Goal: Task Accomplishment & Management: Use online tool/utility

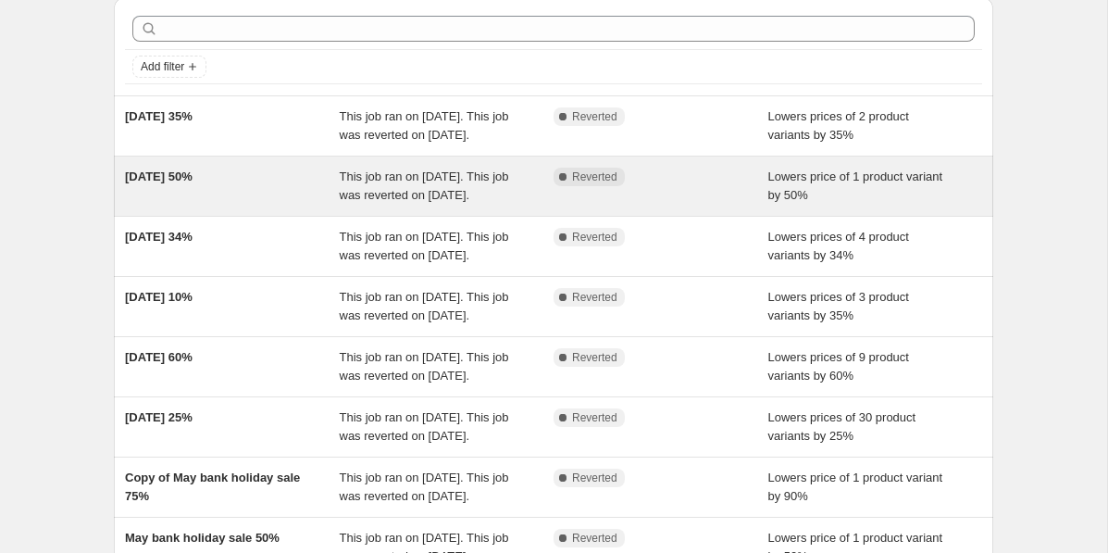
scroll to position [74, 0]
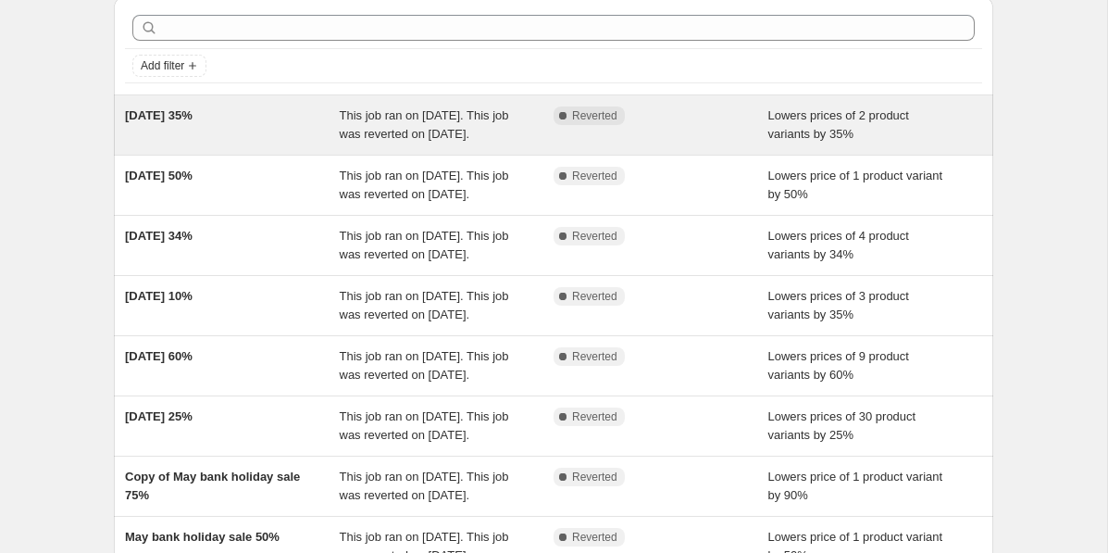
click at [283, 137] on div "[DATE] 35%" at bounding box center [232, 124] width 215 height 37
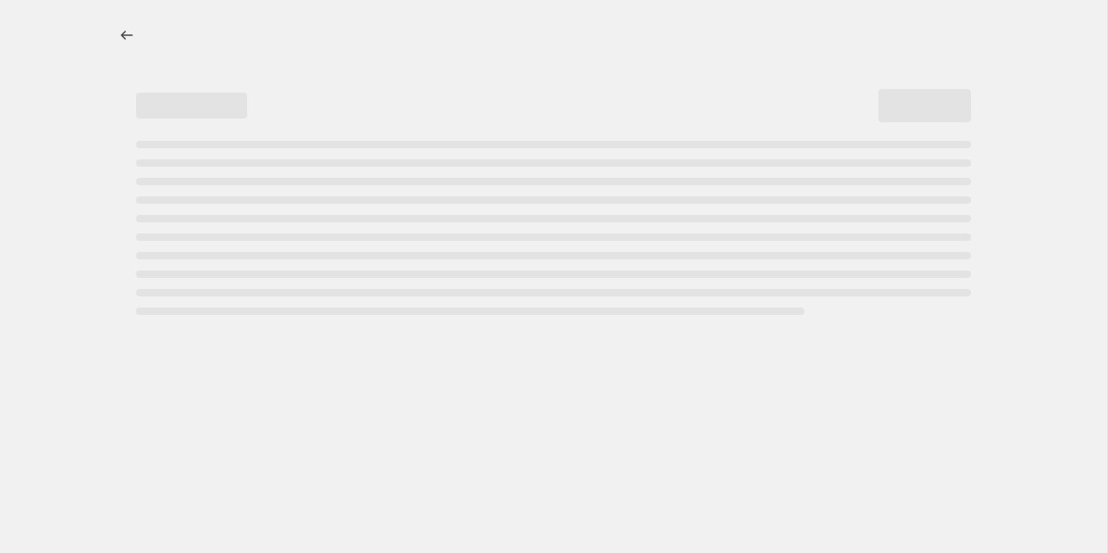
select select "percentage"
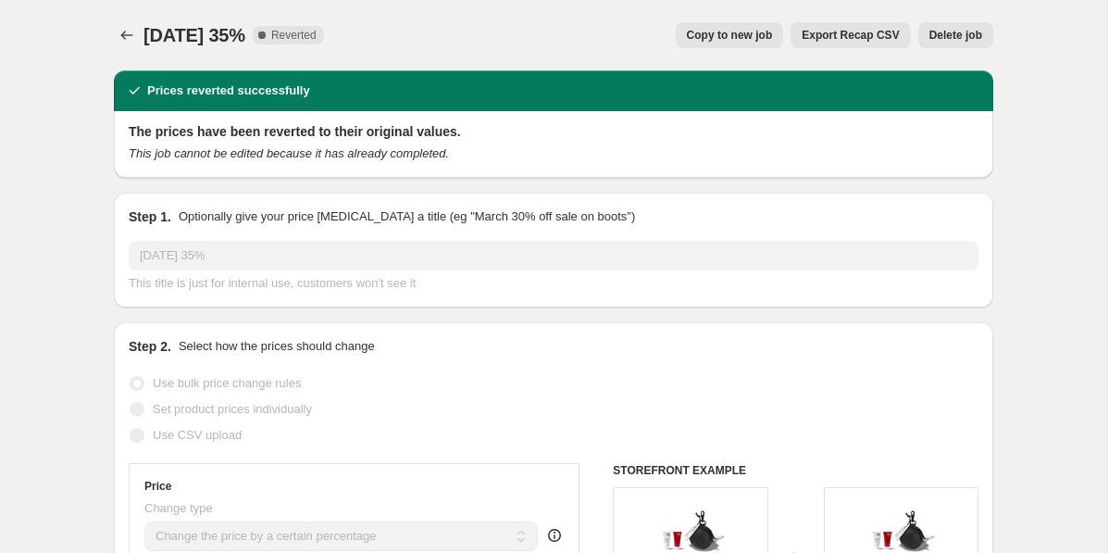
click at [704, 33] on span "Copy to new job" at bounding box center [730, 35] width 86 height 15
select select "percentage"
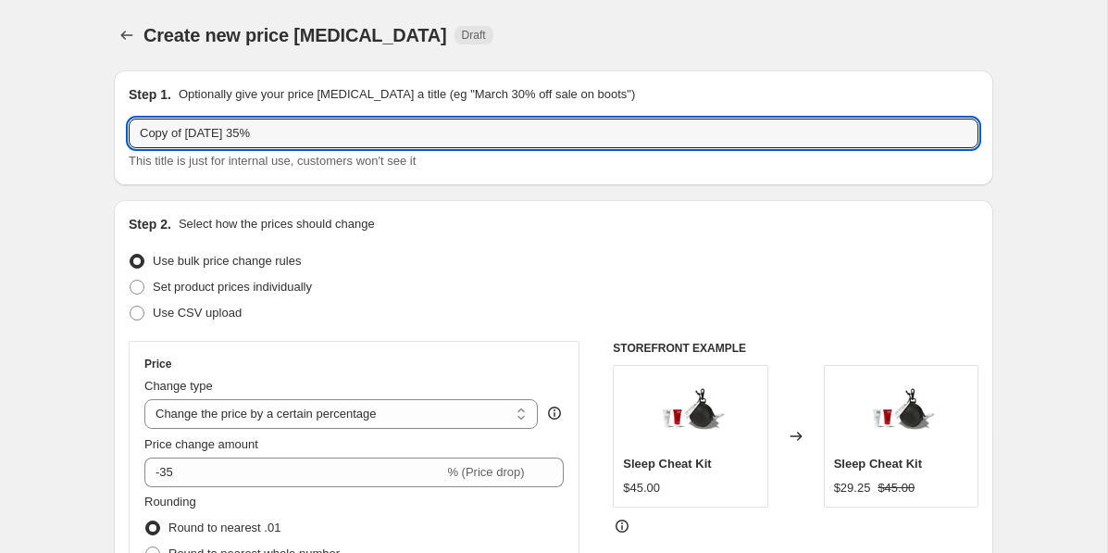
drag, startPoint x: 213, startPoint y: 135, endPoint x: 107, endPoint y: 138, distance: 105.6
drag, startPoint x: 209, startPoint y: 133, endPoint x: 113, endPoint y: 132, distance: 96.3
type input "LABOR DAY 4 35%"
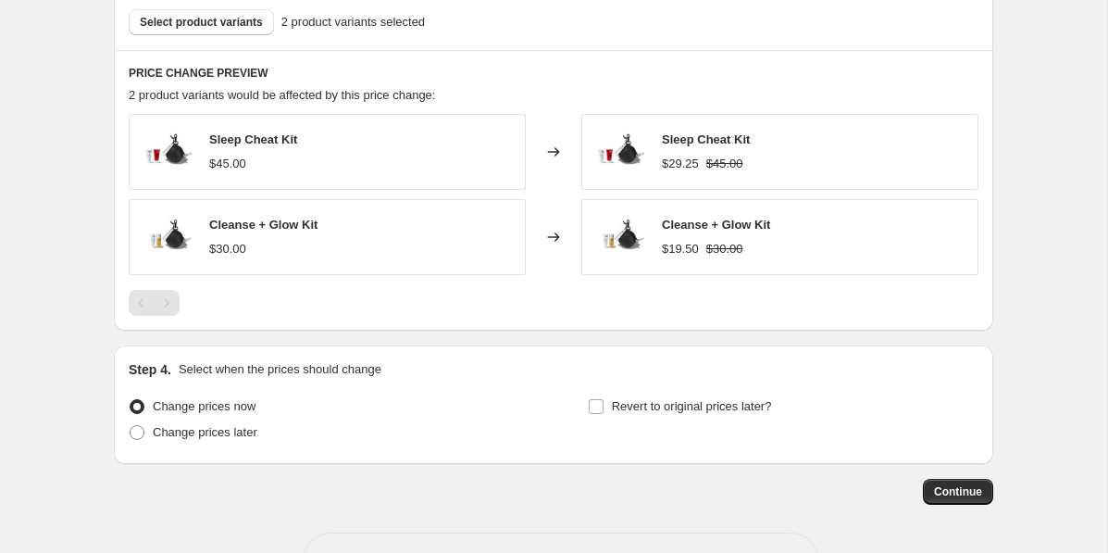
scroll to position [1036, 0]
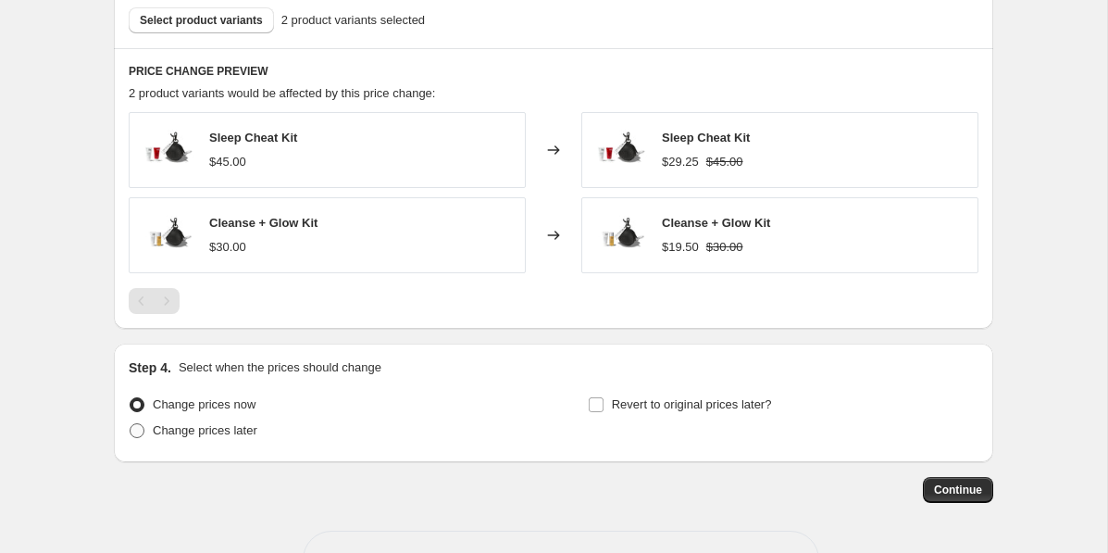
click at [143, 431] on span at bounding box center [137, 430] width 15 height 15
click at [131, 424] on input "Change prices later" at bounding box center [130, 423] width 1 height 1
radio input "true"
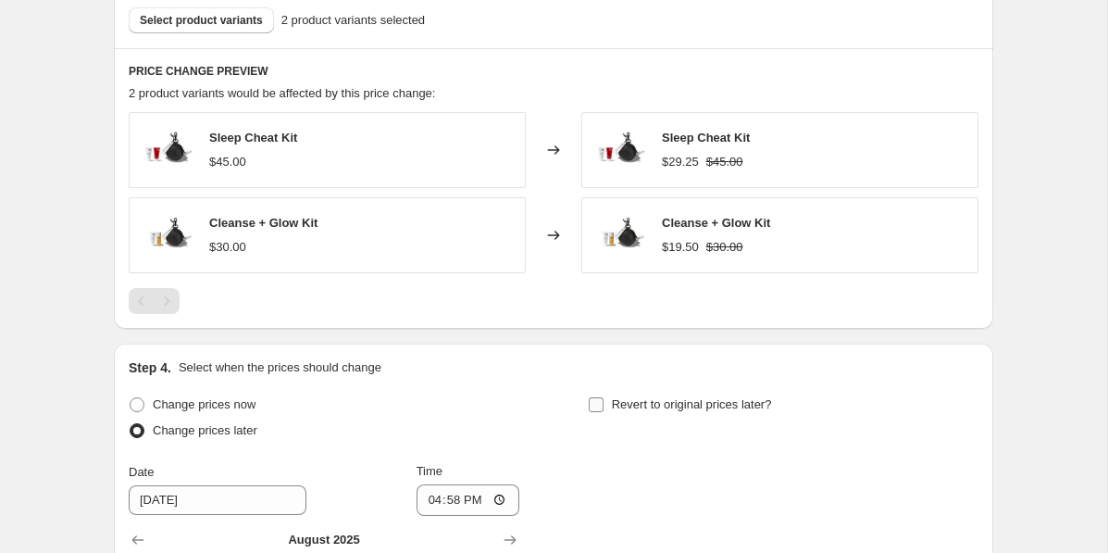
click at [588, 396] on span at bounding box center [596, 404] width 17 height 17
click at [589, 397] on input "Revert to original prices later?" at bounding box center [596, 404] width 15 height 15
checkbox input "true"
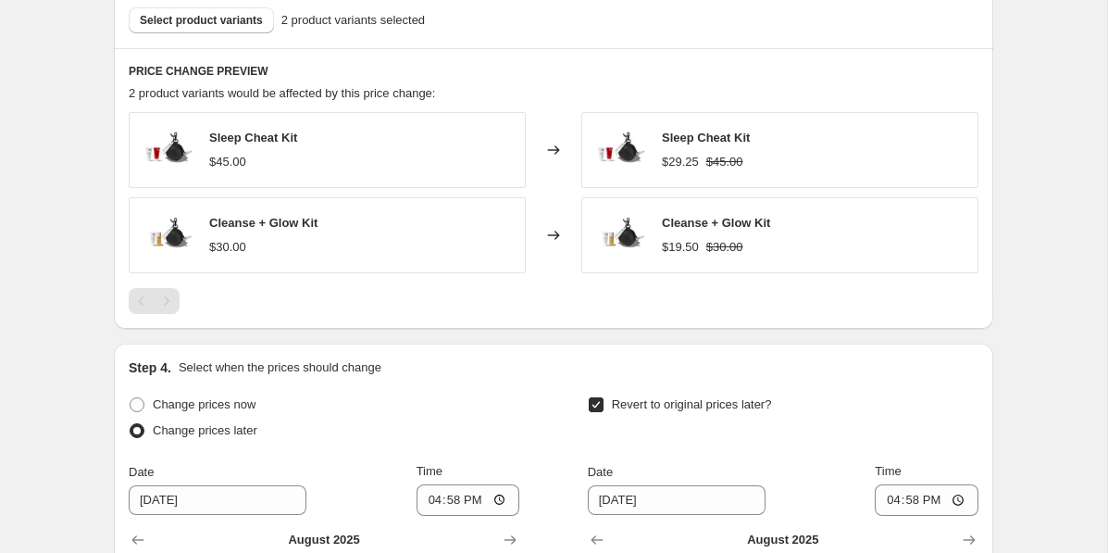
scroll to position [1445, 0]
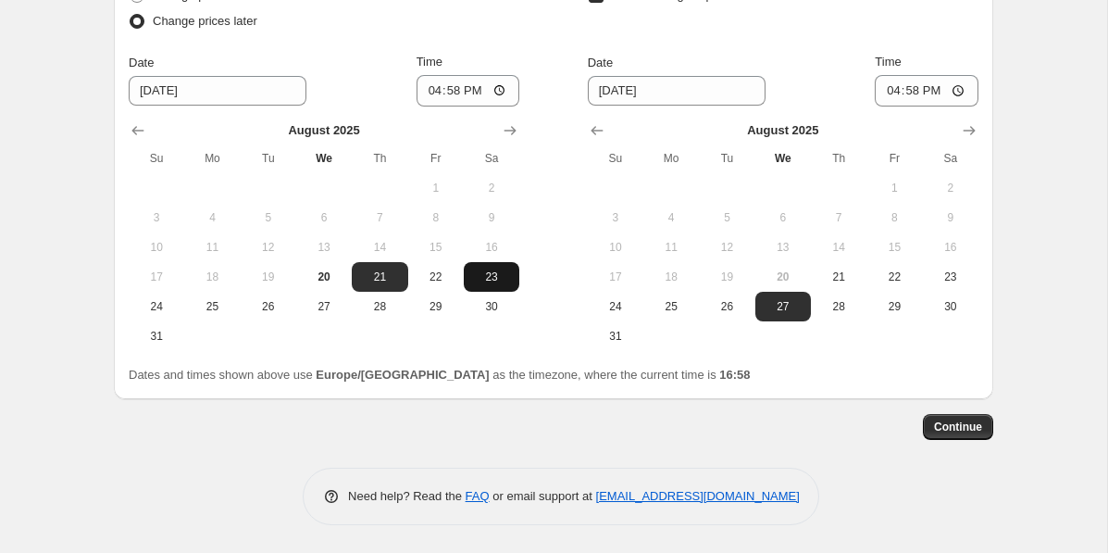
click at [482, 283] on span "23" at bounding box center [491, 276] width 41 height 15
type input "8/23/2025"
click at [966, 130] on icon "Show next month, September 2025" at bounding box center [970, 130] width 12 height 9
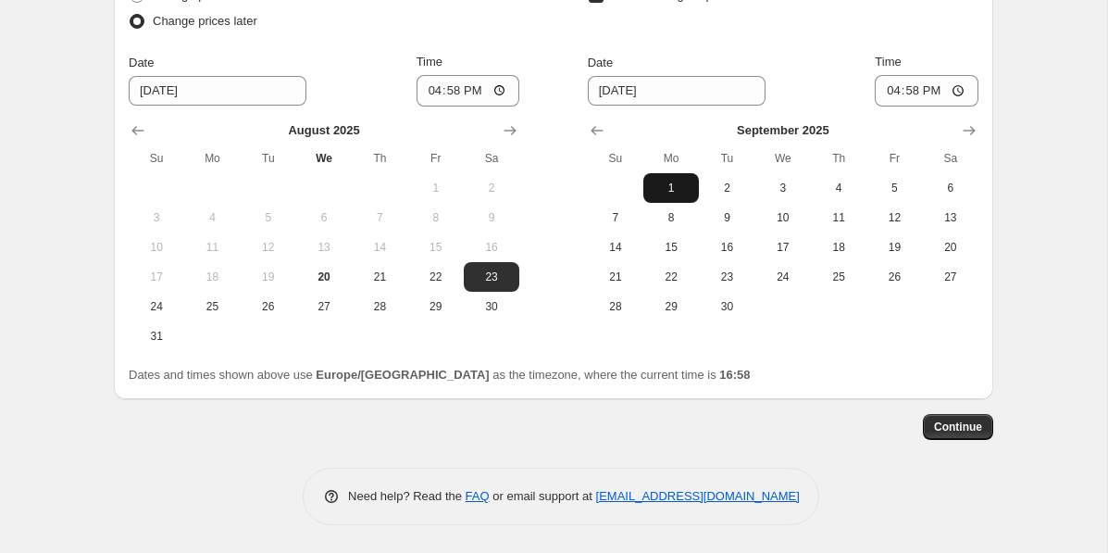
click at [677, 186] on span "1" at bounding box center [671, 188] width 41 height 15
type input "9/1/2025"
click at [456, 93] on input "16:58" at bounding box center [469, 90] width 104 height 31
type input "12:00"
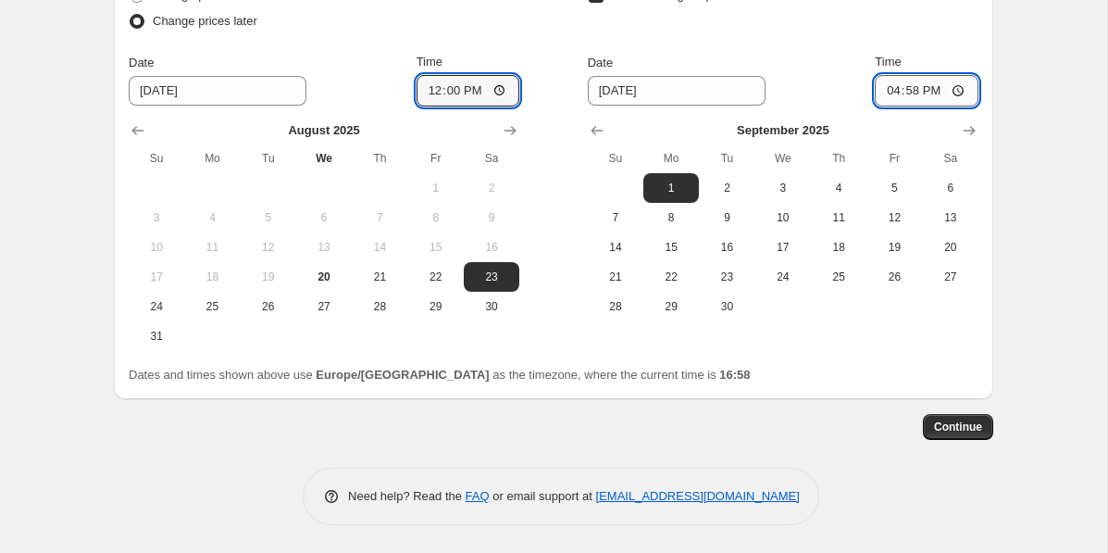
click at [913, 86] on input "16:58" at bounding box center [927, 90] width 104 height 31
click at [913, 86] on input "03:02" at bounding box center [927, 90] width 104 height 31
type input "23:59"
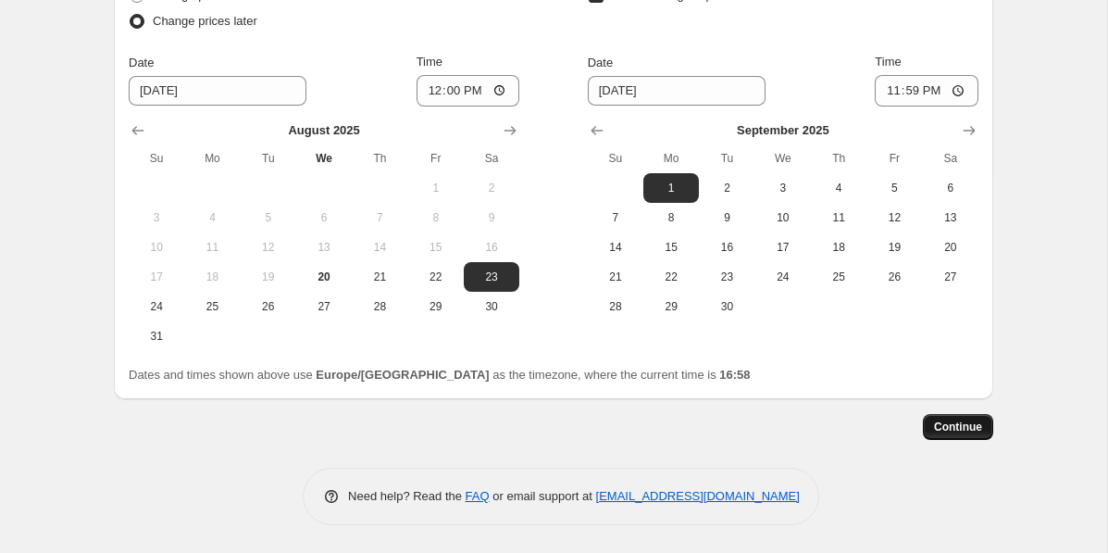
click at [977, 417] on button "Continue" at bounding box center [958, 427] width 70 height 26
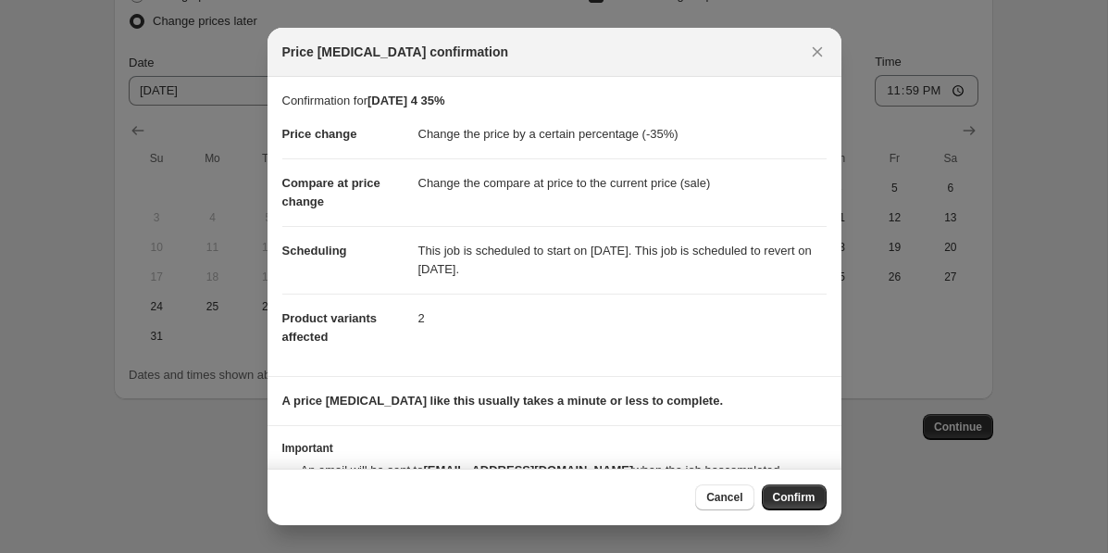
scroll to position [52, 0]
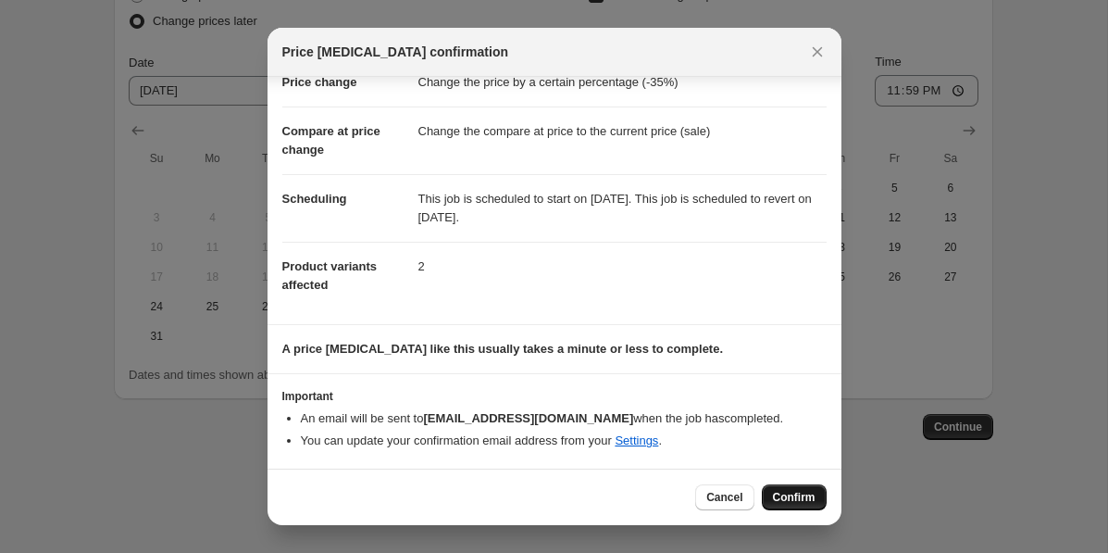
click at [813, 492] on span "Confirm" at bounding box center [794, 497] width 43 height 15
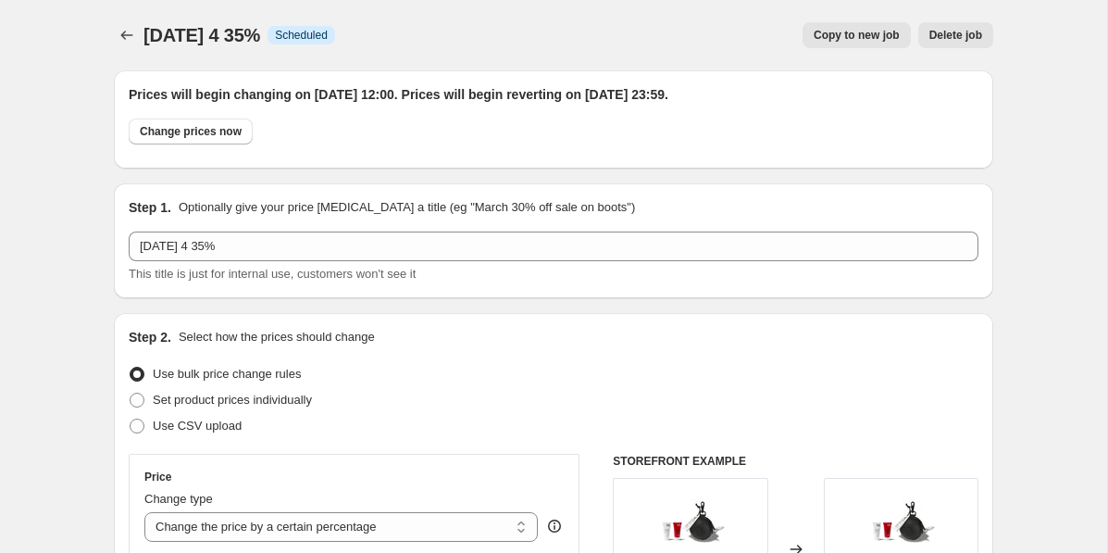
click at [256, 34] on span "LABOR DAY 4 35%" at bounding box center [201, 35] width 117 height 20
click at [260, 37] on span "LABOR DAY 4 35%" at bounding box center [201, 35] width 117 height 20
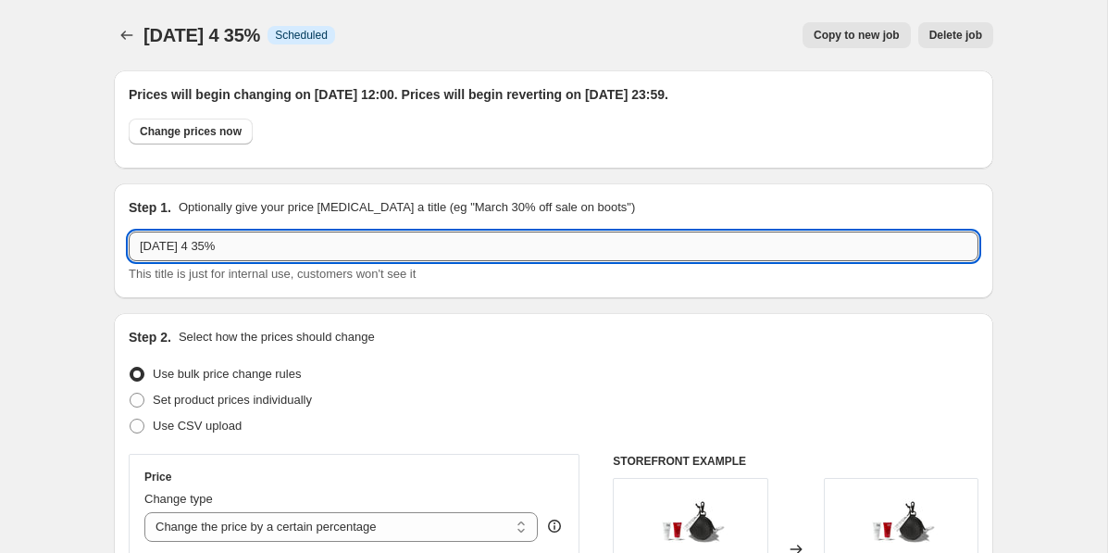
click at [221, 246] on input "LABOR DAY 4 35%" at bounding box center [554, 246] width 850 height 30
type input "LABOR DAY 35%"
click at [604, 35] on div "Copy to new job Delete job" at bounding box center [671, 35] width 643 height 26
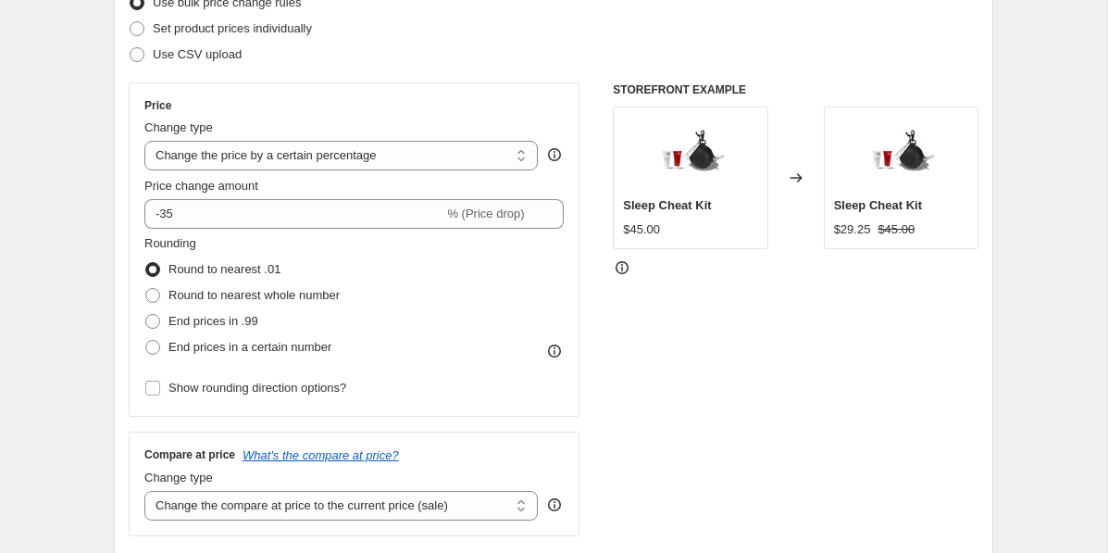
scroll to position [1558, 0]
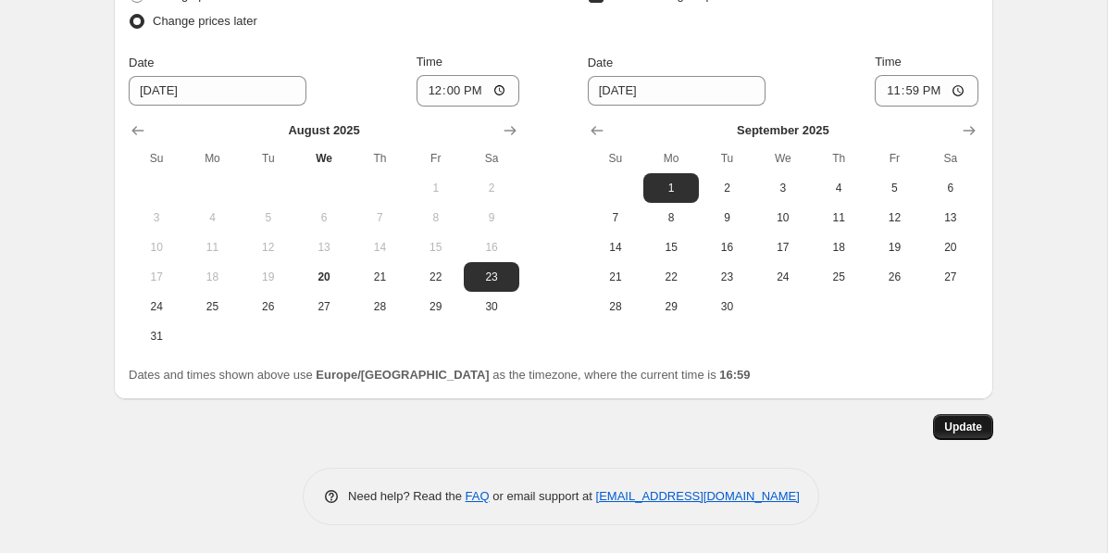
click at [970, 429] on span "Update" at bounding box center [963, 426] width 38 height 15
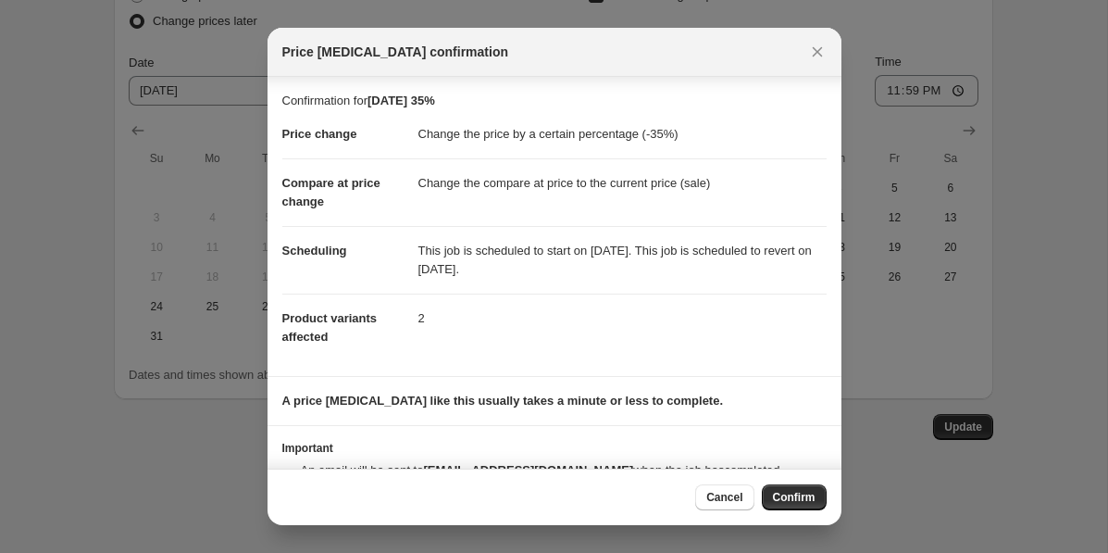
scroll to position [52, 0]
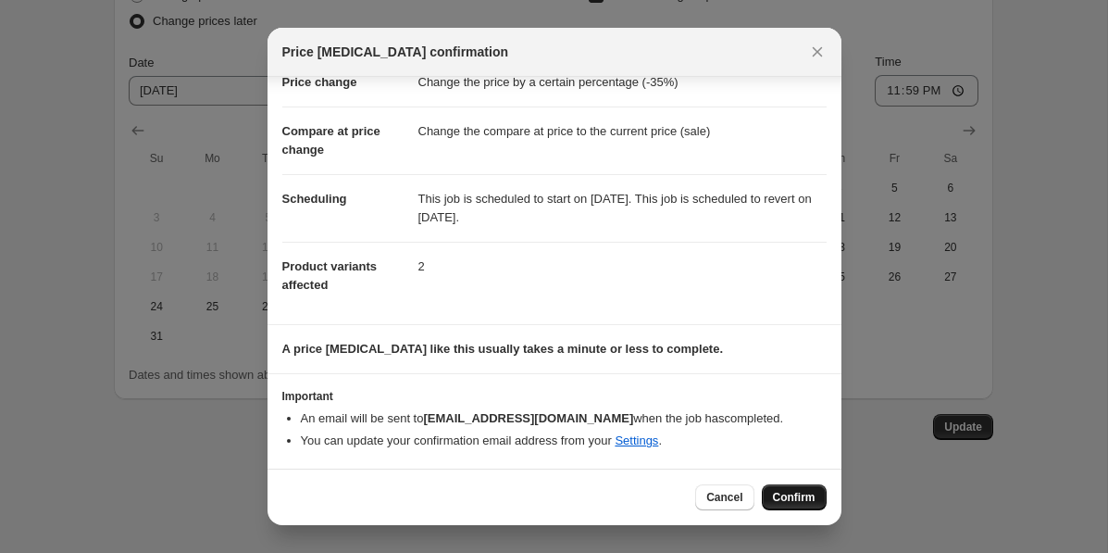
click at [815, 495] on span "Confirm" at bounding box center [794, 497] width 43 height 15
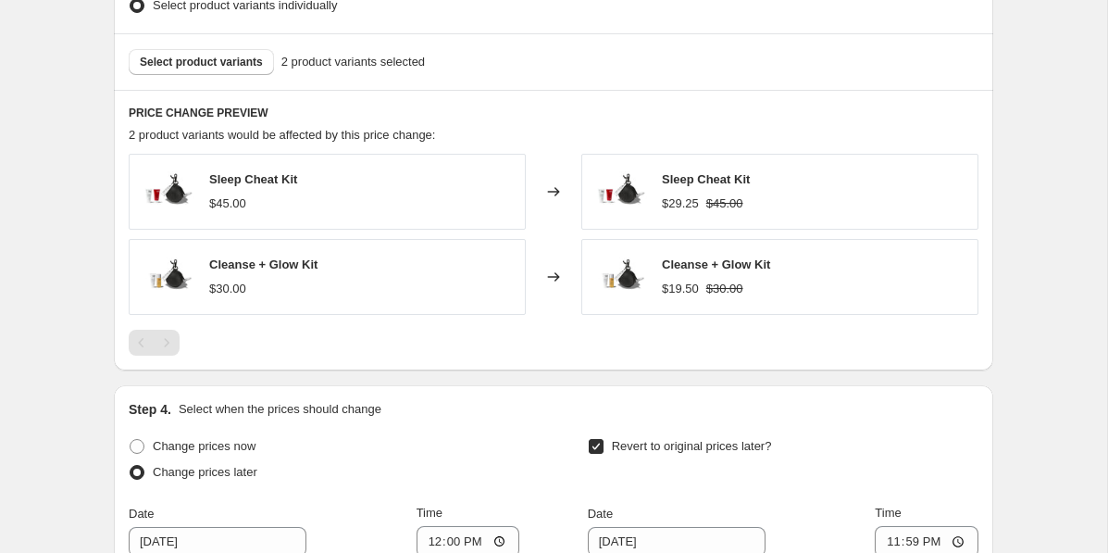
scroll to position [0, 0]
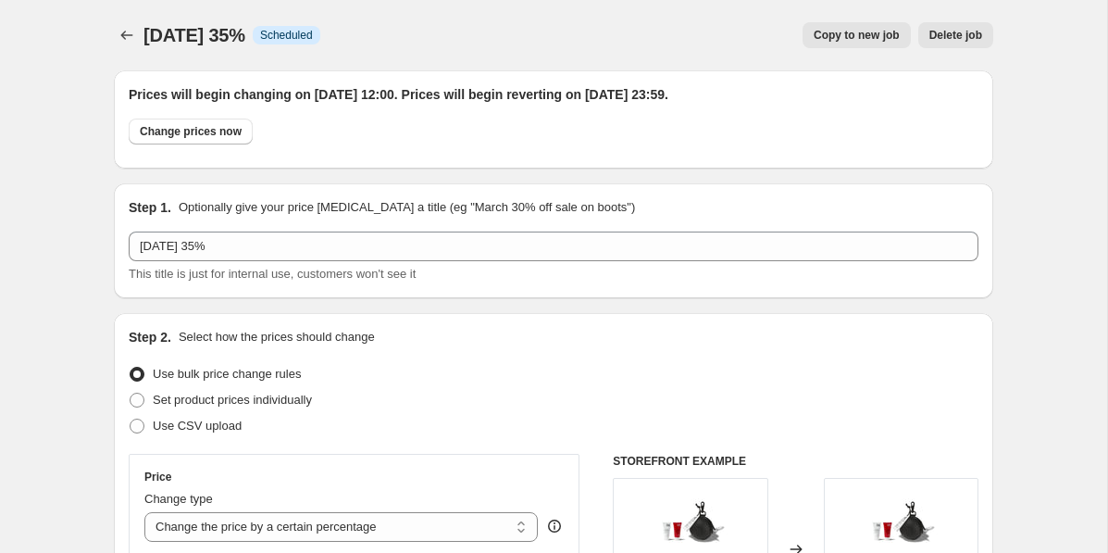
click at [132, 20] on div "LABOR DAY 35%. This page is ready LABOR DAY 35% Info Scheduled Copy to new job …" at bounding box center [553, 35] width 879 height 70
click at [132, 29] on icon "Price change jobs" at bounding box center [127, 35] width 19 height 19
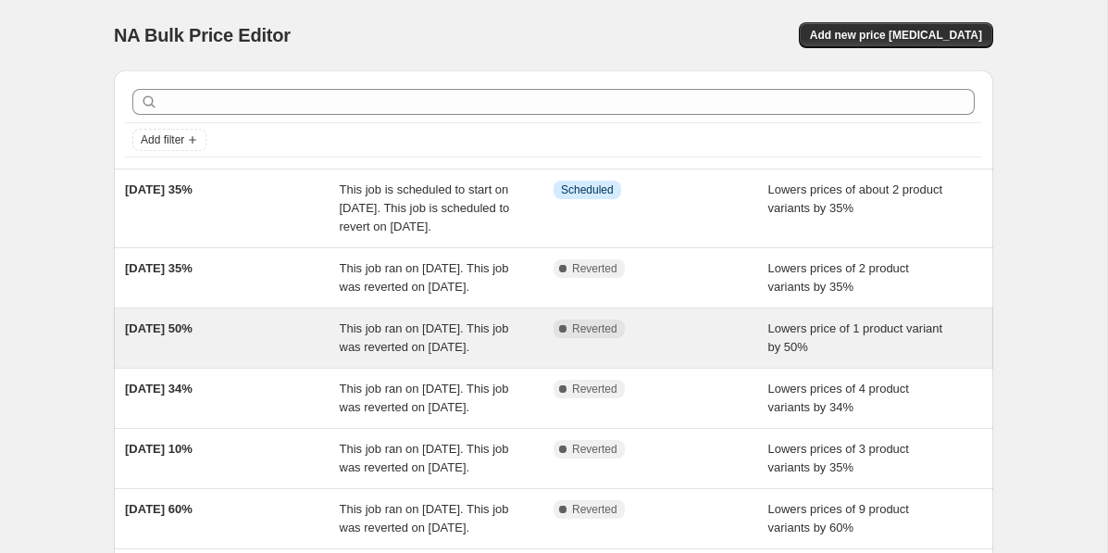
click at [277, 356] on div "JULY 4 50%" at bounding box center [232, 337] width 215 height 37
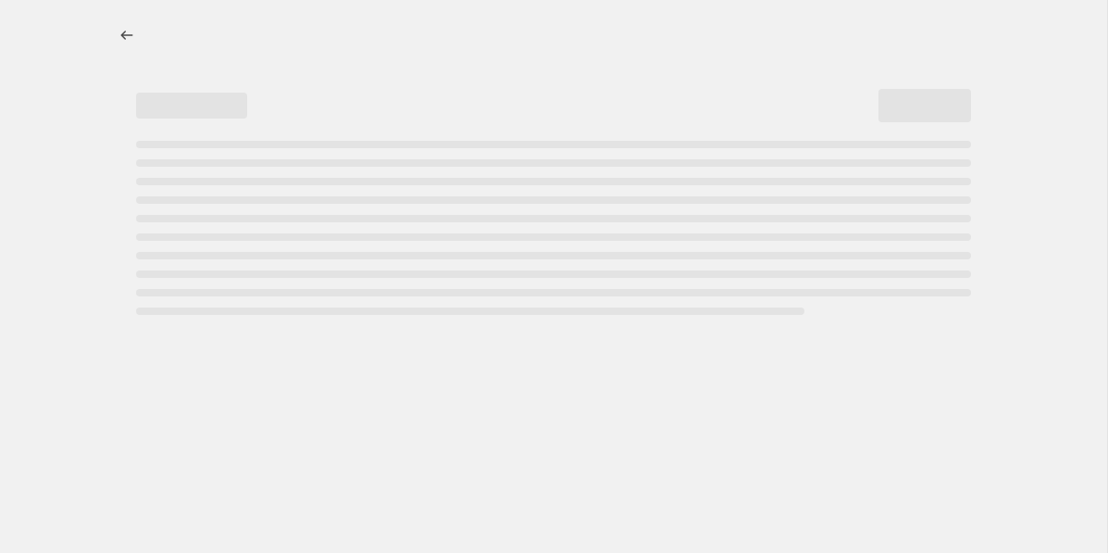
select select "percentage"
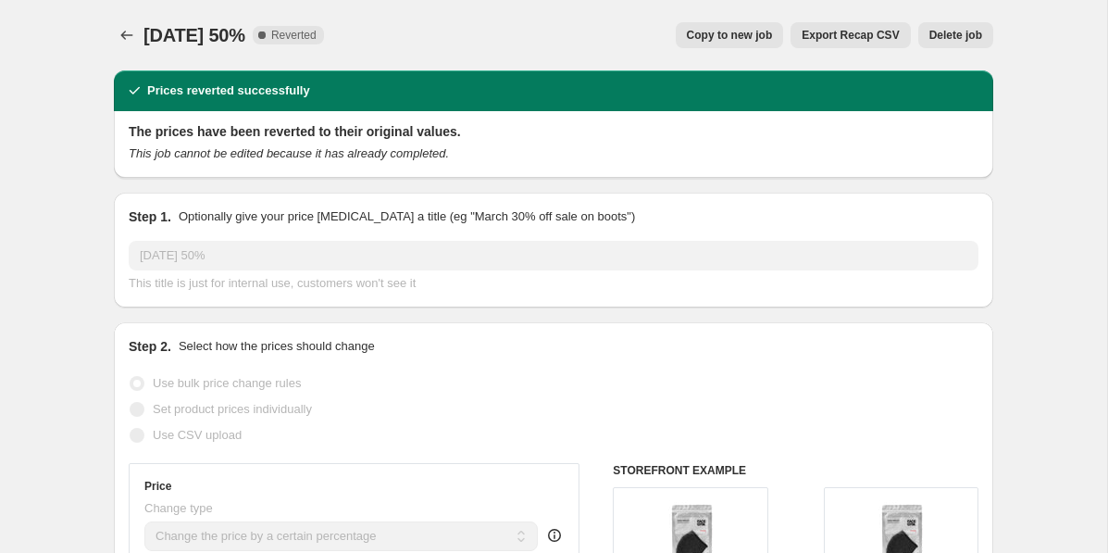
click at [740, 34] on span "Copy to new job" at bounding box center [730, 35] width 86 height 15
select select "percentage"
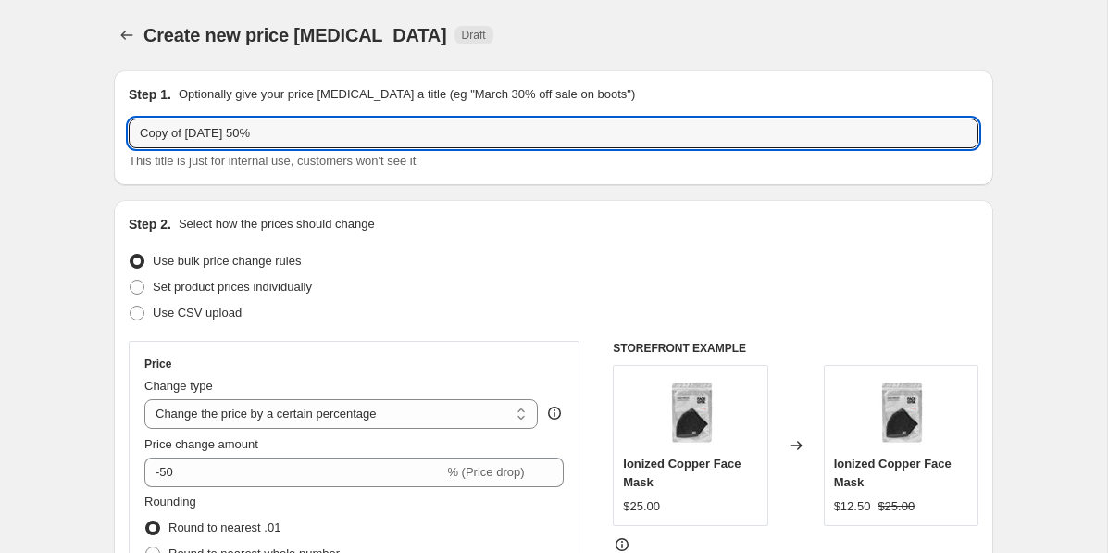
drag, startPoint x: 231, startPoint y: 138, endPoint x: 67, endPoint y: 136, distance: 163.9
paste input "LABOR DAY"
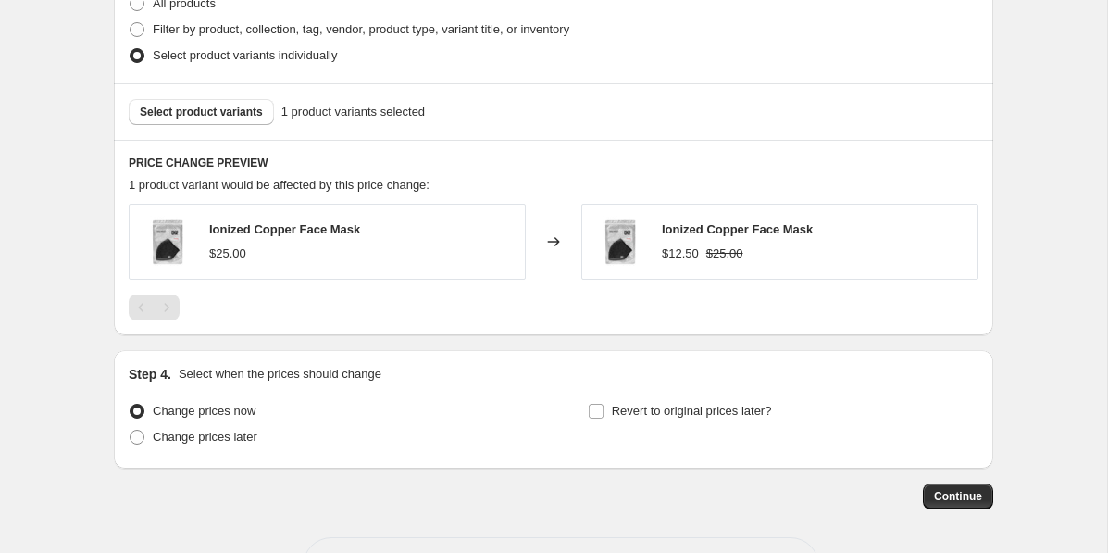
scroll to position [1014, 0]
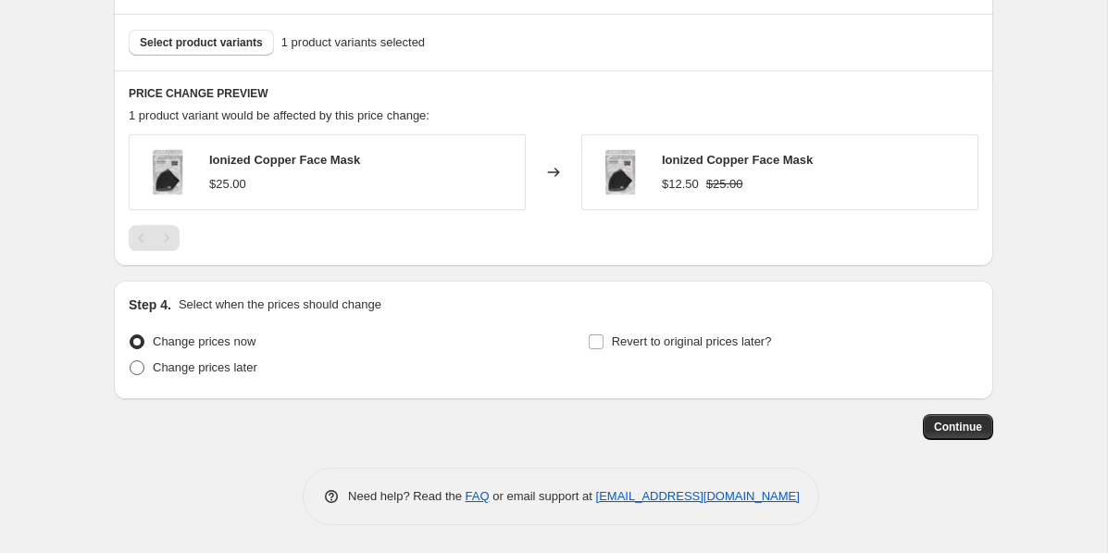
type input "LABOR DAY 50%"
click at [138, 368] on span at bounding box center [137, 367] width 15 height 15
click at [131, 361] on input "Change prices later" at bounding box center [130, 360] width 1 height 1
radio input "true"
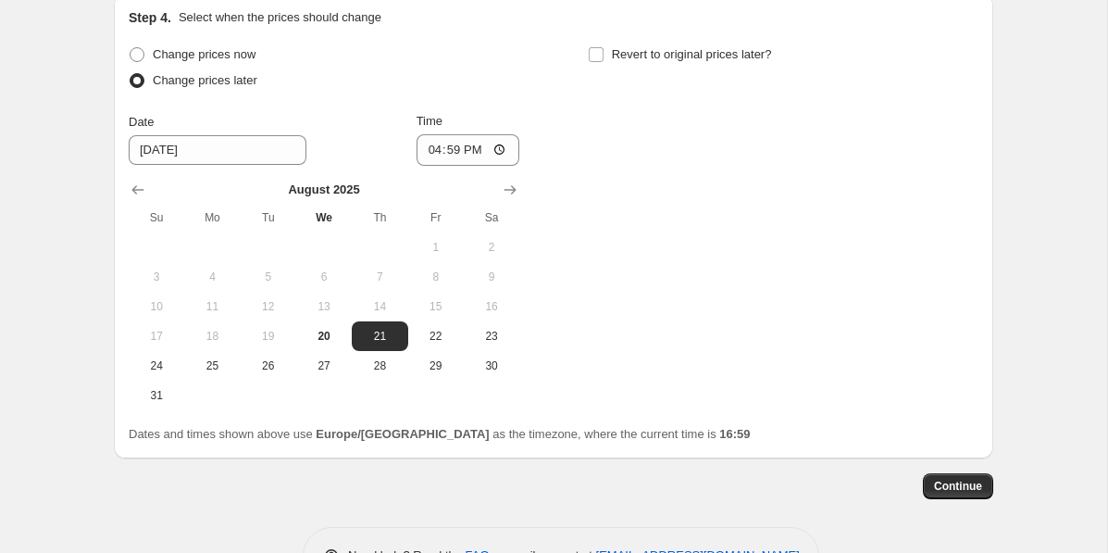
scroll to position [1316, 0]
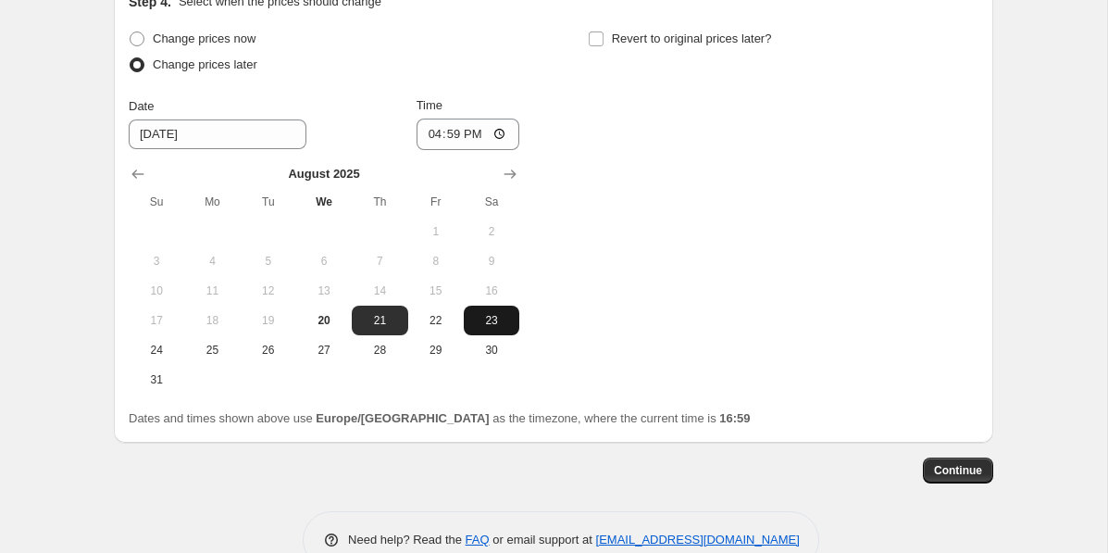
click at [481, 322] on span "23" at bounding box center [491, 320] width 41 height 15
type input "8/23/2025"
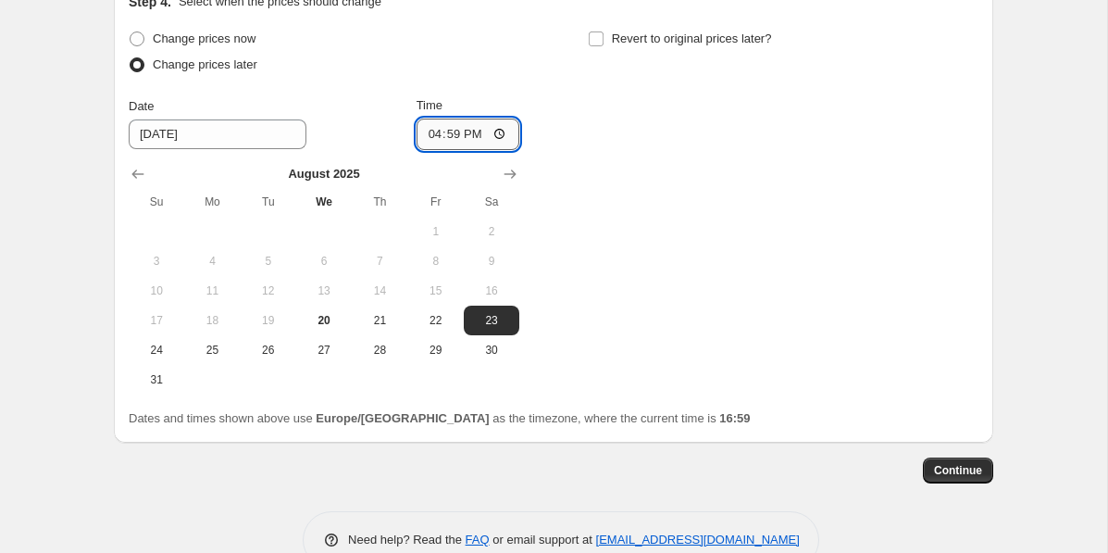
click at [453, 133] on input "16:59" at bounding box center [469, 133] width 104 height 31
type input "12:00"
click at [591, 41] on input "Revert to original prices later?" at bounding box center [596, 38] width 15 height 15
checkbox input "true"
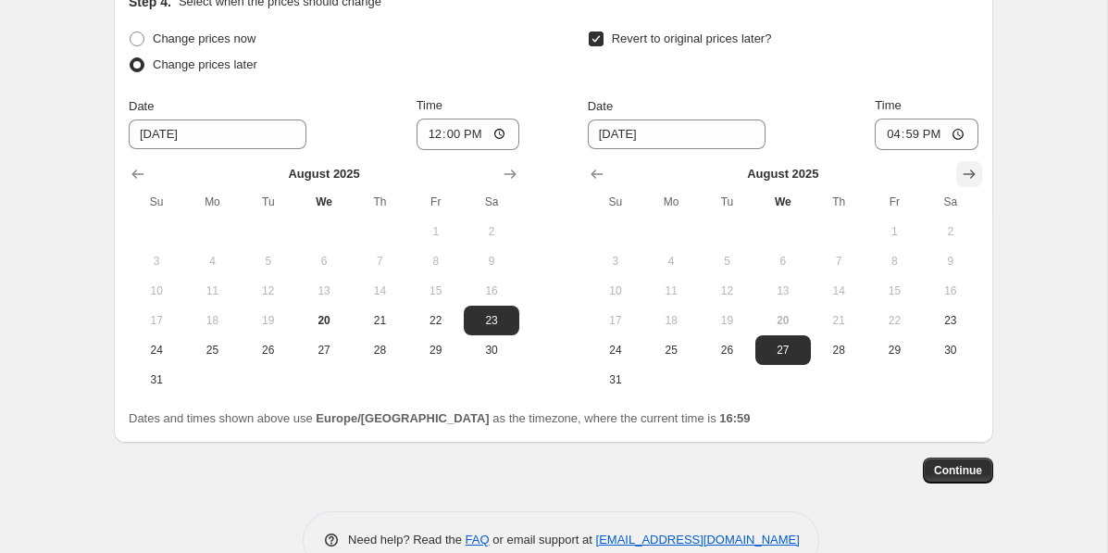
click at [976, 179] on icon "Show next month, September 2025" at bounding box center [969, 174] width 19 height 19
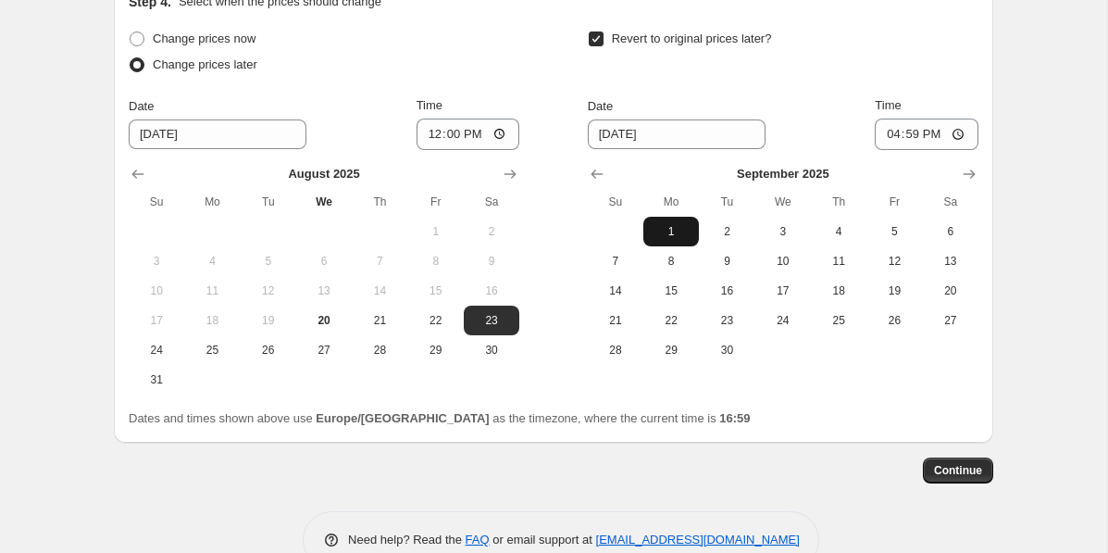
click at [680, 232] on span "1" at bounding box center [671, 231] width 41 height 15
type input "9/1/2025"
click at [913, 131] on input "16:59" at bounding box center [927, 133] width 104 height 31
type input "23:59"
click at [982, 467] on button "Continue" at bounding box center [958, 470] width 70 height 26
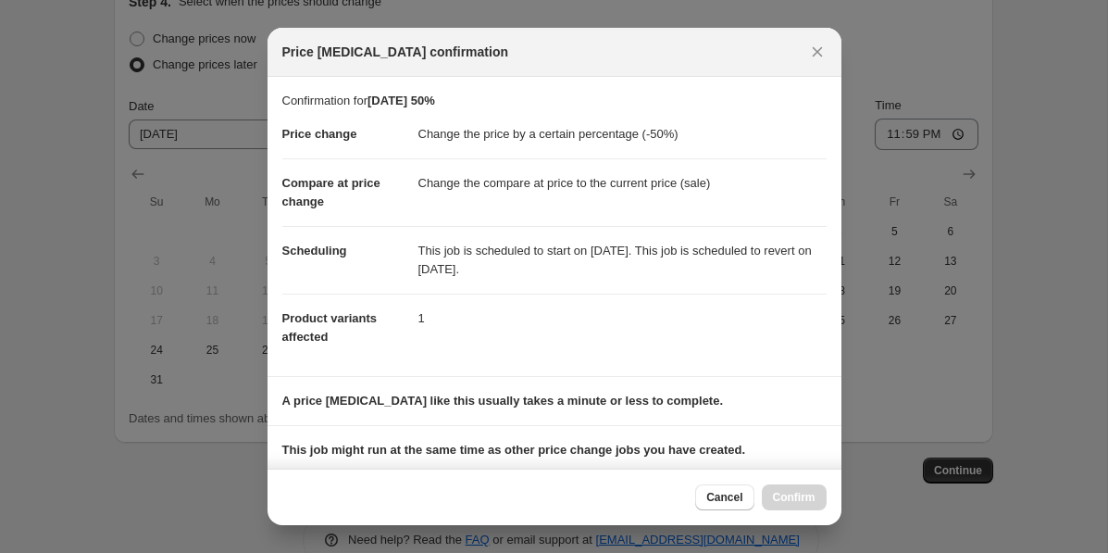
scroll to position [242, 0]
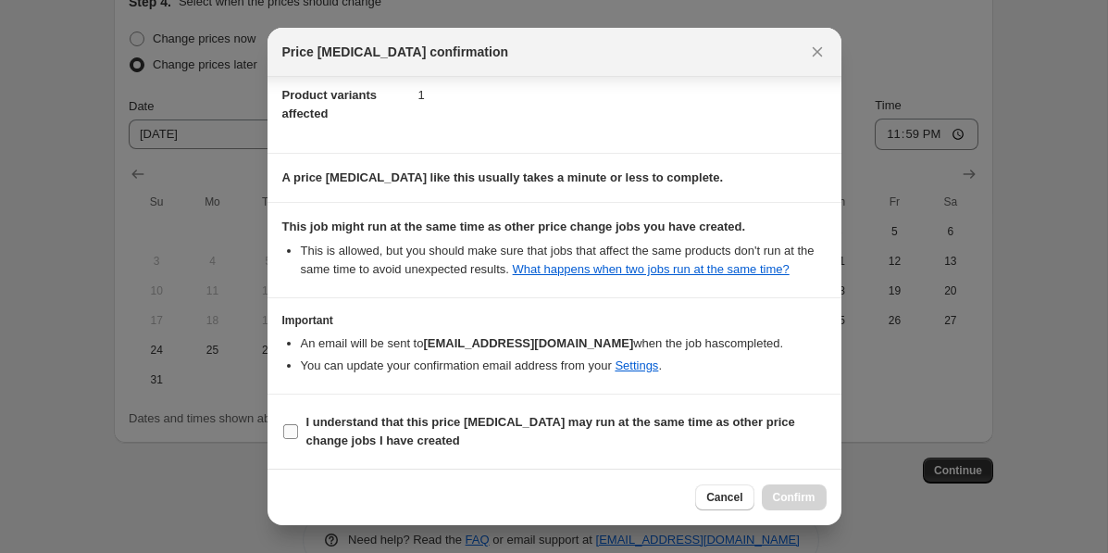
click at [518, 416] on b "I understand that this price change job may run at the same time as other price…" at bounding box center [550, 431] width 489 height 32
click at [298, 424] on input "I understand that this price change job may run at the same time as other price…" at bounding box center [290, 431] width 15 height 15
checkbox input "true"
click at [789, 499] on span "Confirm" at bounding box center [794, 497] width 43 height 15
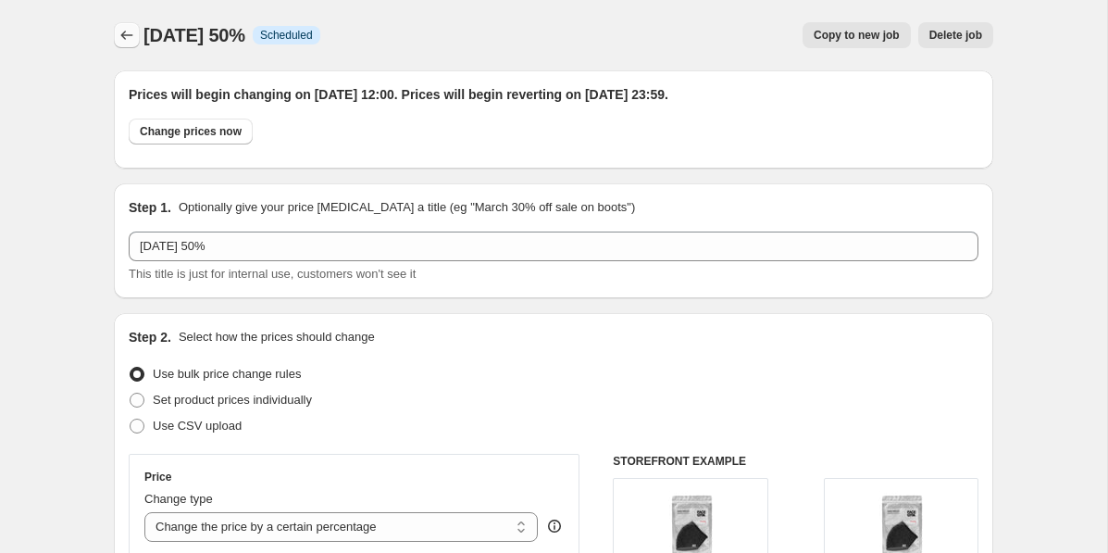
click at [124, 31] on icon "Price change jobs" at bounding box center [127, 35] width 19 height 19
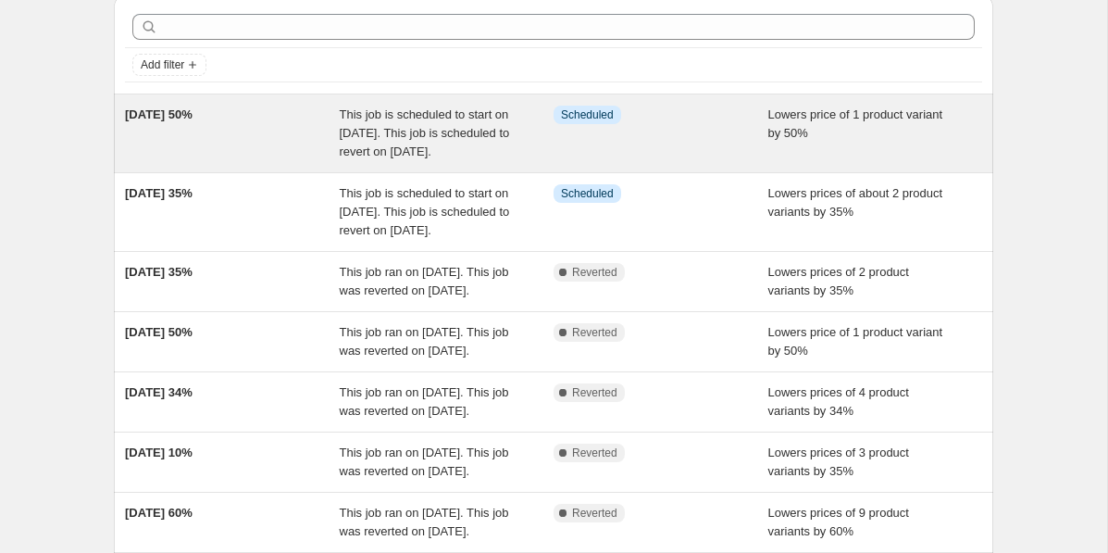
scroll to position [92, 0]
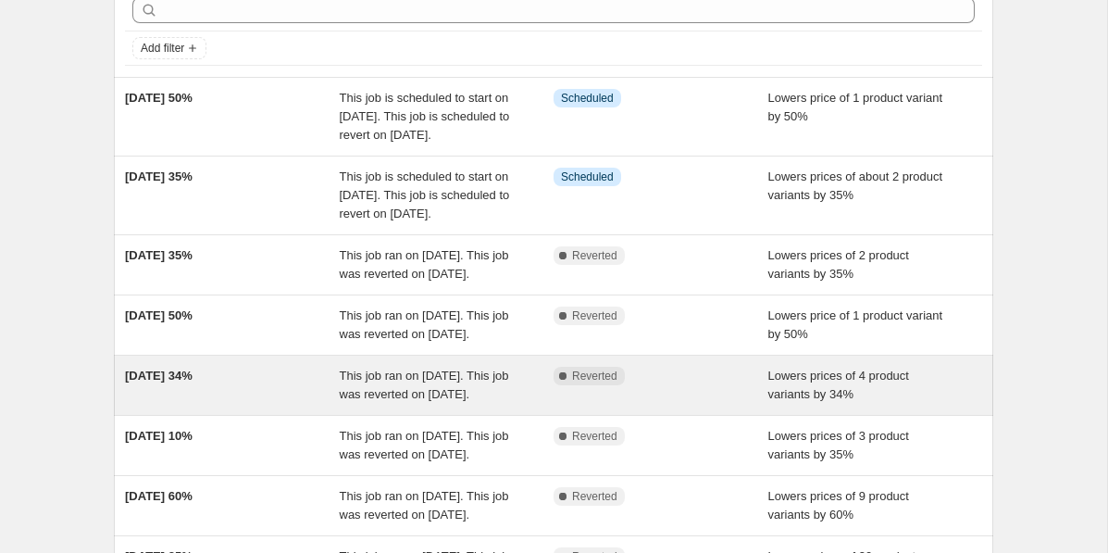
click at [244, 404] on div "JULY 4 34%" at bounding box center [232, 385] width 215 height 37
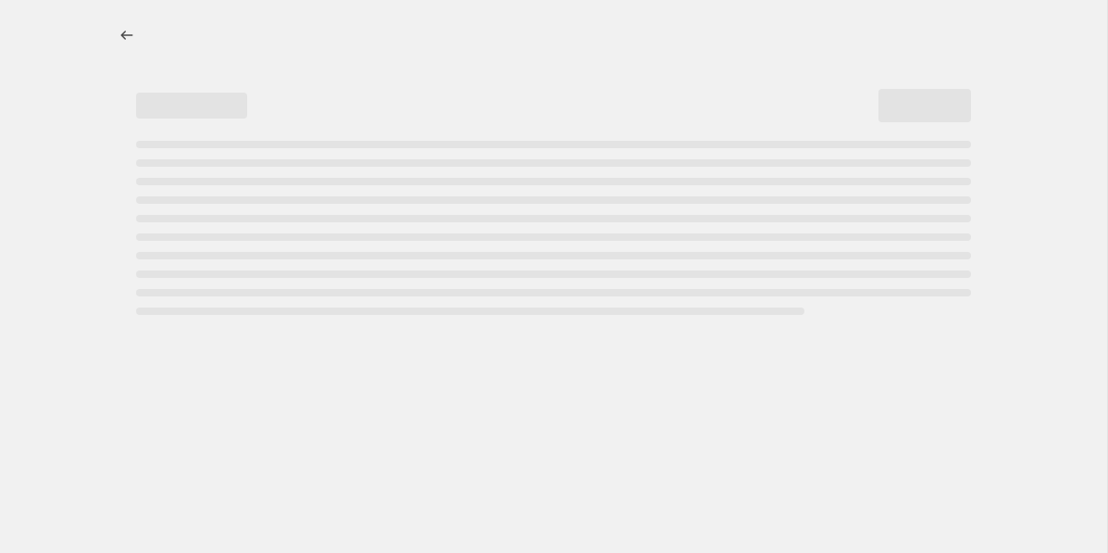
select select "percentage"
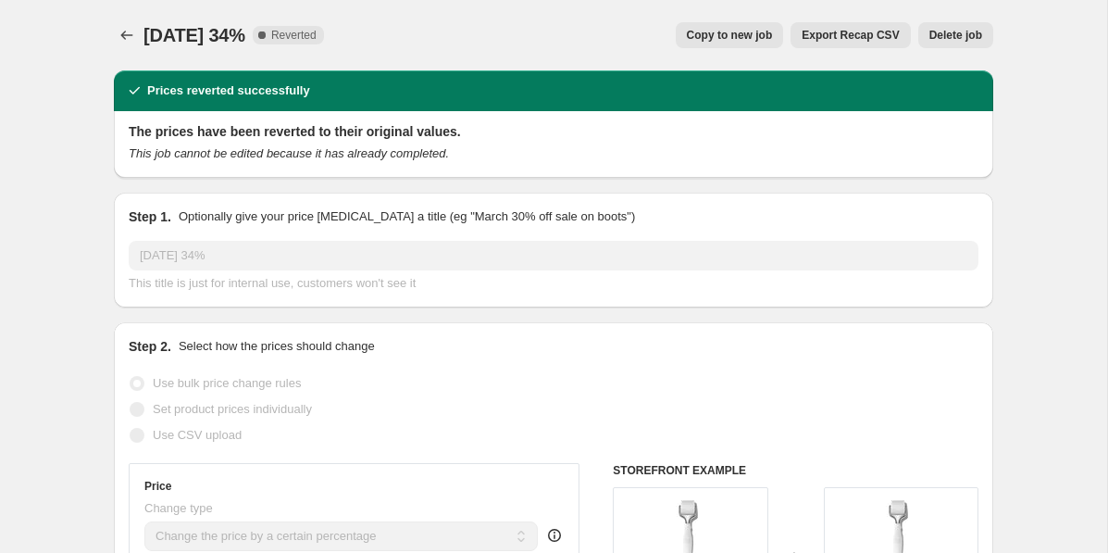
click at [766, 34] on span "Copy to new job" at bounding box center [730, 35] width 86 height 15
select select "percentage"
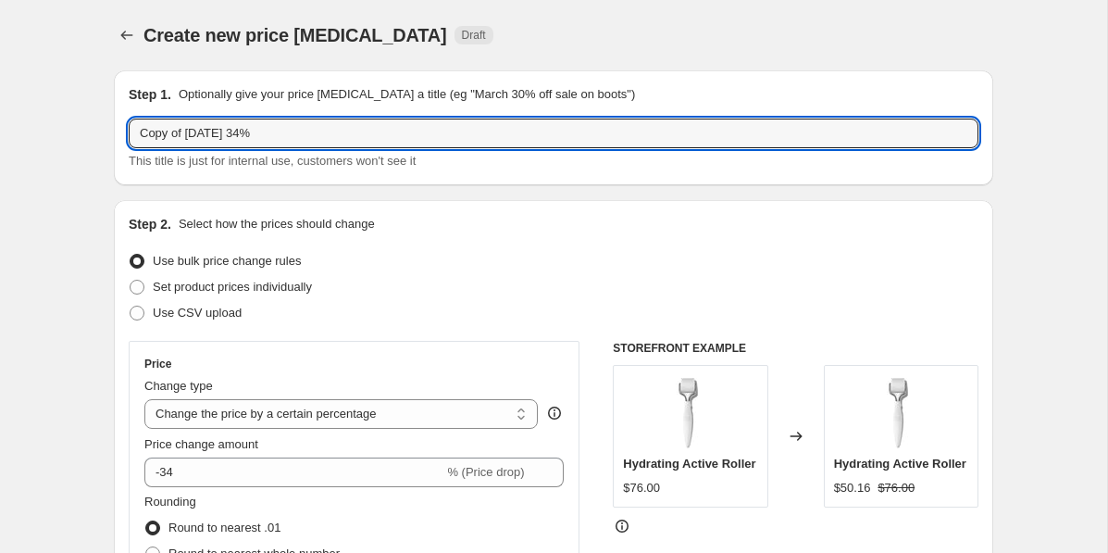
drag, startPoint x: 228, startPoint y: 136, endPoint x: 124, endPoint y: 136, distance: 103.7
click at [124, 136] on div "Step 1. Optionally give your price change job a title (eg "March 30% off sale o…" at bounding box center [553, 127] width 879 height 115
paste input "LABOR DAY"
type input "LABOR DAY 34%"
click at [118, 147] on div "Step 1. Optionally give your price change job a title (eg "March 30% off sale o…" at bounding box center [553, 127] width 879 height 115
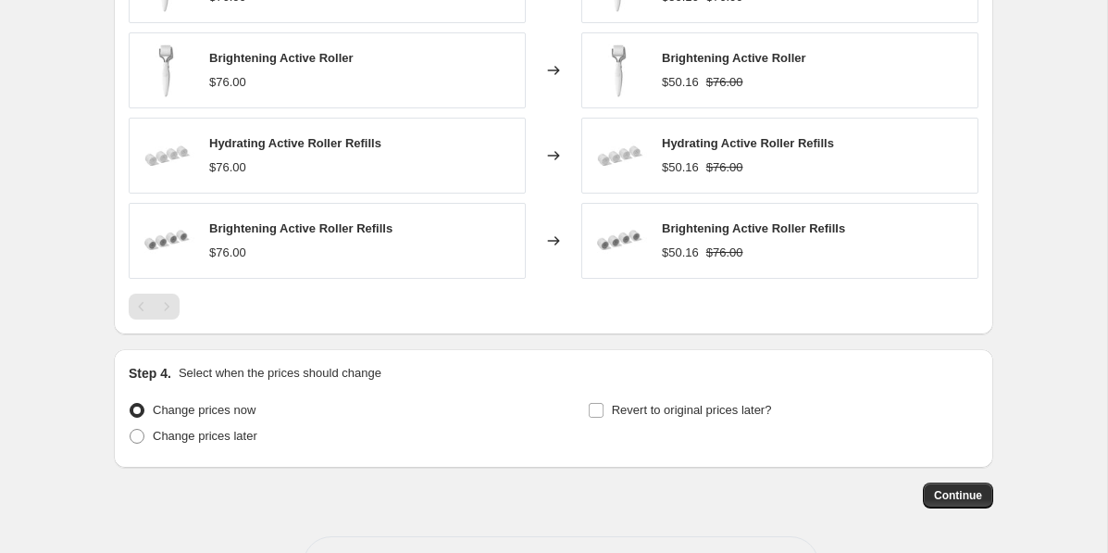
scroll to position [1261, 0]
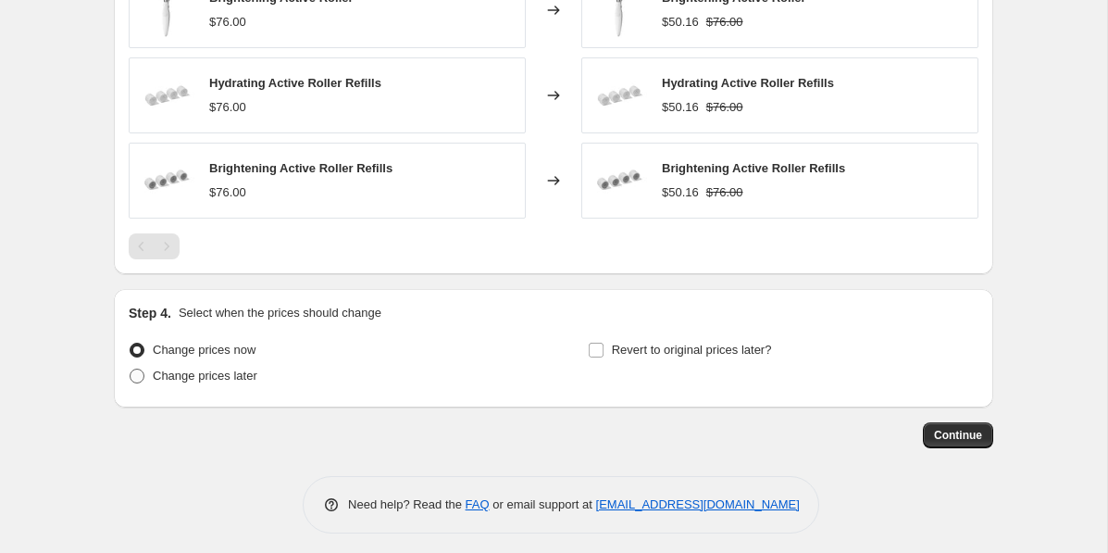
click at [147, 372] on label "Change prices later" at bounding box center [193, 376] width 129 height 26
click at [131, 369] on input "Change prices later" at bounding box center [130, 368] width 1 height 1
radio input "true"
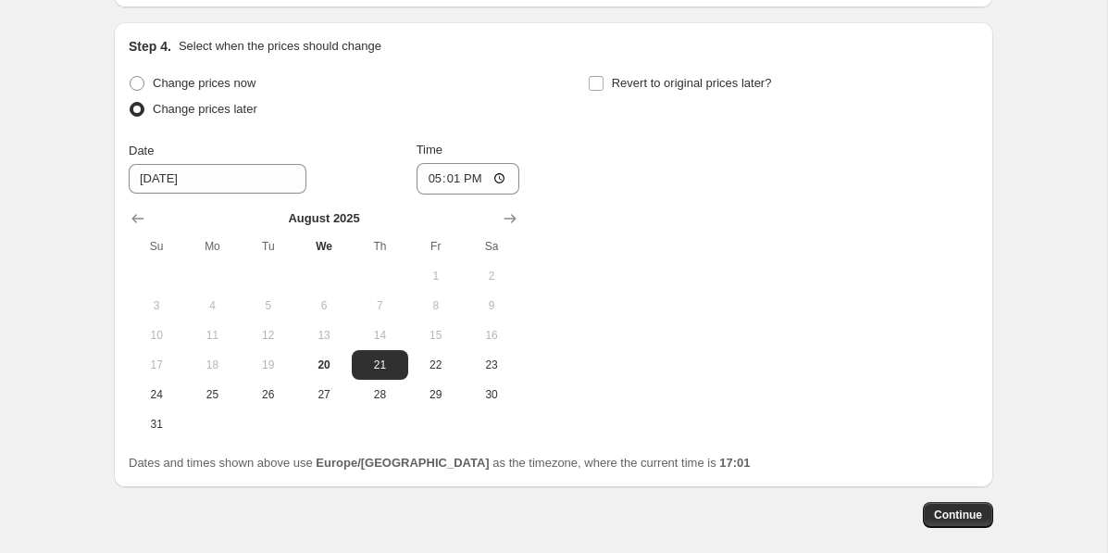
scroll to position [1528, 0]
click at [495, 369] on span "23" at bounding box center [491, 363] width 41 height 15
type input "8/23/2025"
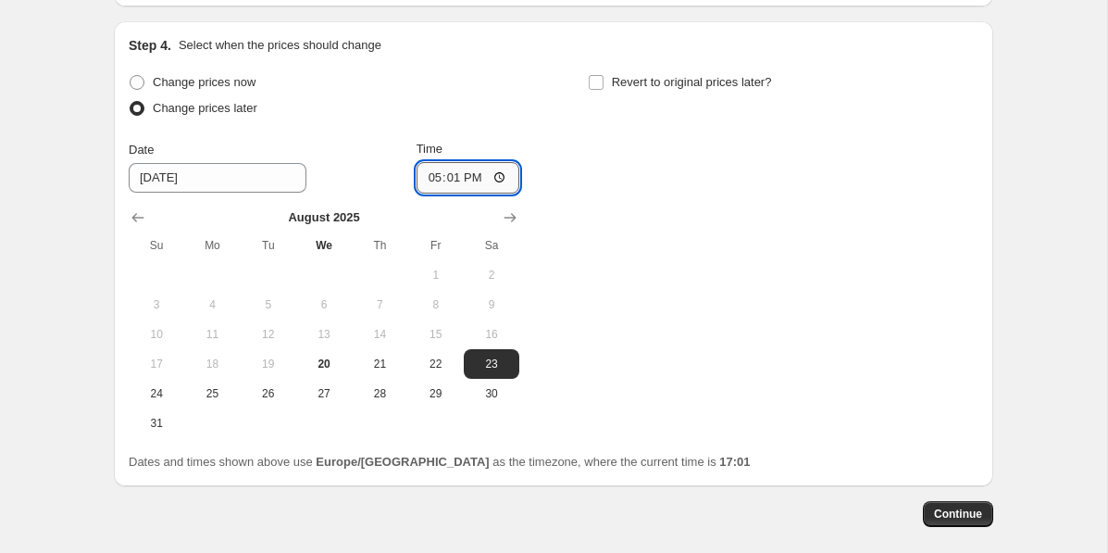
click at [449, 178] on input "17:01" at bounding box center [469, 177] width 104 height 31
type input "12:00"
click at [591, 81] on input "Revert to original prices later?" at bounding box center [596, 82] width 15 height 15
checkbox input "true"
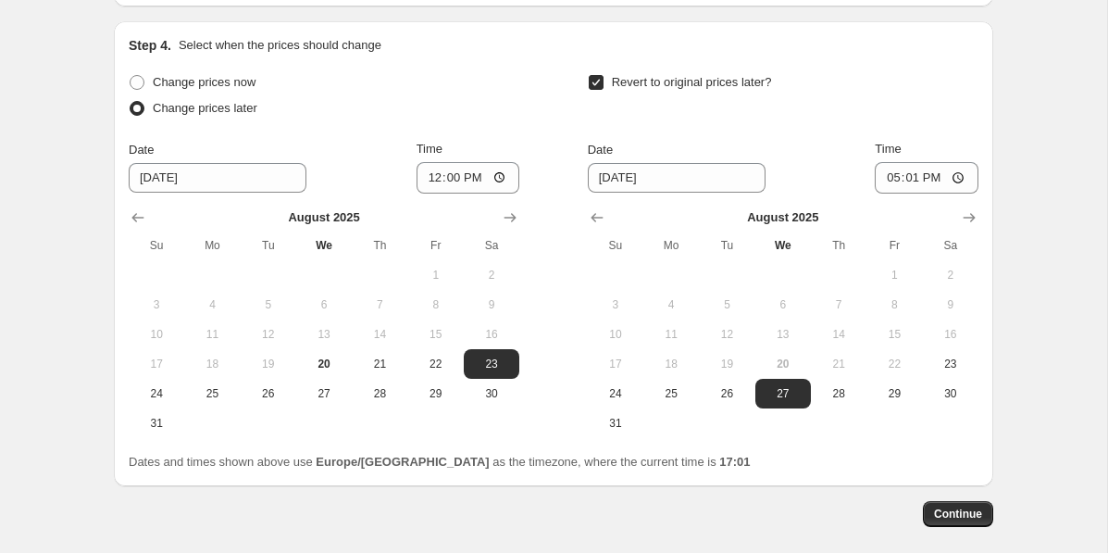
click at [981, 207] on div "Step 4. Select when the prices should change Change prices now Change prices la…" at bounding box center [553, 253] width 879 height 465
click at [966, 215] on icon "Show next month, September 2025" at bounding box center [969, 217] width 19 height 19
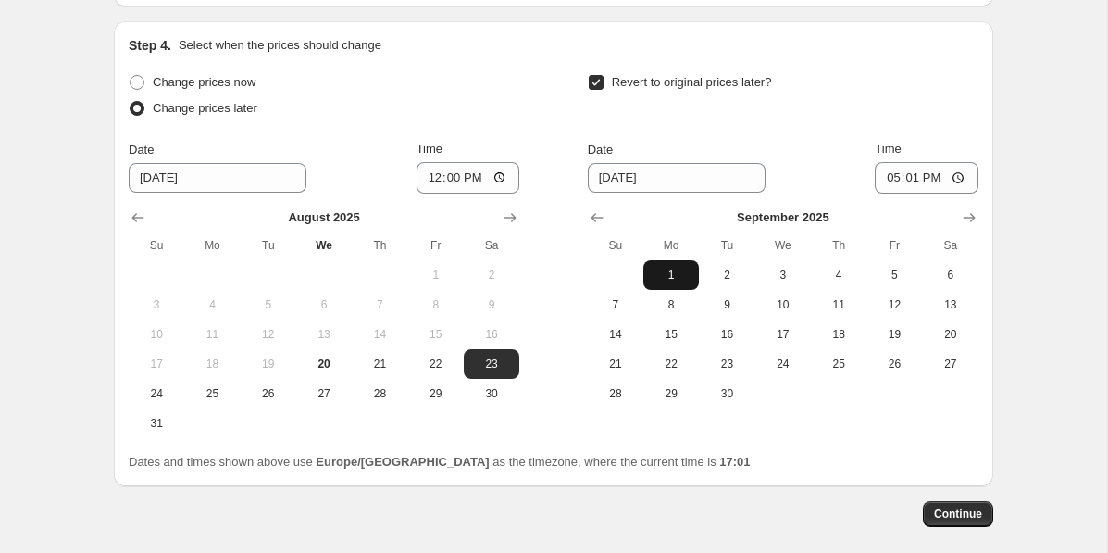
click at [666, 283] on button "1" at bounding box center [671, 275] width 56 height 30
type input "9/1/2025"
click at [908, 181] on input "17:01" at bounding box center [927, 177] width 104 height 31
type input "23:59"
click at [966, 517] on span "Continue" at bounding box center [958, 513] width 48 height 15
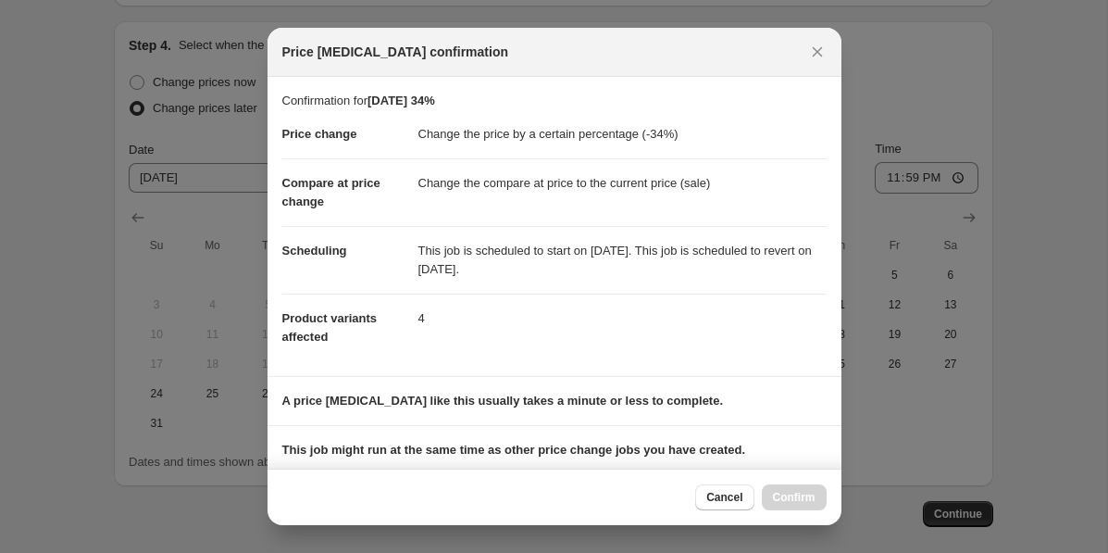
scroll to position [242, 0]
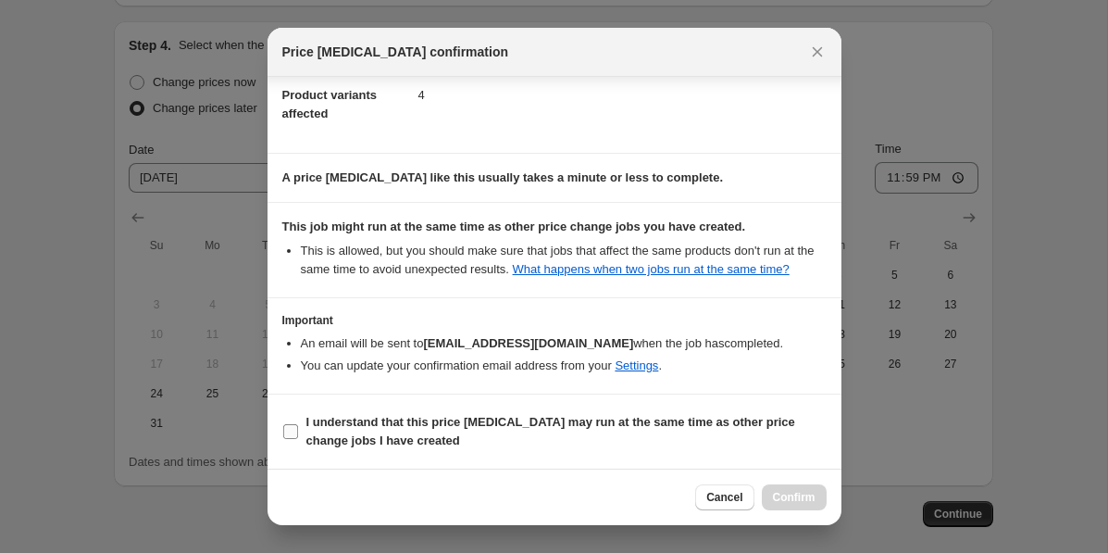
click at [637, 427] on b "I understand that this price change job may run at the same time as other price…" at bounding box center [550, 431] width 489 height 32
click at [298, 427] on input "I understand that this price change job may run at the same time as other price…" at bounding box center [290, 431] width 15 height 15
checkbox input "true"
click at [784, 492] on span "Confirm" at bounding box center [794, 497] width 43 height 15
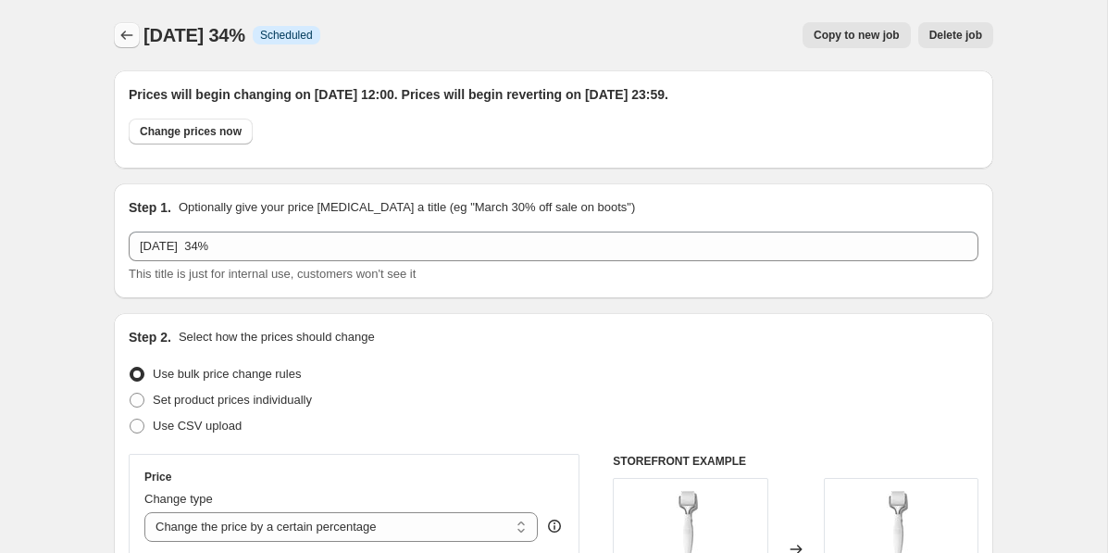
click at [121, 33] on icon "Price change jobs" at bounding box center [127, 35] width 19 height 19
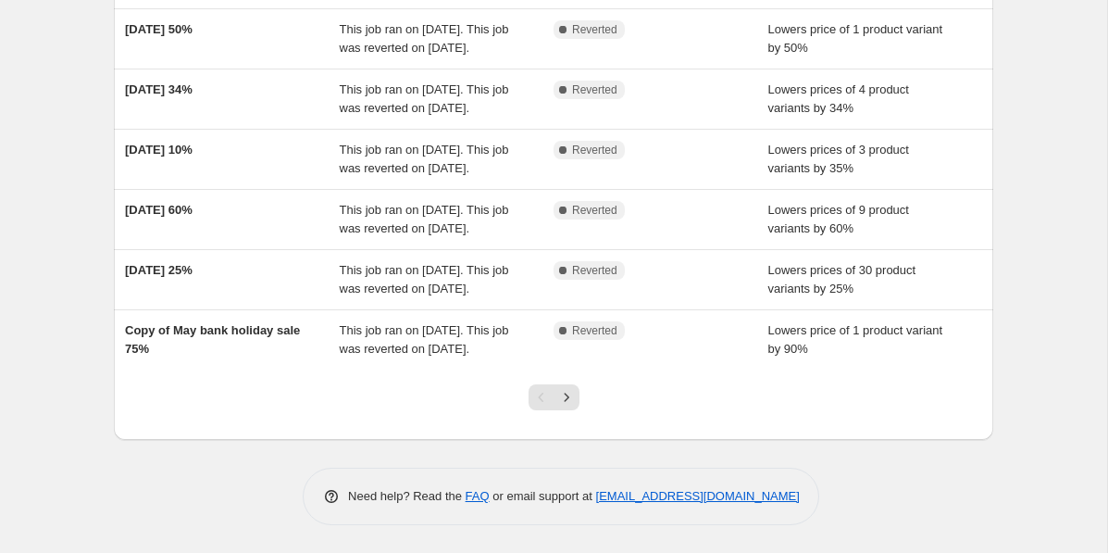
scroll to position [535, 0]
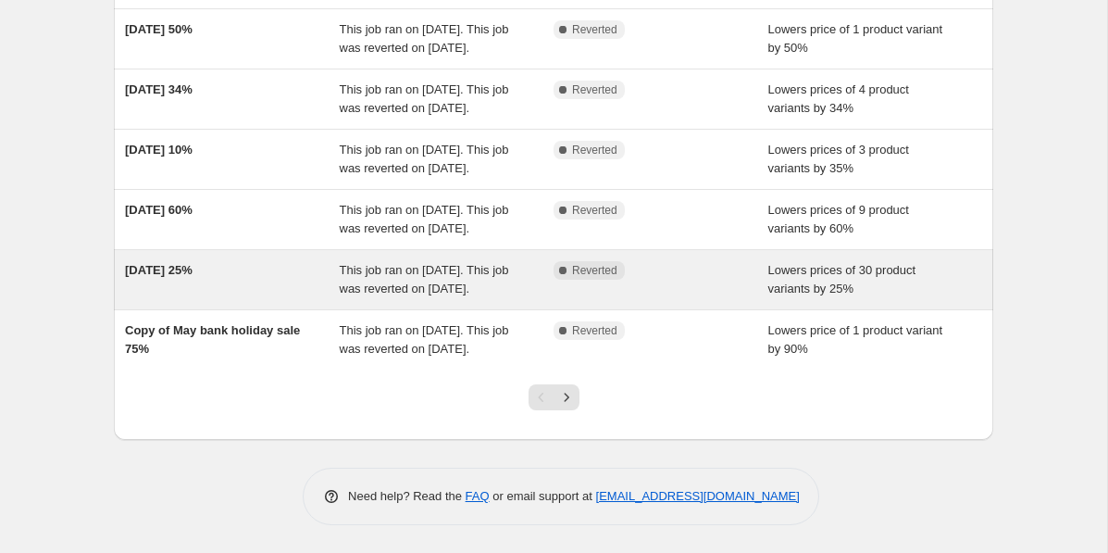
click at [261, 298] on div "JULY 4 25%" at bounding box center [232, 279] width 215 height 37
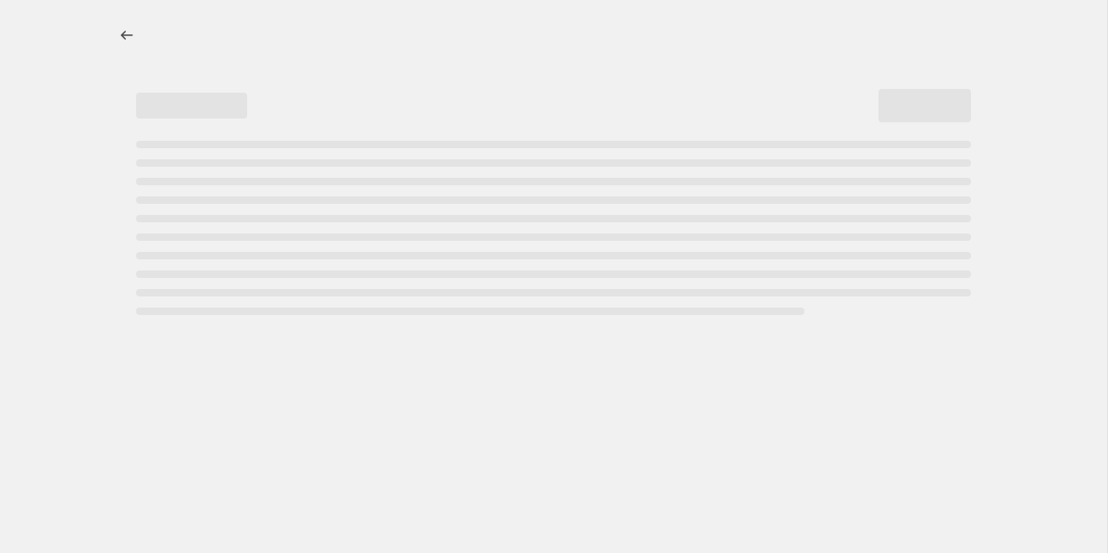
select select "percentage"
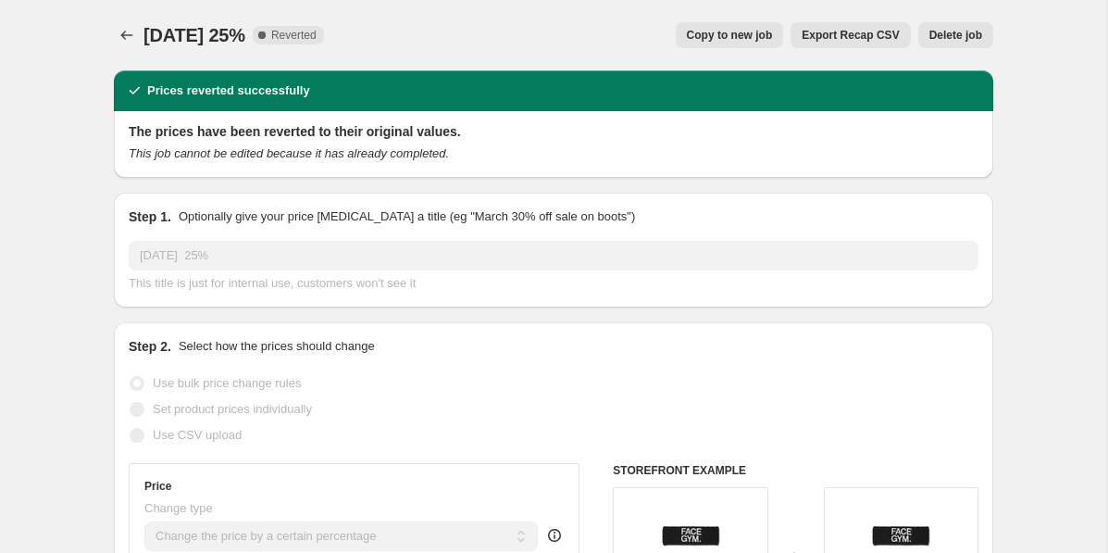
click at [759, 39] on span "Copy to new job" at bounding box center [730, 35] width 86 height 15
select select "percentage"
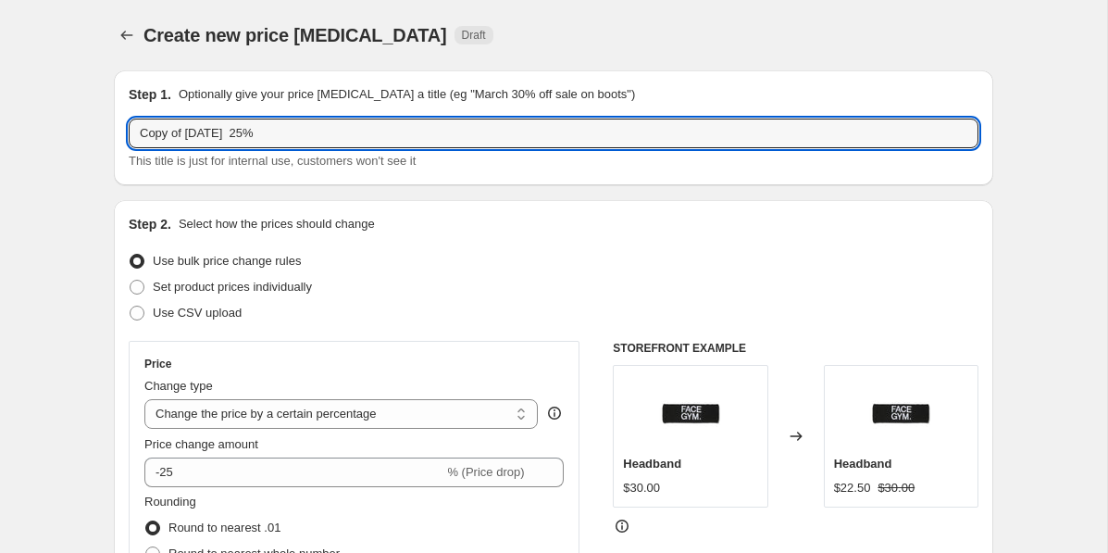
drag, startPoint x: 226, startPoint y: 132, endPoint x: 95, endPoint y: 129, distance: 130.6
paste input "LABOR DAY"
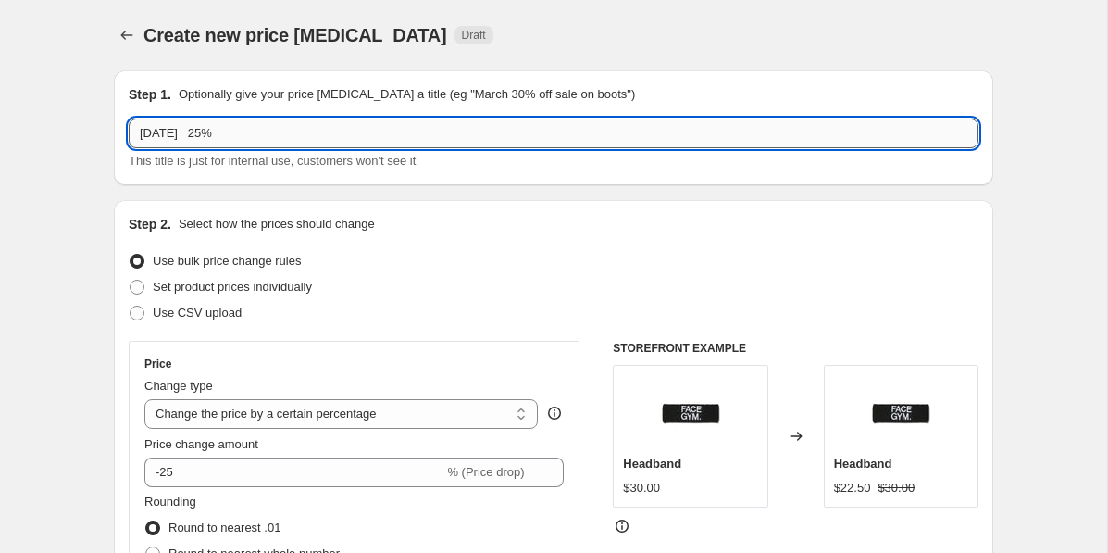
click at [214, 139] on input "LABOR DAY 25%" at bounding box center [554, 133] width 850 height 30
type input "LABOR DAY 25%"
click at [115, 236] on div "Step 2. Select how the prices should change Use bulk price change rules Set pro…" at bounding box center [553, 525] width 879 height 650
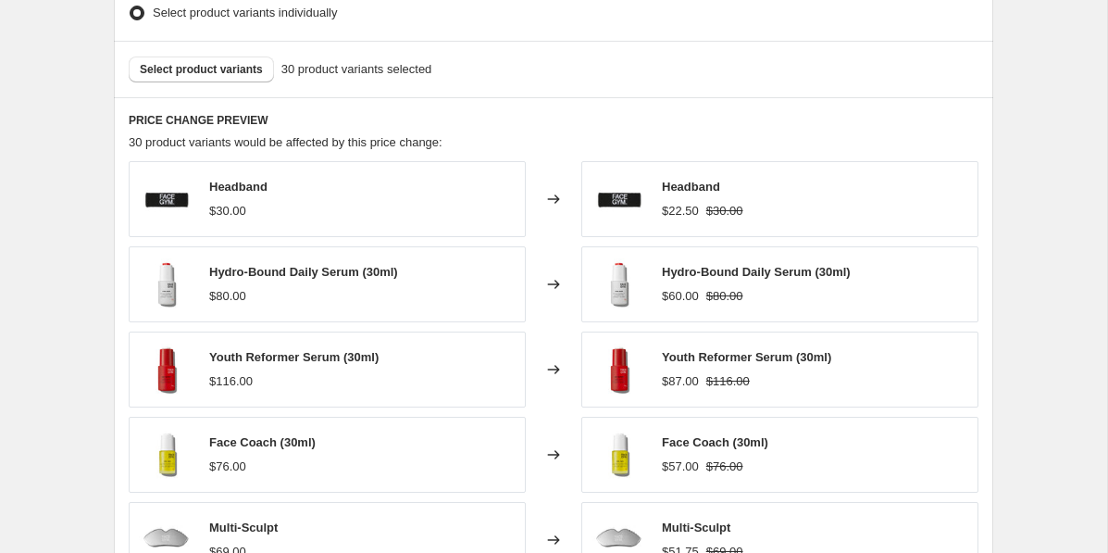
scroll to position [947, 0]
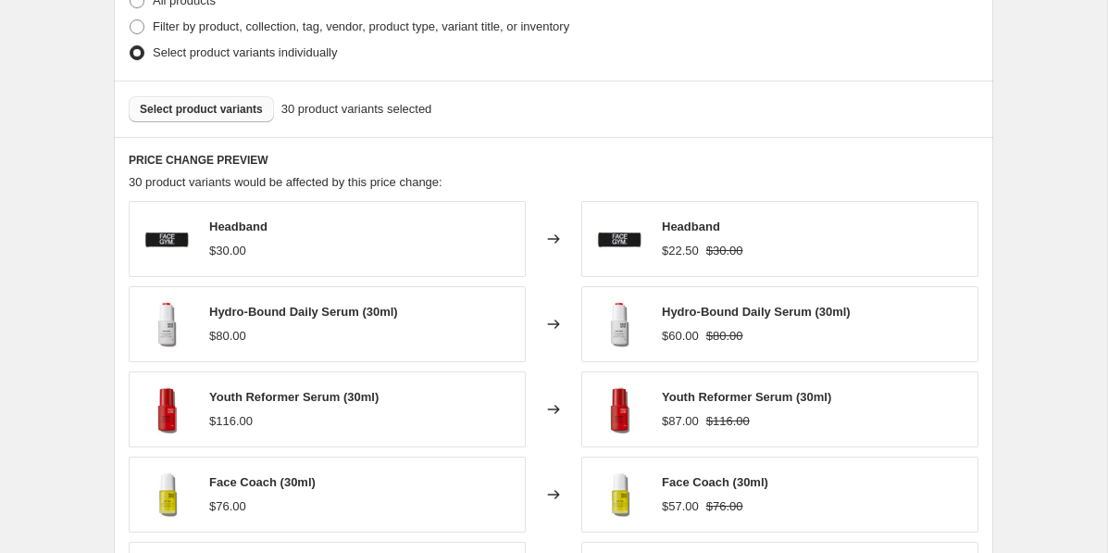
click at [197, 106] on span "Select product variants" at bounding box center [201, 109] width 123 height 15
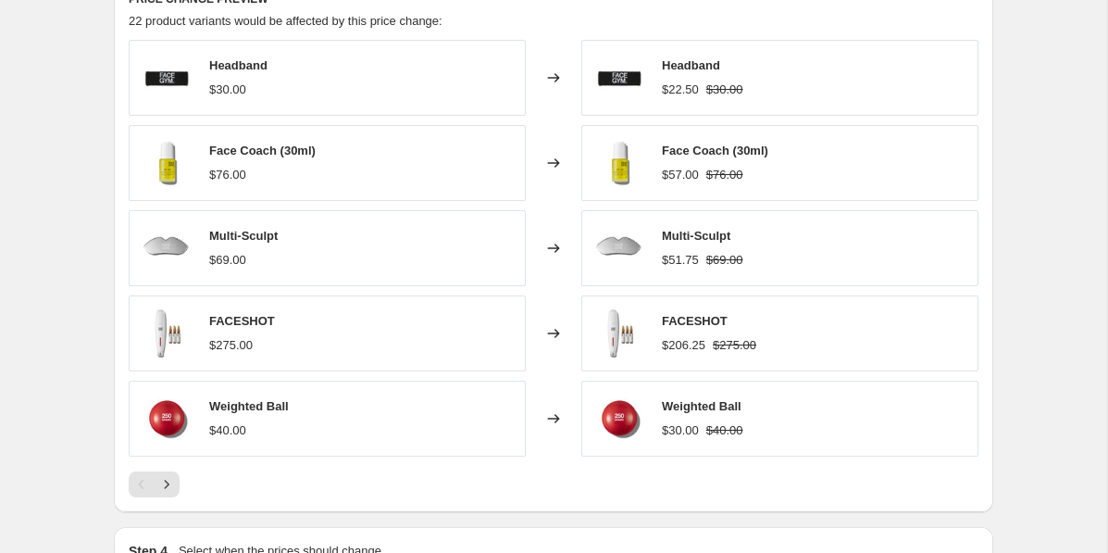
scroll to position [1354, 0]
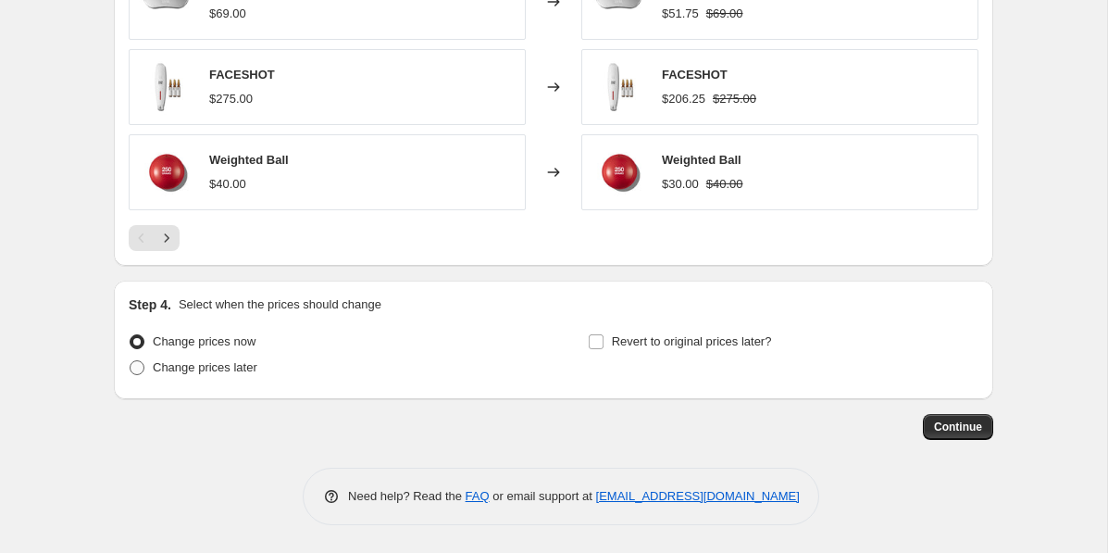
click at [143, 371] on span at bounding box center [137, 367] width 15 height 15
click at [131, 361] on input "Change prices later" at bounding box center [130, 360] width 1 height 1
radio input "true"
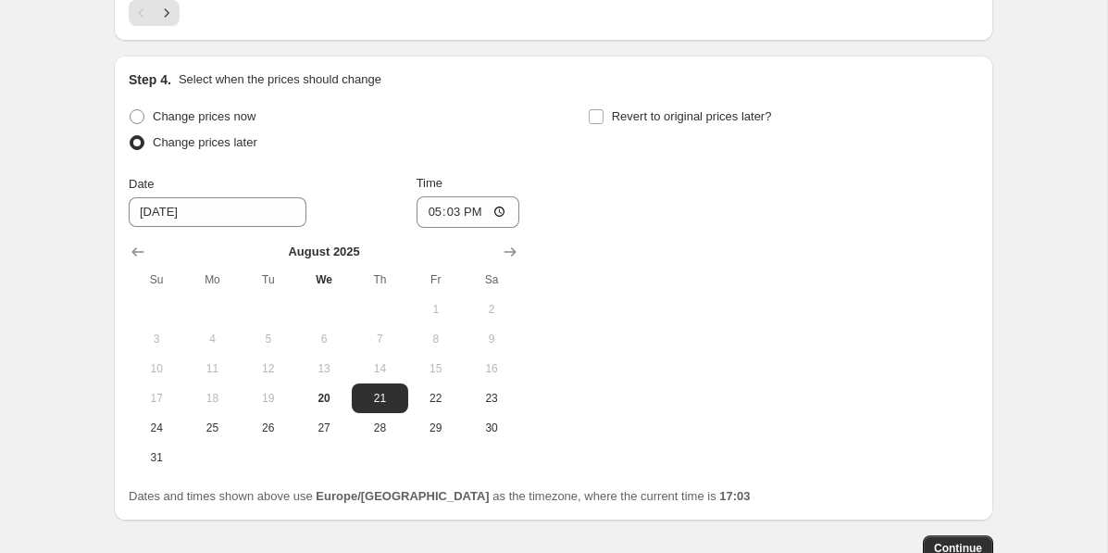
scroll to position [1701, 0]
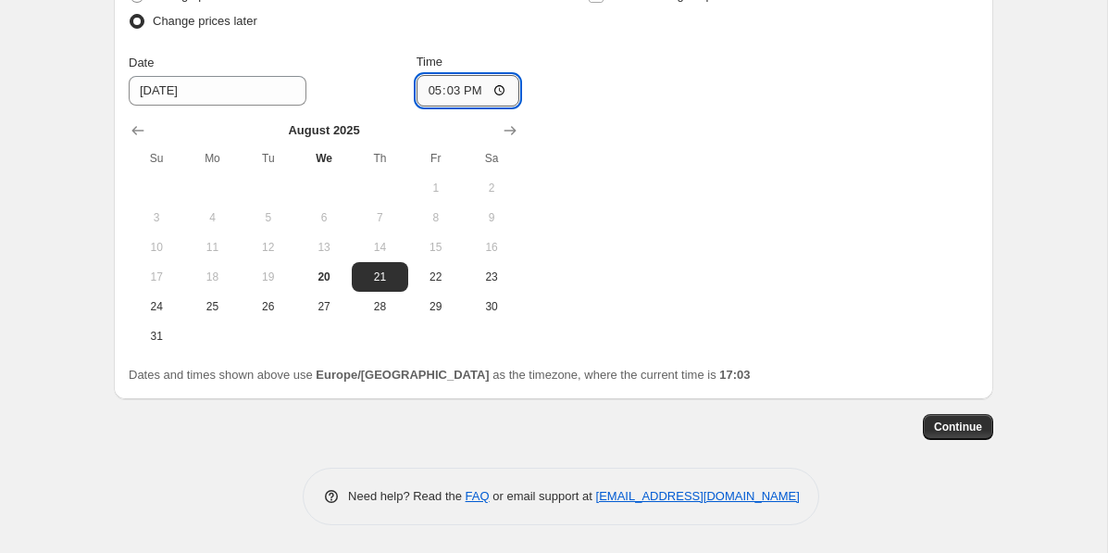
click at [453, 91] on input "17:03" at bounding box center [469, 90] width 104 height 31
type input "12:00"
click at [485, 279] on span "23" at bounding box center [491, 276] width 41 height 15
type input "8/23/2025"
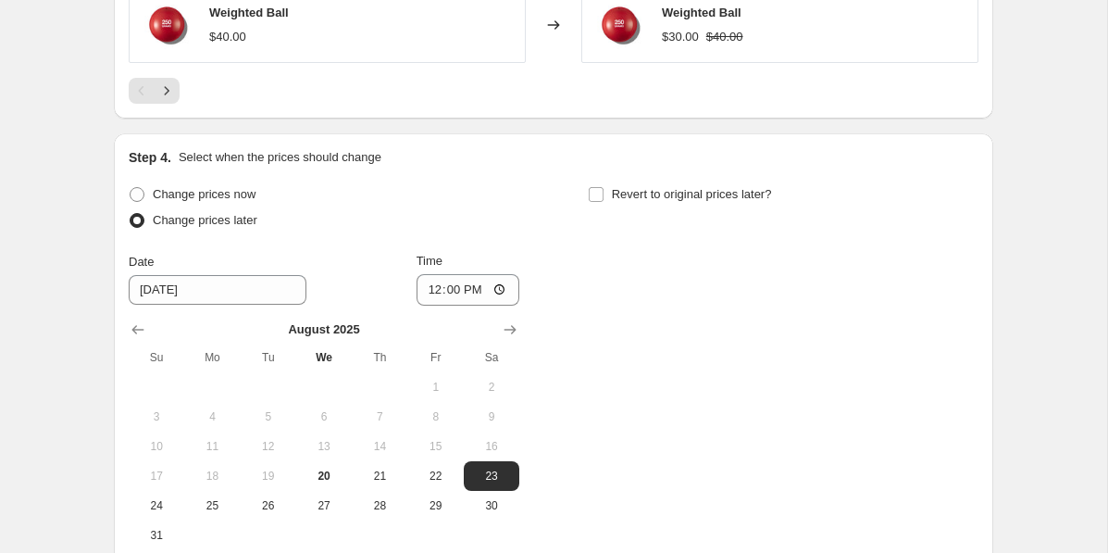
scroll to position [1494, 0]
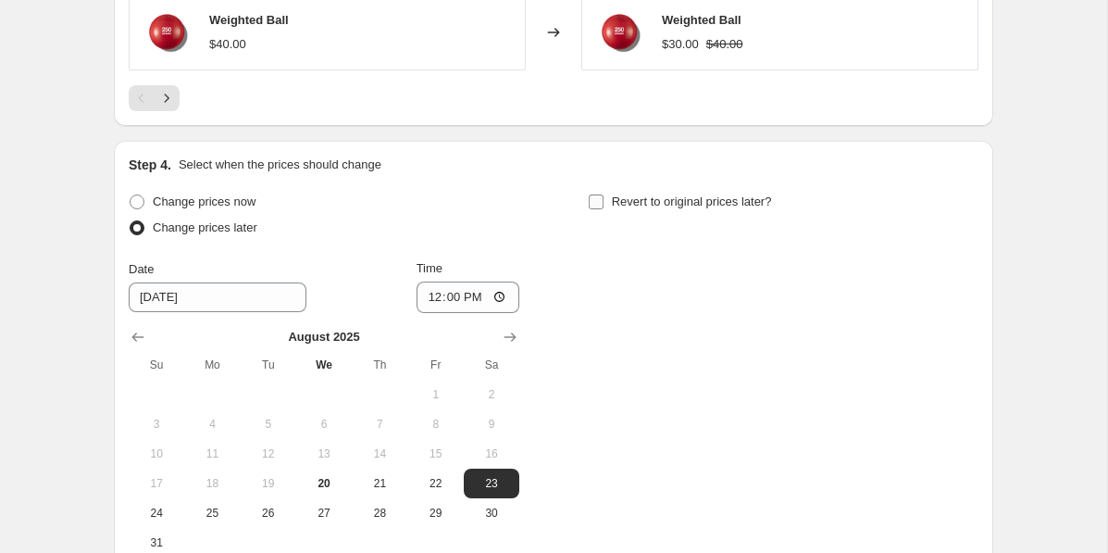
click at [595, 206] on input "Revert to original prices later?" at bounding box center [596, 201] width 15 height 15
checkbox input "true"
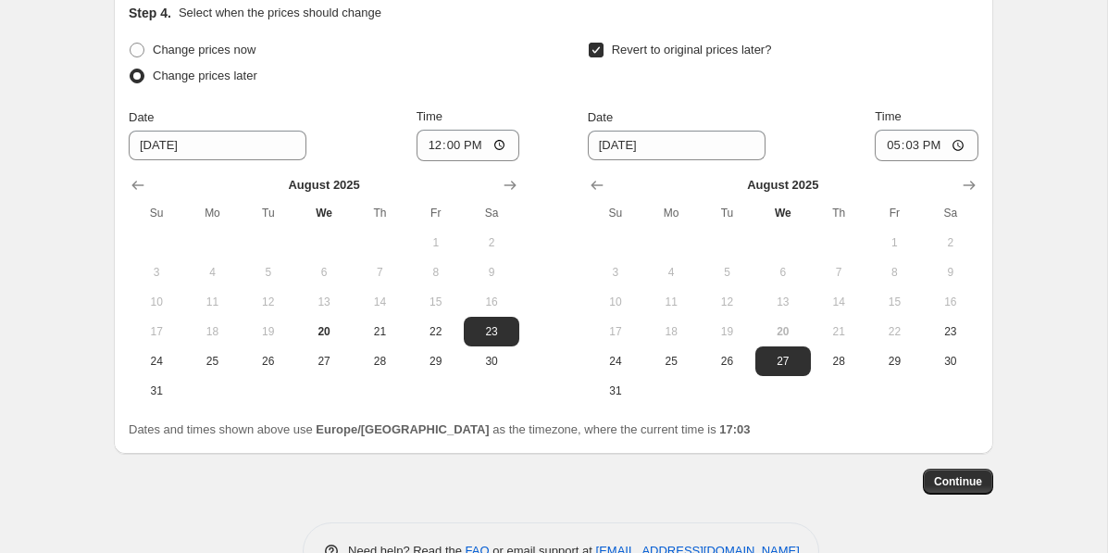
scroll to position [1684, 0]
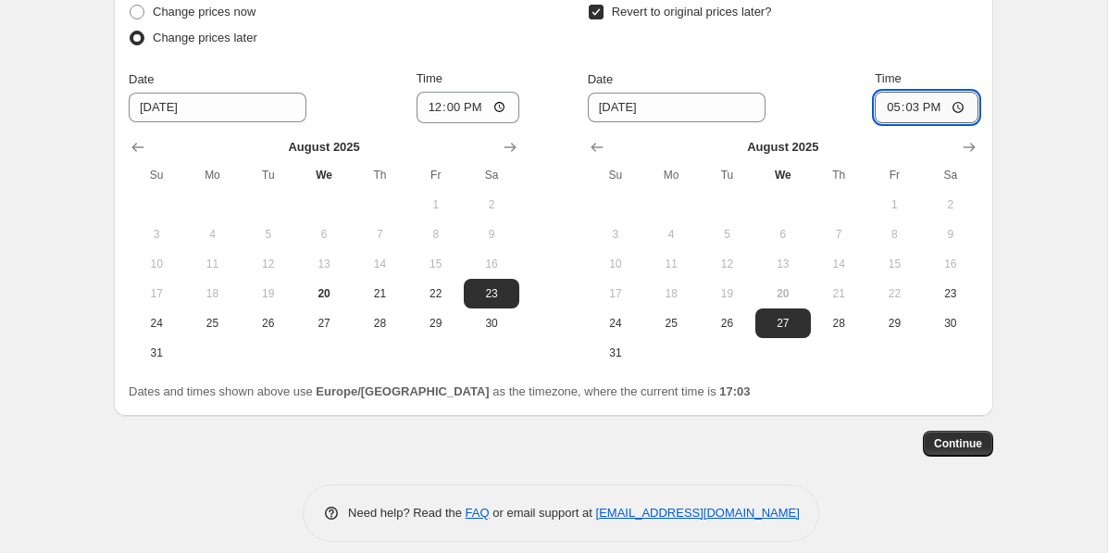
click at [913, 106] on input "17:03" at bounding box center [927, 107] width 104 height 31
type input "23:59"
click at [963, 150] on icon "Show next month, September 2025" at bounding box center [969, 147] width 19 height 19
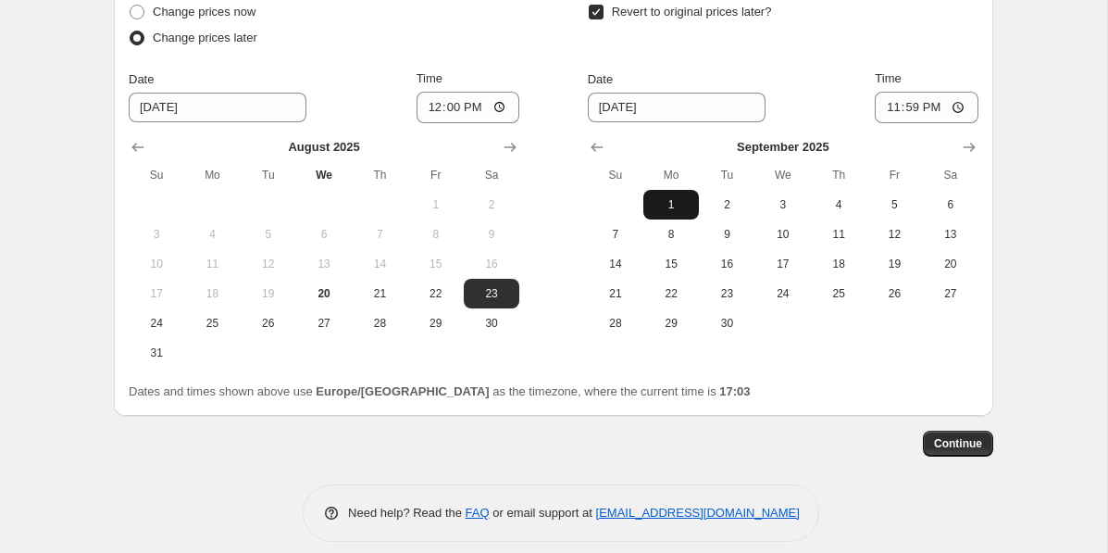
click at [660, 212] on button "1" at bounding box center [671, 205] width 56 height 30
type input "9/1/2025"
click at [941, 445] on span "Continue" at bounding box center [958, 443] width 48 height 15
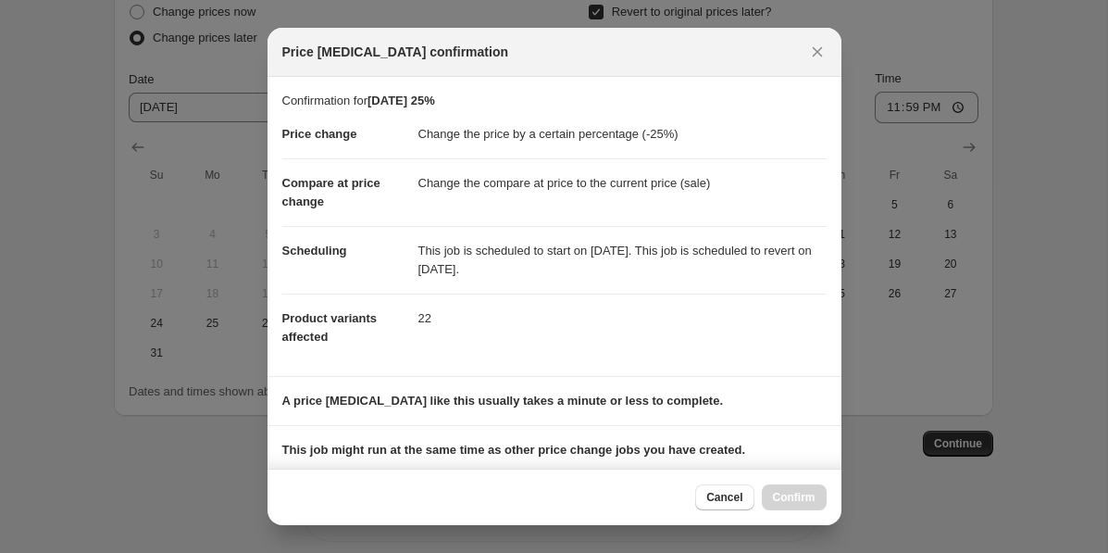
scroll to position [242, 0]
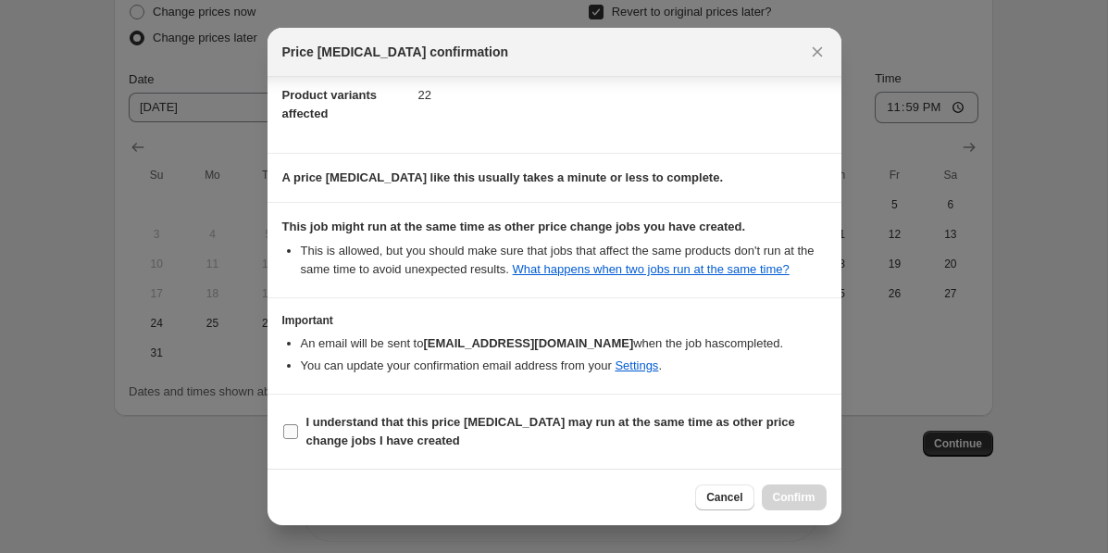
click at [666, 418] on b "I understand that this price change job may run at the same time as other price…" at bounding box center [550, 431] width 489 height 32
click at [298, 424] on input "I understand that this price change job may run at the same time as other price…" at bounding box center [290, 431] width 15 height 15
checkbox input "true"
click at [777, 496] on span "Confirm" at bounding box center [794, 497] width 43 height 15
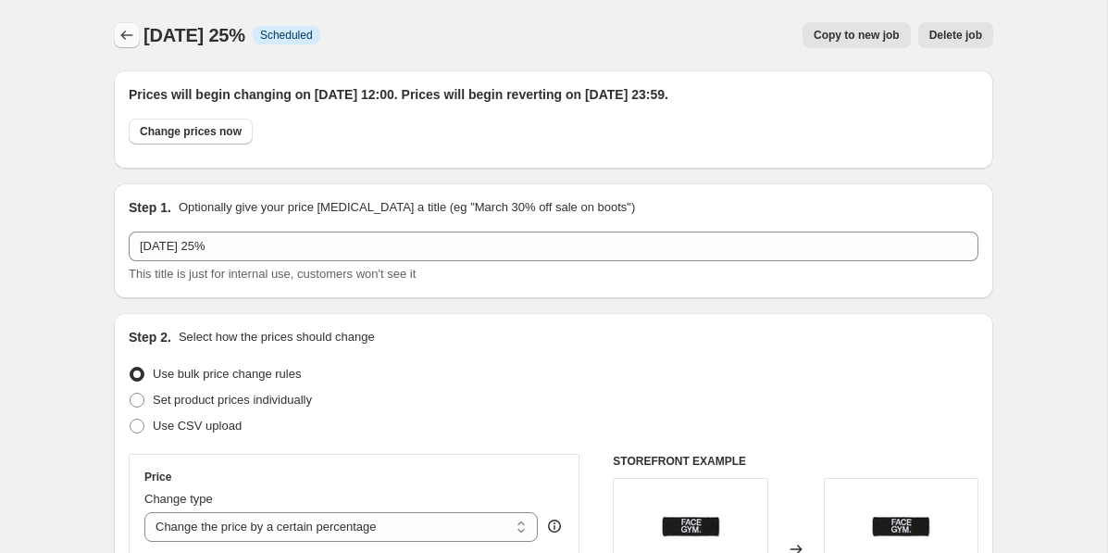
click at [133, 35] on icon "Price change jobs" at bounding box center [127, 35] width 19 height 19
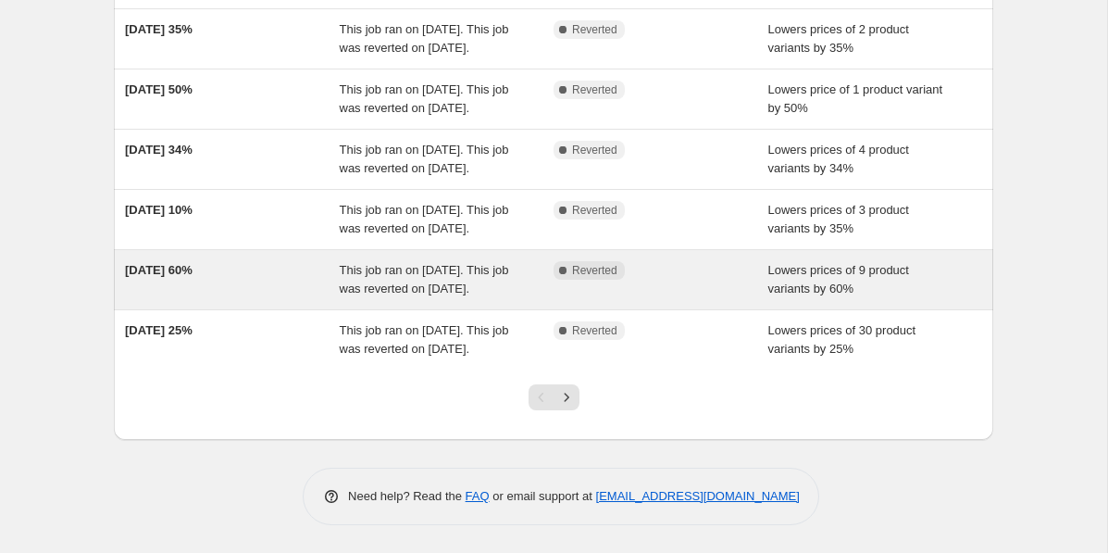
scroll to position [530, 0]
click at [218, 298] on div "JULY 4 60%" at bounding box center [232, 279] width 215 height 37
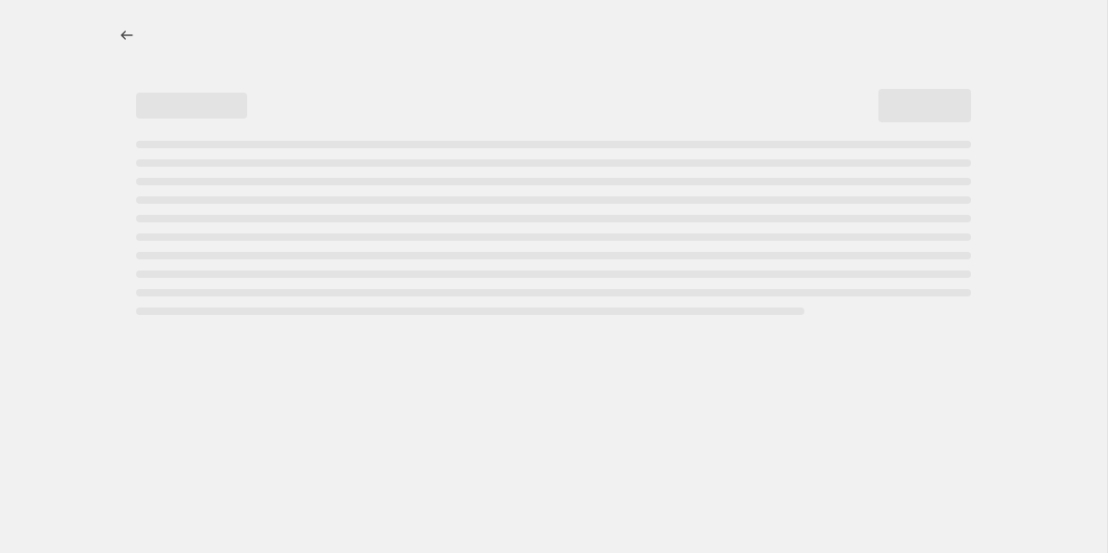
select select "percentage"
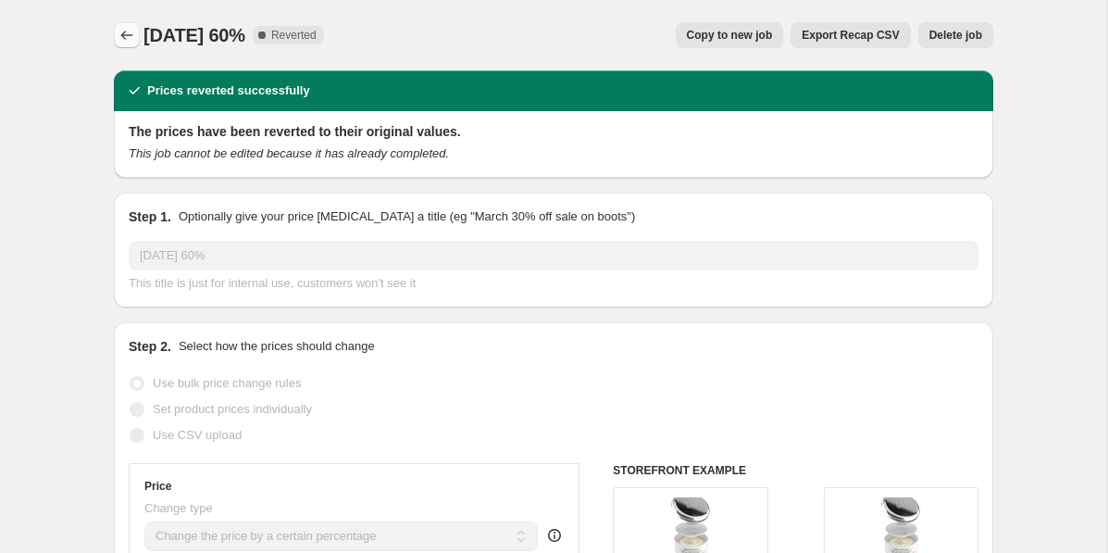
click at [136, 23] on button "Price change jobs" at bounding box center [127, 35] width 26 height 26
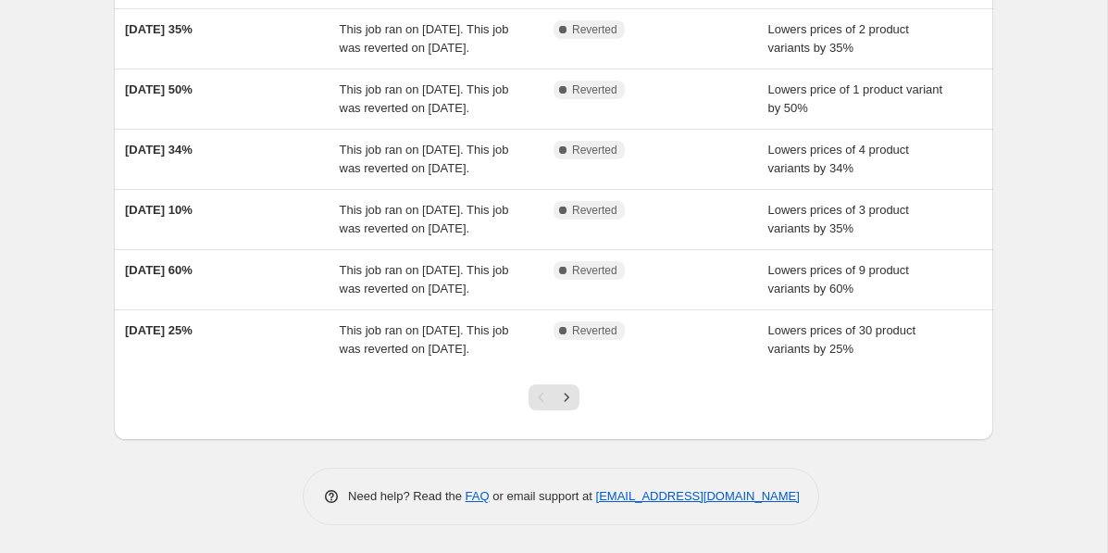
scroll to position [502, 0]
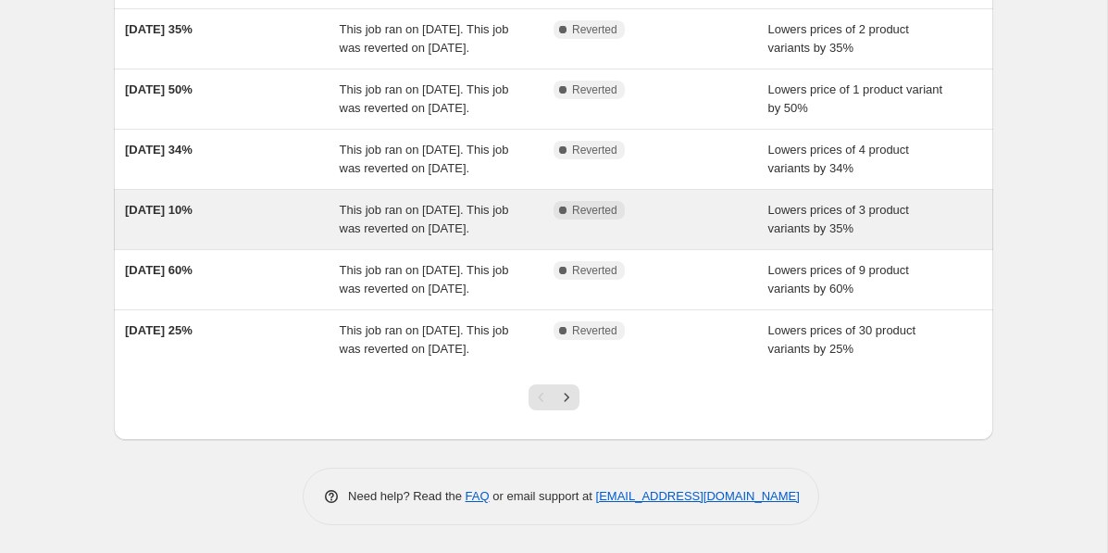
click at [206, 238] on div "JULY 4 10%" at bounding box center [232, 219] width 215 height 37
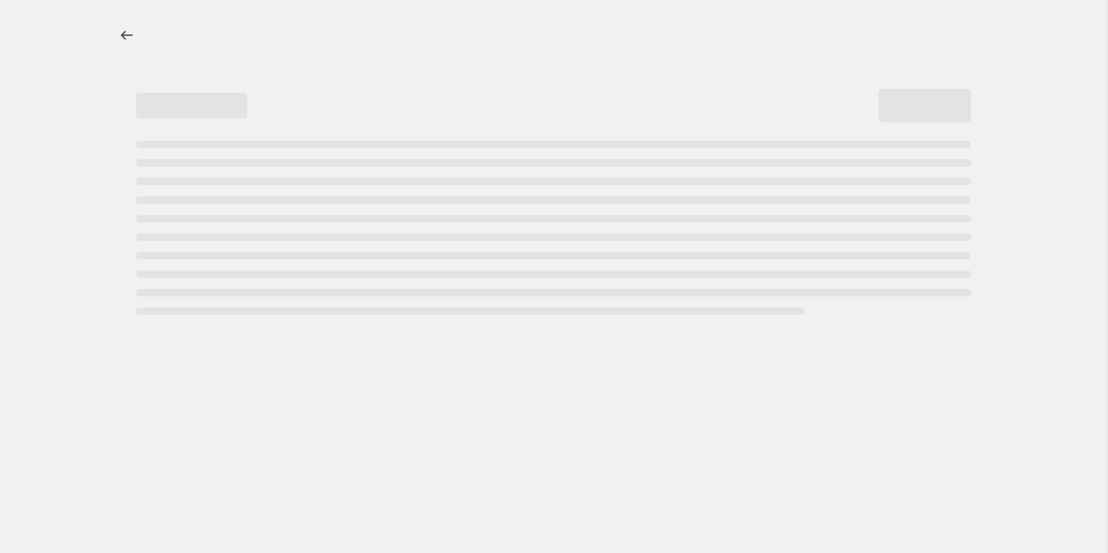
select select "percentage"
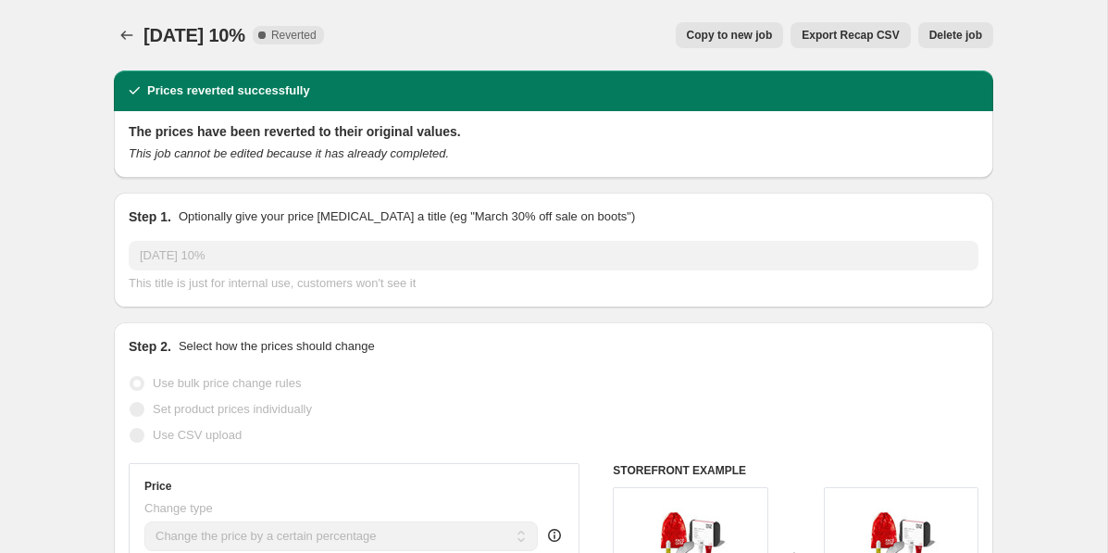
click at [719, 41] on span "Copy to new job" at bounding box center [730, 35] width 86 height 15
select select "percentage"
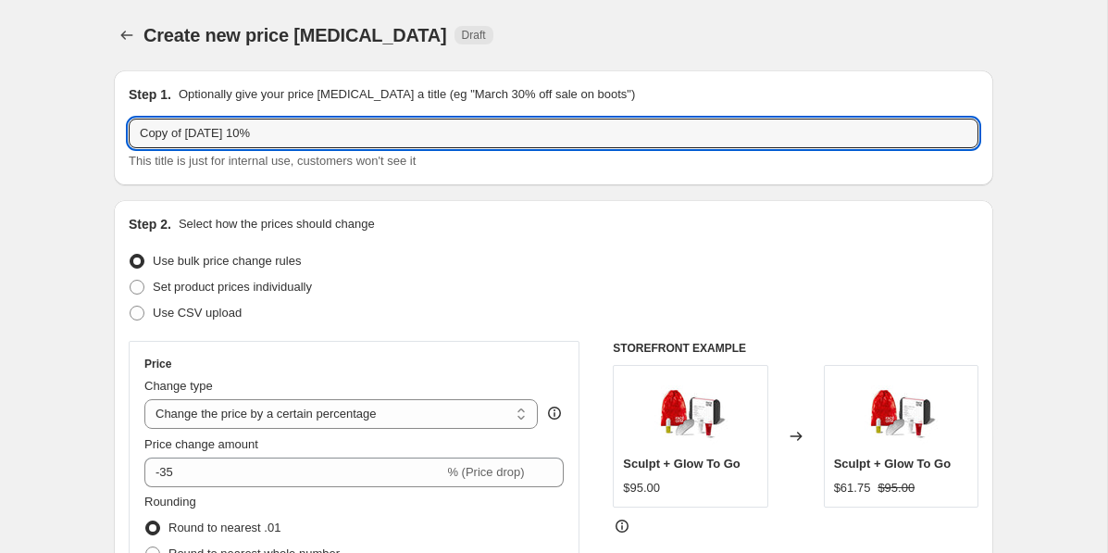
drag, startPoint x: 228, startPoint y: 135, endPoint x: 101, endPoint y: 129, distance: 127.0
paste input "LABOR DAY"
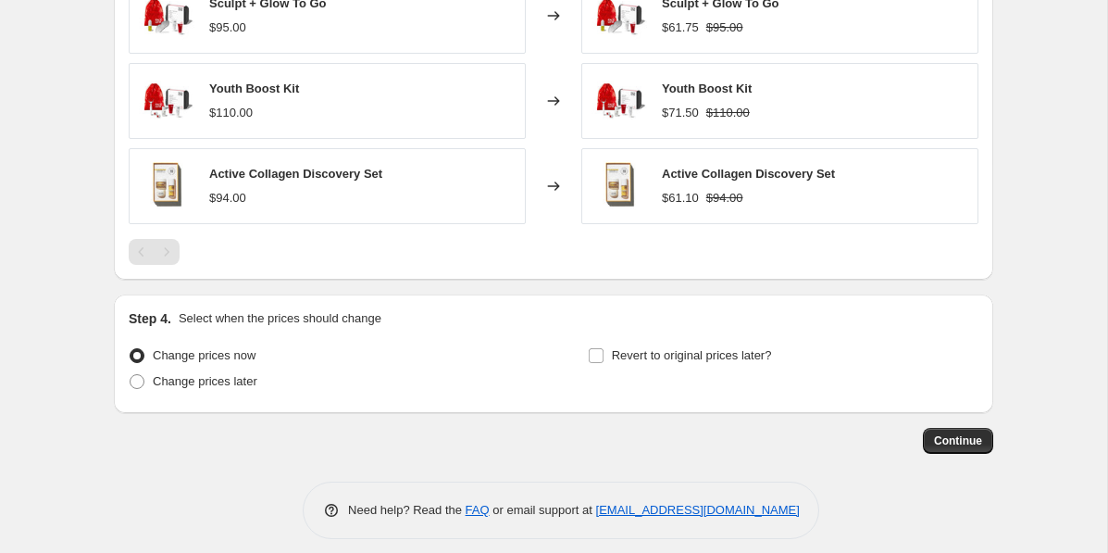
scroll to position [1184, 0]
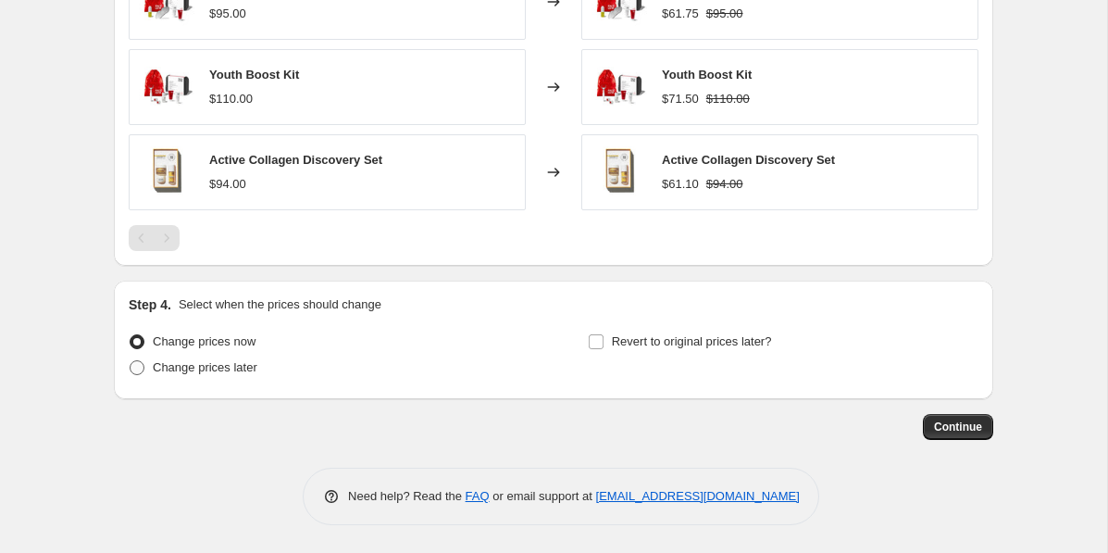
type input "LABOR DAY 10%"
click at [143, 370] on span at bounding box center [137, 367] width 15 height 15
click at [131, 361] on input "Change prices later" at bounding box center [130, 360] width 1 height 1
radio input "true"
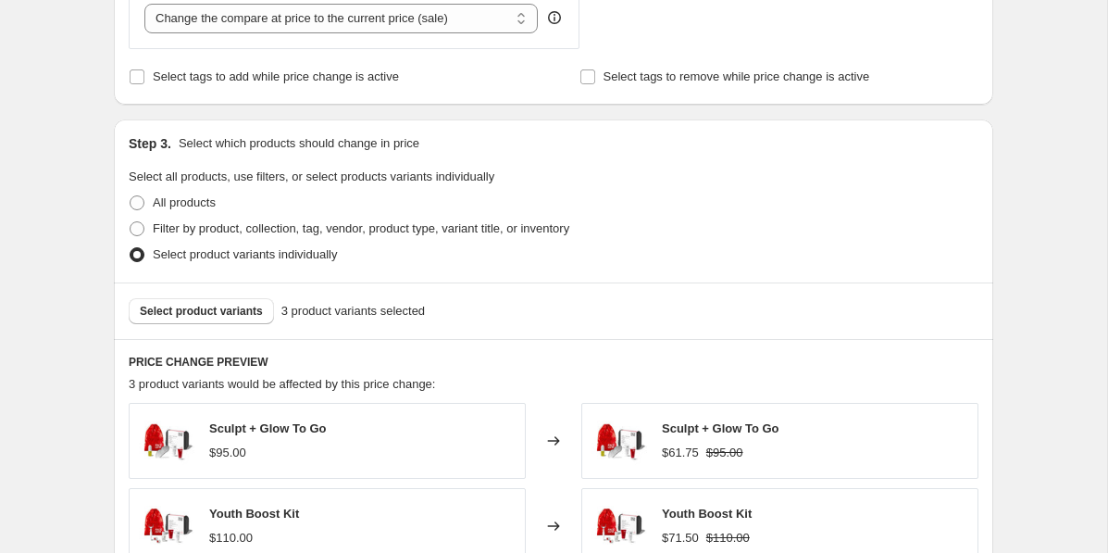
scroll to position [0, 0]
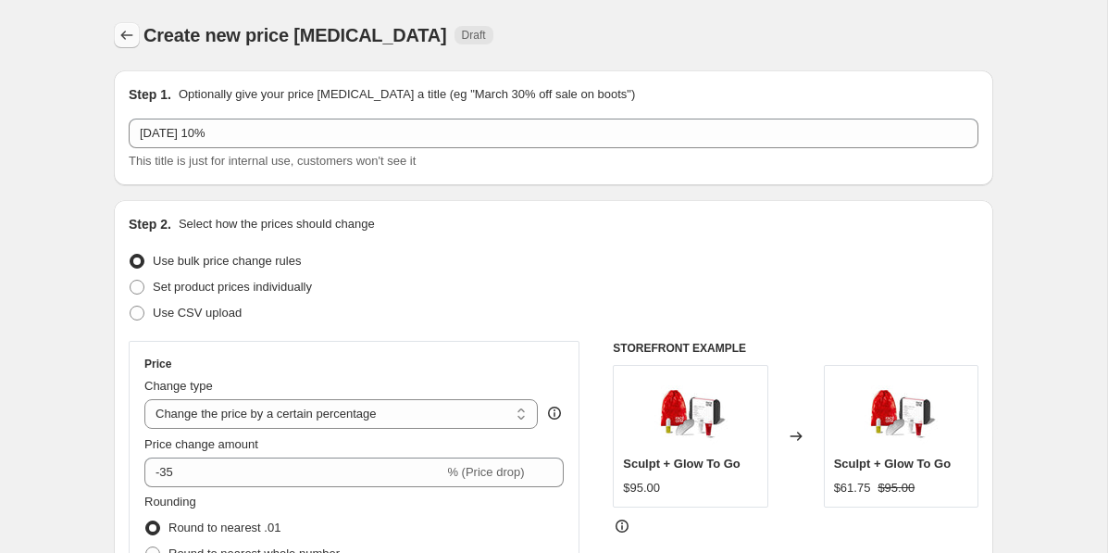
click at [126, 39] on icon "Price change jobs" at bounding box center [127, 35] width 19 height 19
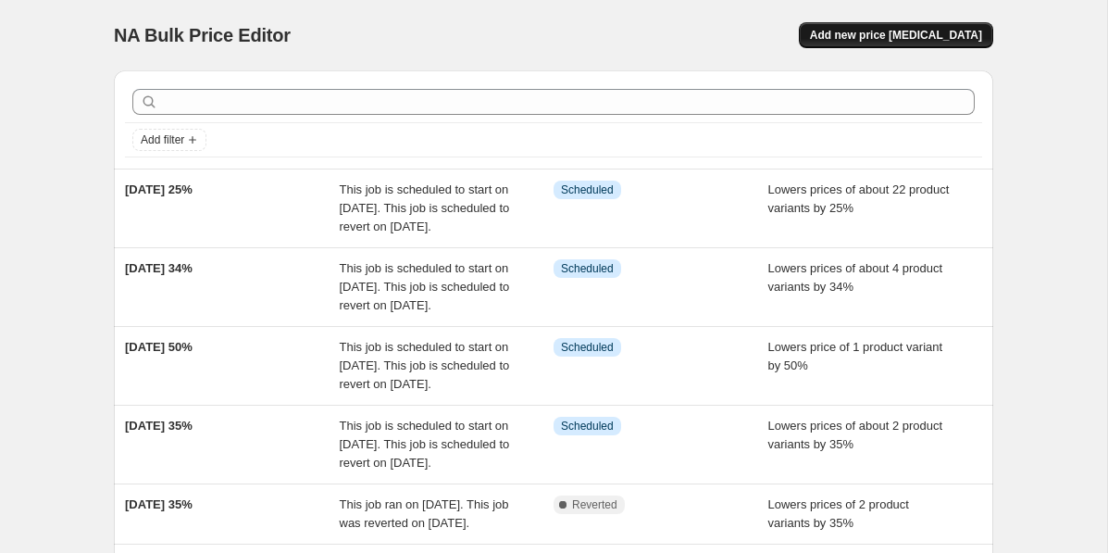
click at [896, 29] on span "Add new price change job" at bounding box center [896, 35] width 172 height 15
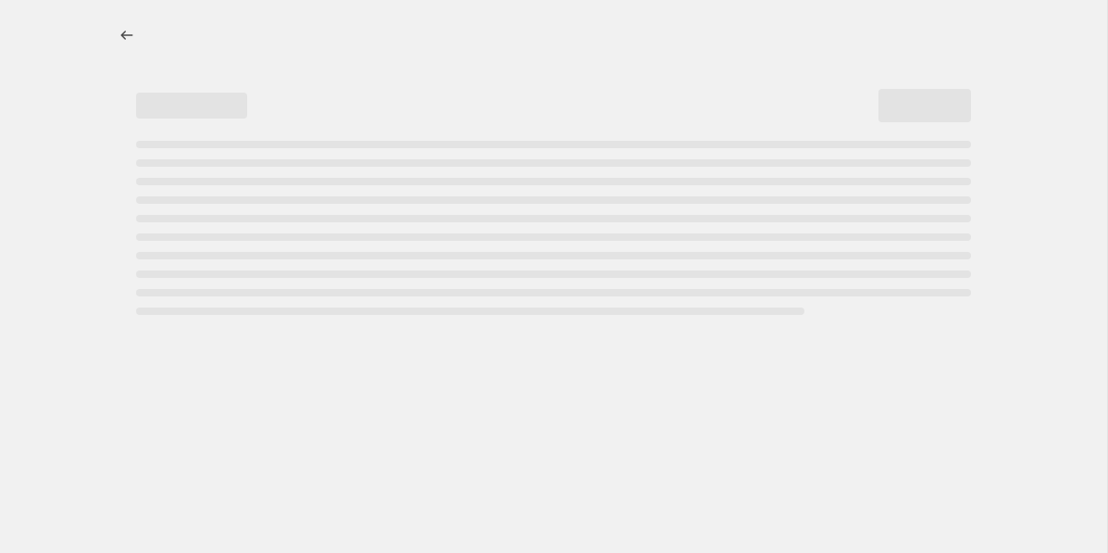
select select "percentage"
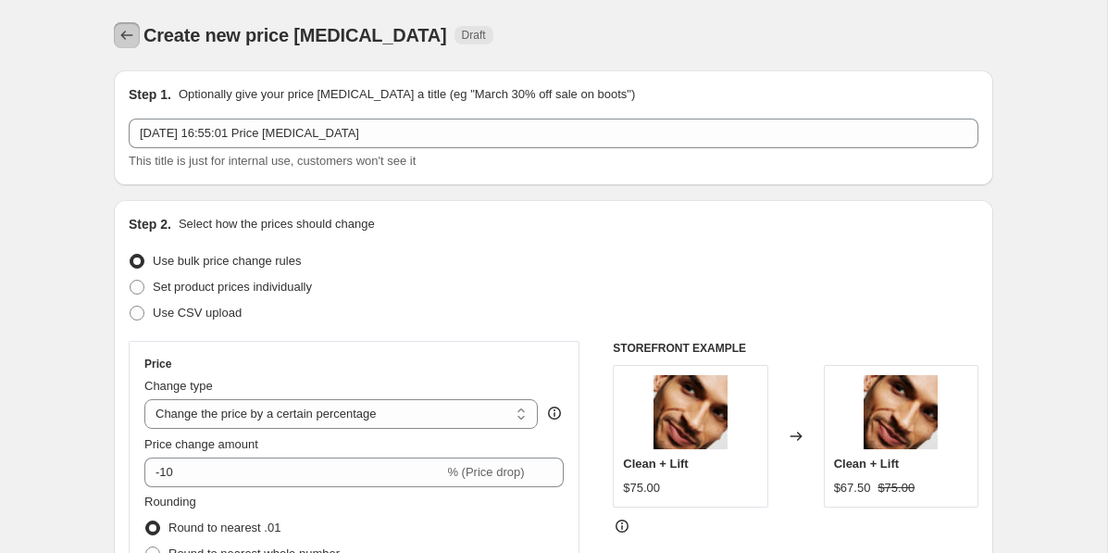
click at [130, 26] on icon "Price change jobs" at bounding box center [127, 35] width 19 height 19
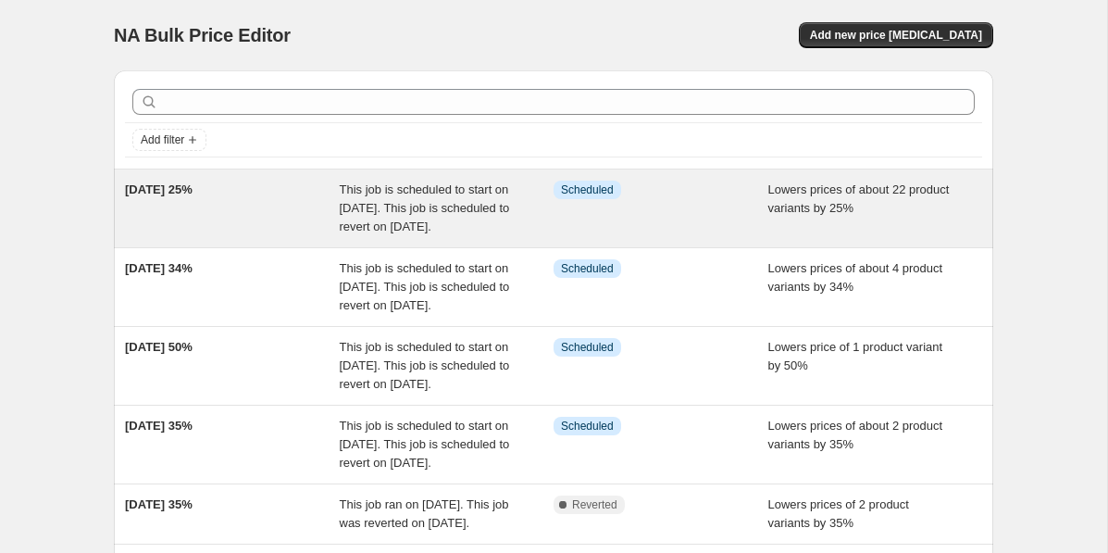
click at [892, 199] on div "Lowers prices of about 22 product variants by 25%" at bounding box center [875, 209] width 215 height 56
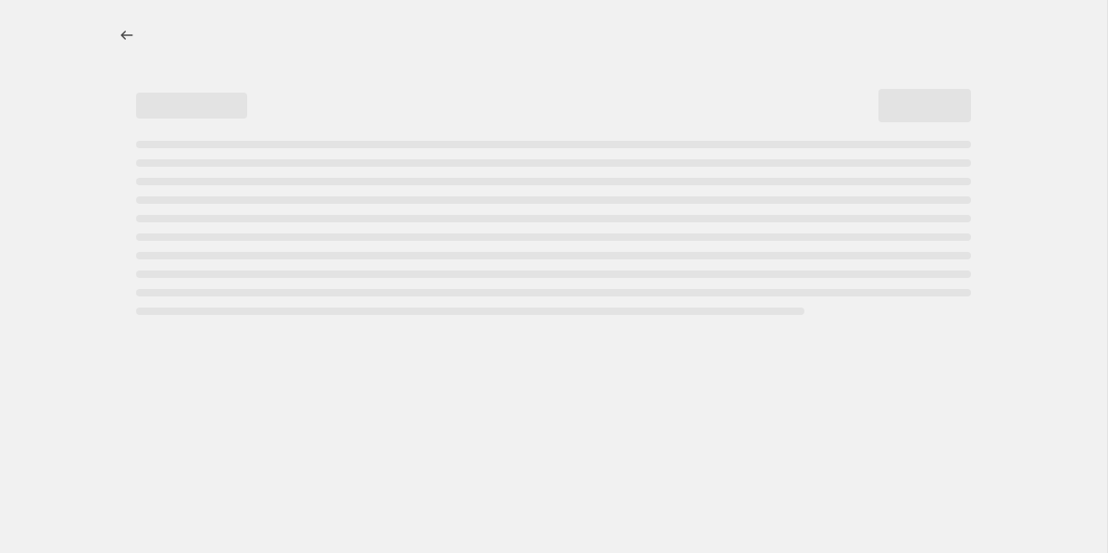
select select "percentage"
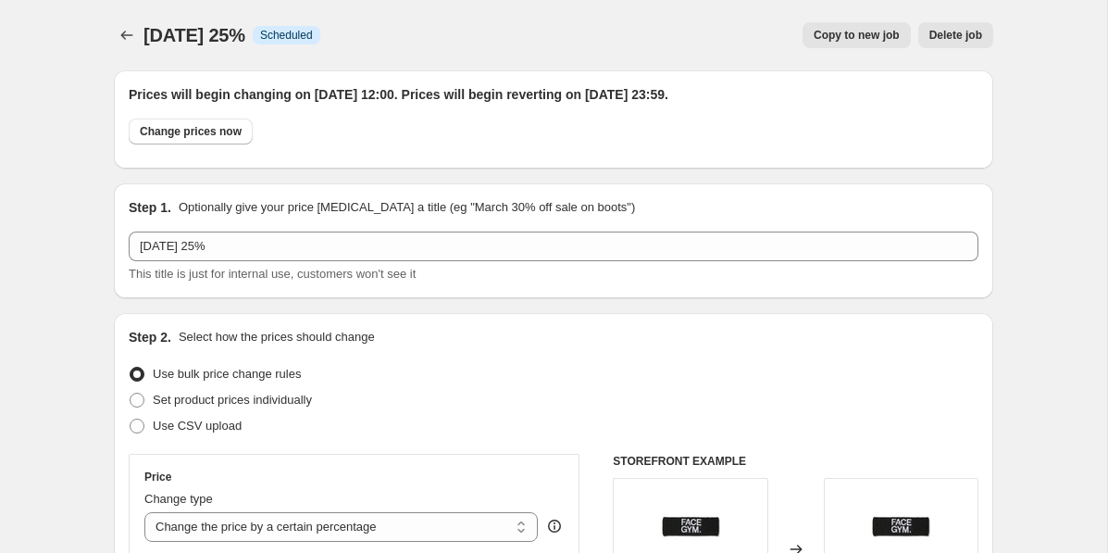
click at [840, 40] on span "Copy to new job" at bounding box center [857, 35] width 86 height 15
select select "percentage"
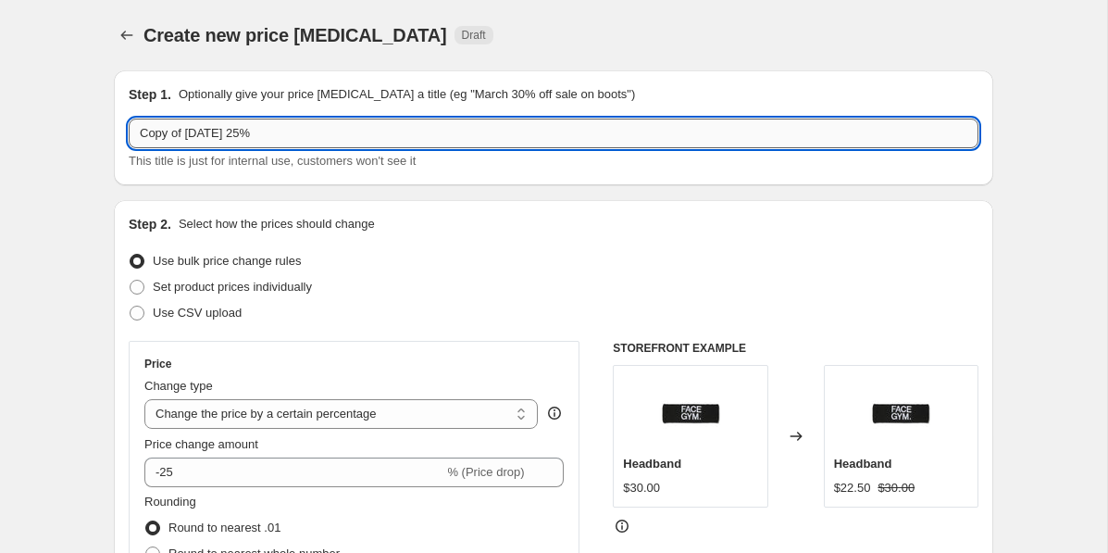
click at [191, 135] on input "Copy of LABOR DAY 25%" at bounding box center [554, 133] width 850 height 30
click at [222, 135] on input "LABOR DAY 25%" at bounding box center [554, 133] width 850 height 30
type input "LABOR DAY 40%"
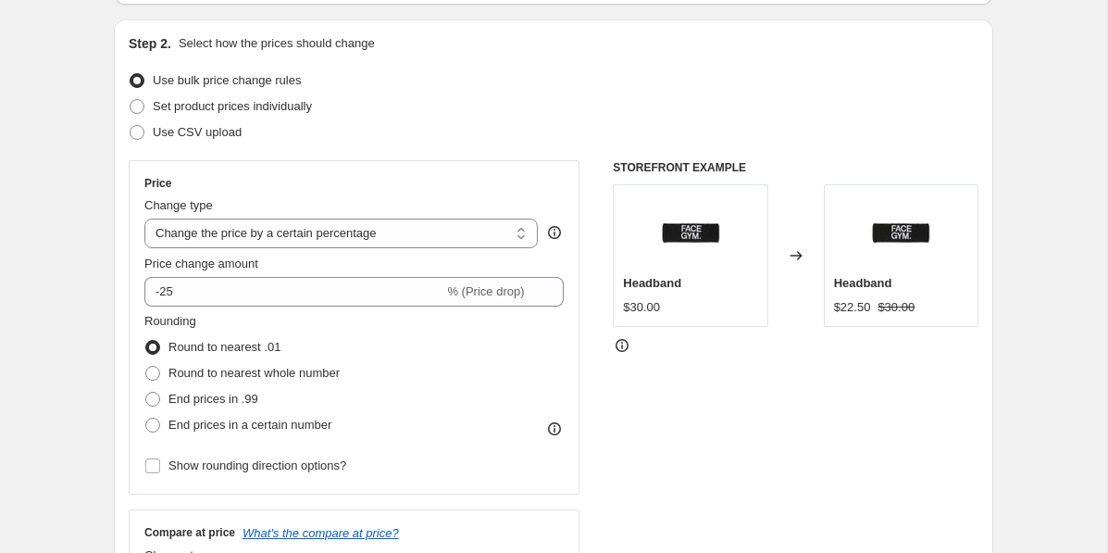
scroll to position [194, 0]
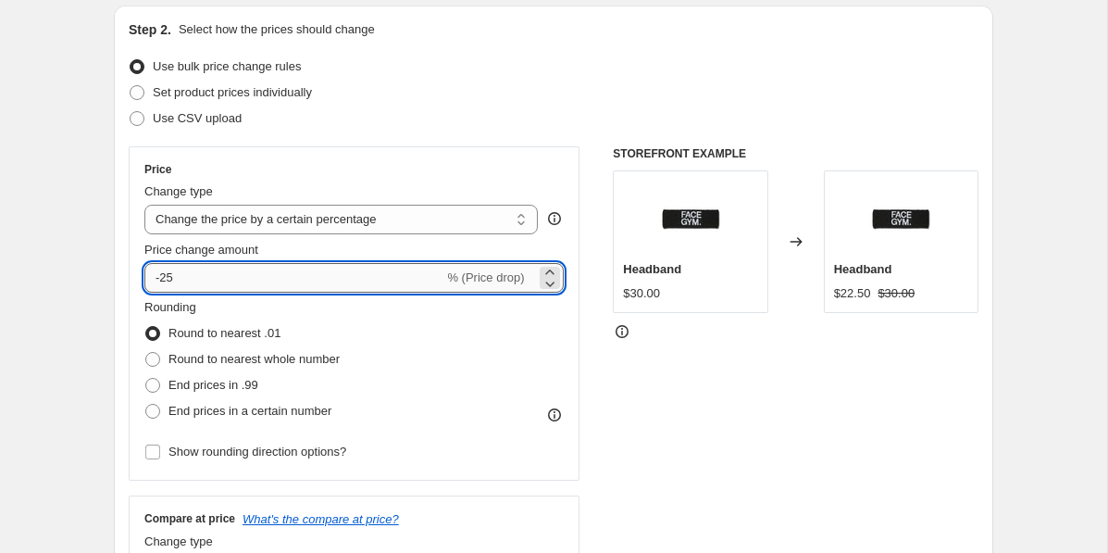
click at [210, 284] on input "-25" at bounding box center [293, 278] width 299 height 30
type input "-2"
type input "-5"
type input "-6"
type input "-40"
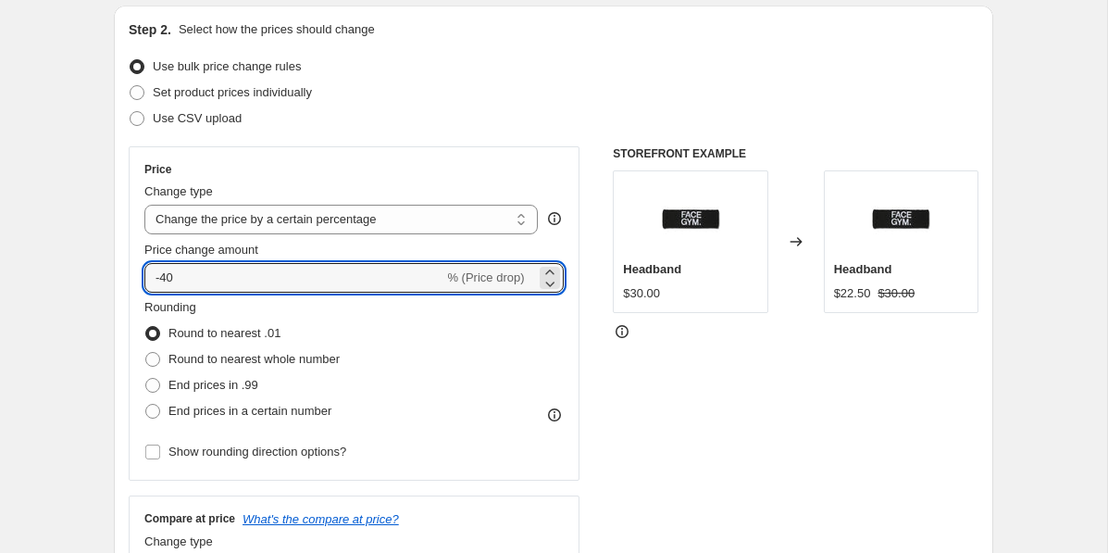
click at [120, 207] on div "Step 2. Select how the prices should change Use bulk price change rules Set pro…" at bounding box center [553, 331] width 879 height 650
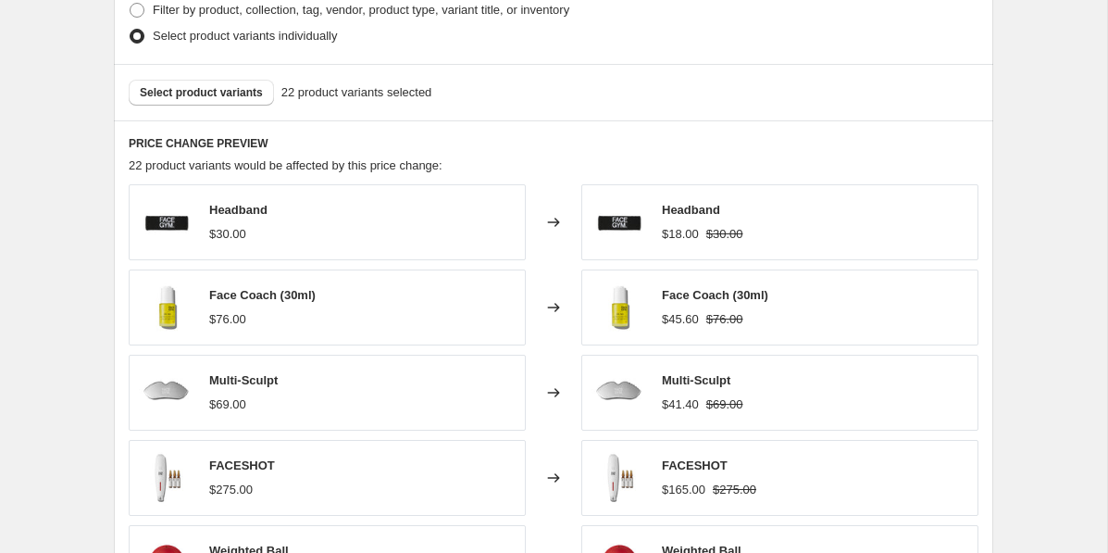
scroll to position [1020, 0]
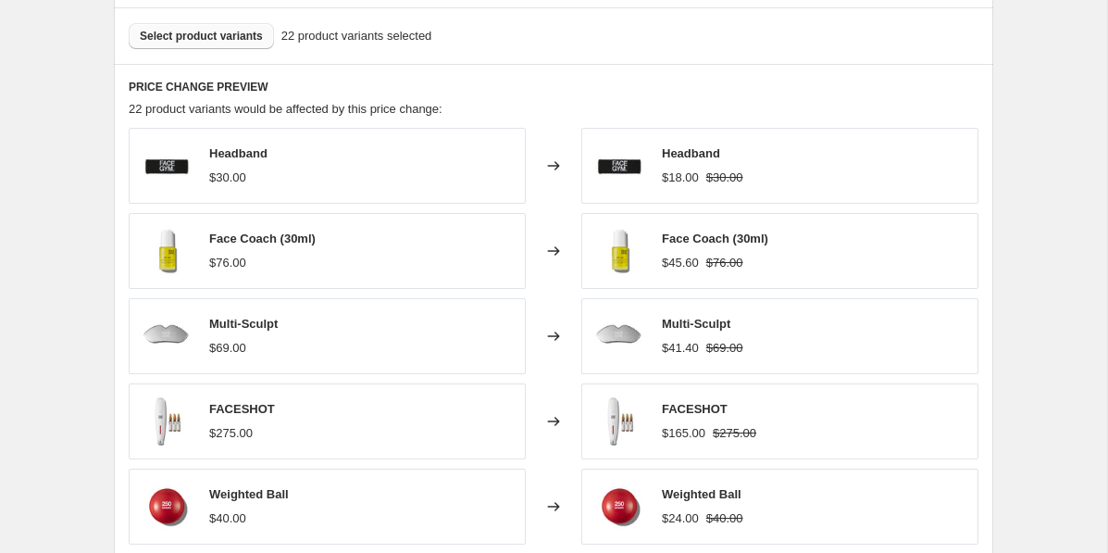
click at [216, 41] on span "Select product variants" at bounding box center [201, 36] width 123 height 15
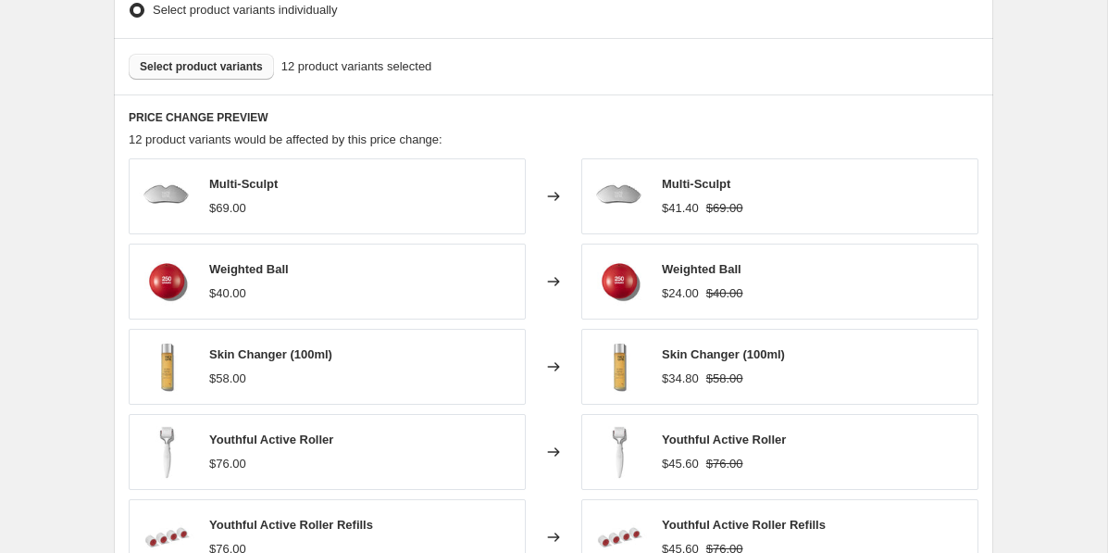
scroll to position [997, 0]
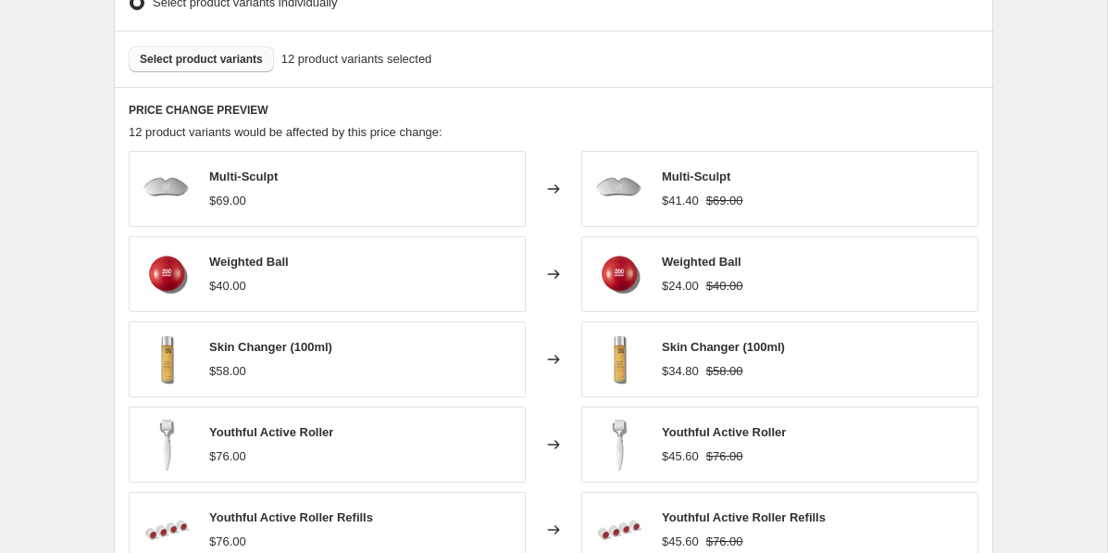
click at [237, 52] on span "Select product variants" at bounding box center [201, 59] width 123 height 15
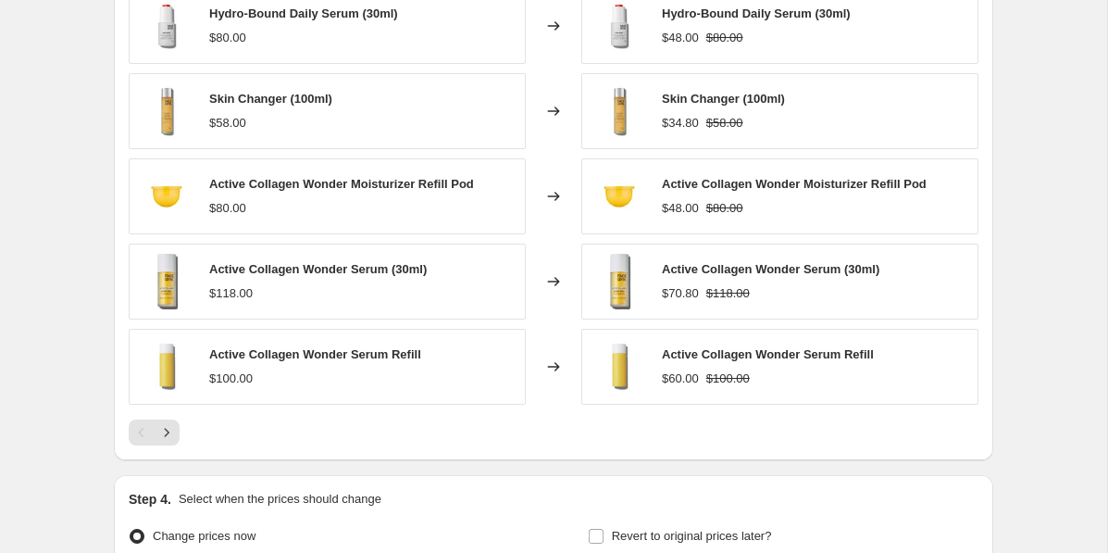
scroll to position [1165, 0]
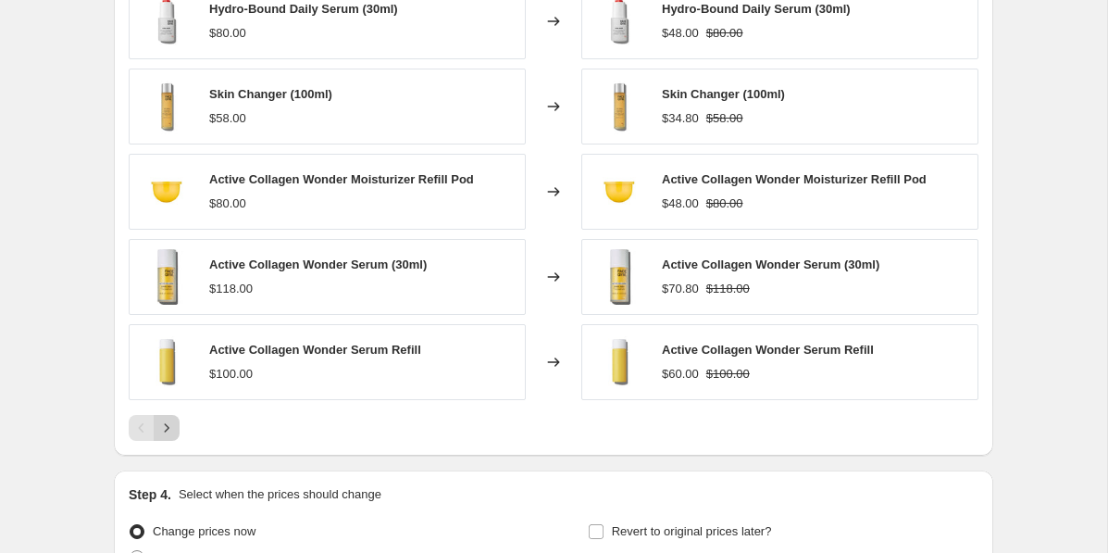
click at [177, 426] on button "Next" at bounding box center [167, 428] width 26 height 26
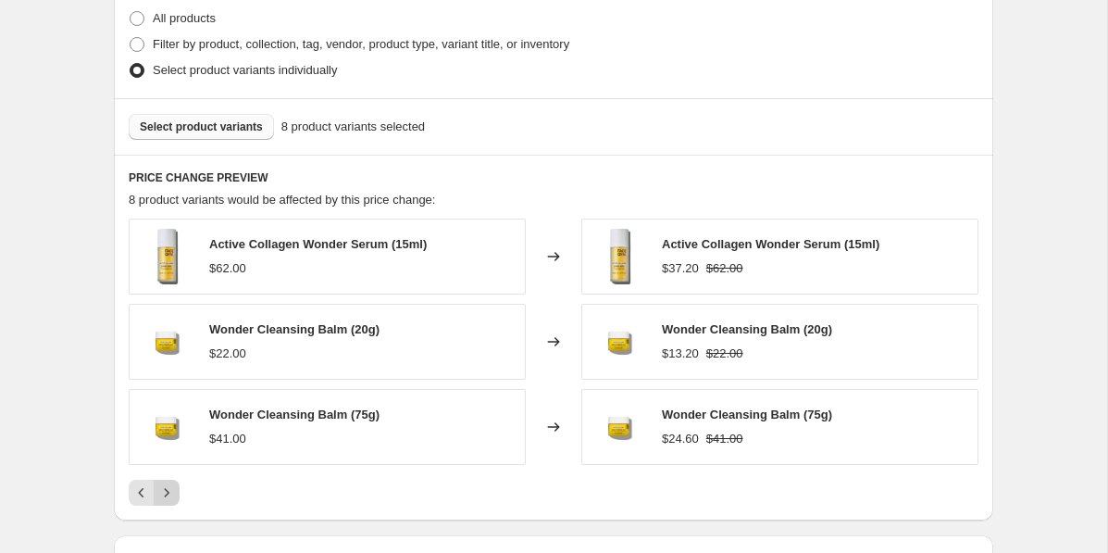
scroll to position [923, 0]
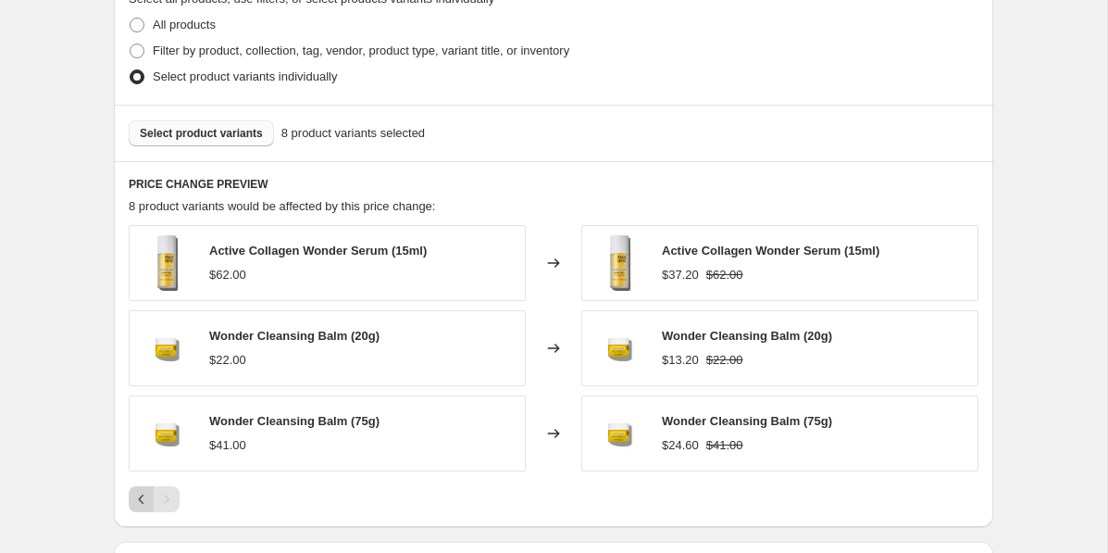
click at [139, 495] on icon "Previous" at bounding box center [141, 499] width 19 height 19
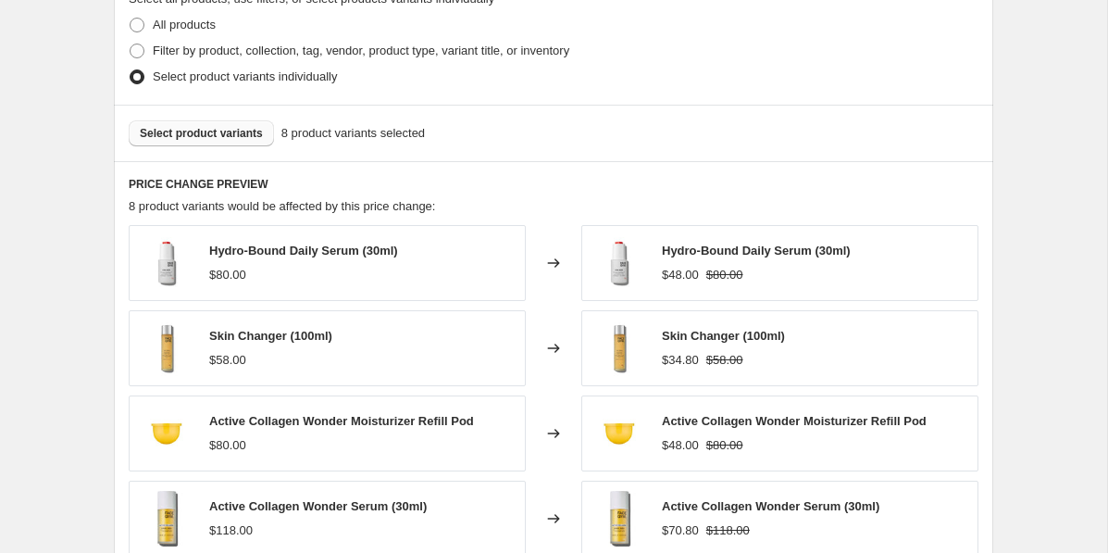
click at [243, 132] on span "Select product variants" at bounding box center [201, 133] width 123 height 15
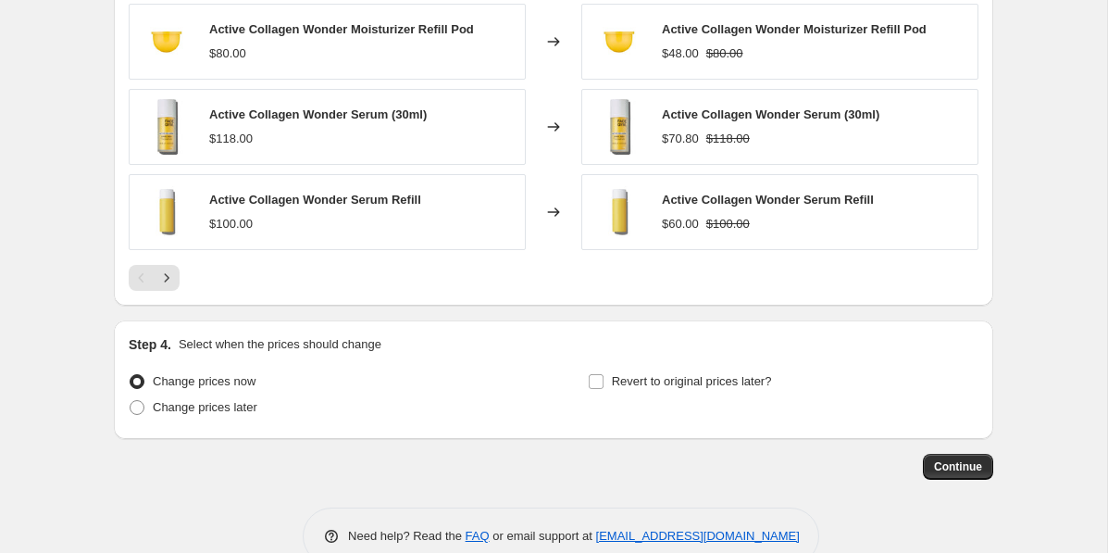
scroll to position [1316, 0]
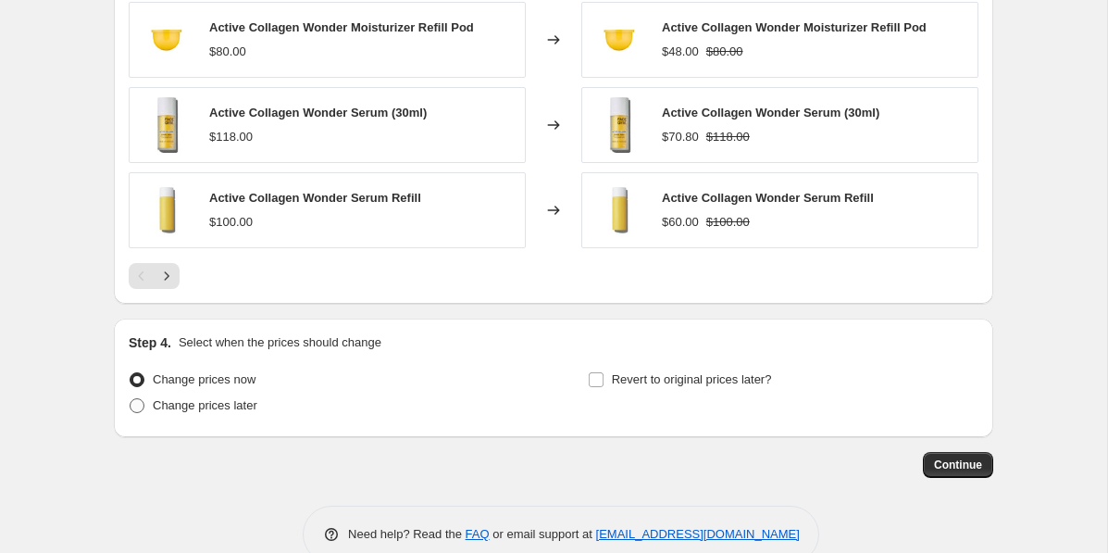
click at [142, 400] on span at bounding box center [137, 405] width 15 height 15
click at [131, 399] on input "Change prices later" at bounding box center [130, 398] width 1 height 1
radio input "true"
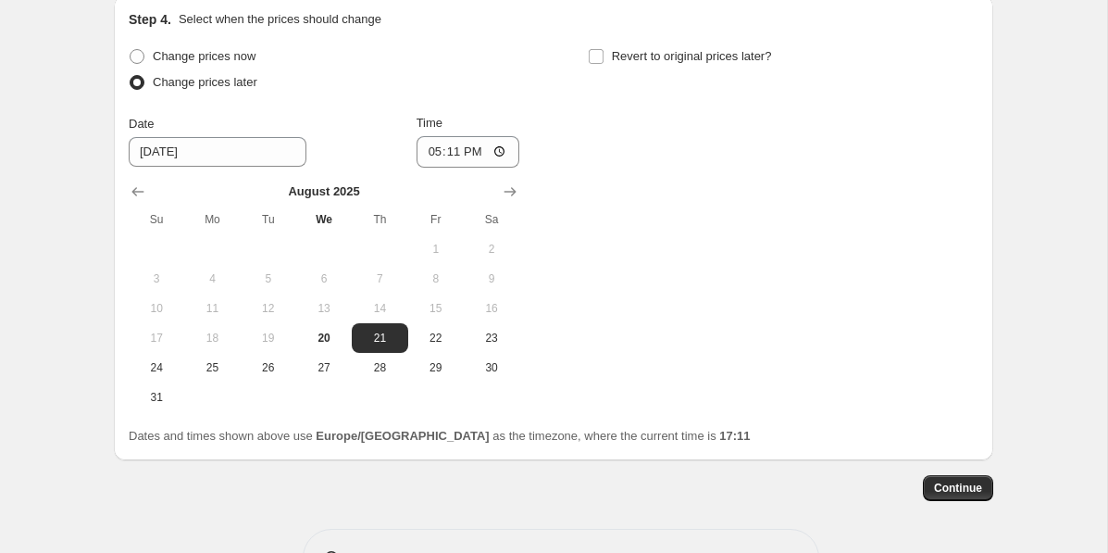
scroll to position [1676, 0]
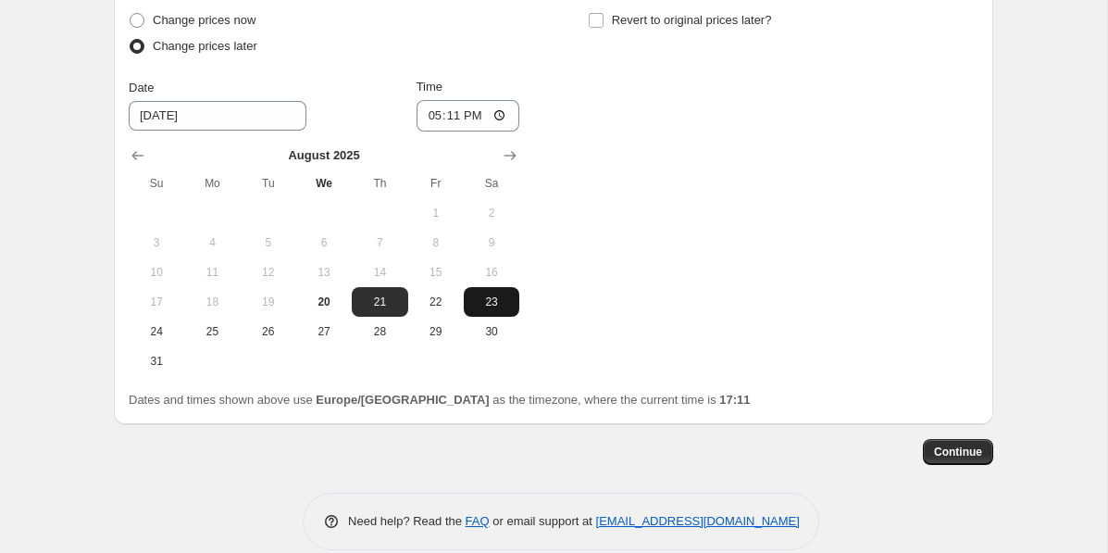
click at [503, 302] on span "23" at bounding box center [491, 301] width 41 height 15
type input "8/23/2025"
click at [454, 113] on input "17:11" at bounding box center [469, 115] width 104 height 31
type input "02:11"
type input "12:00"
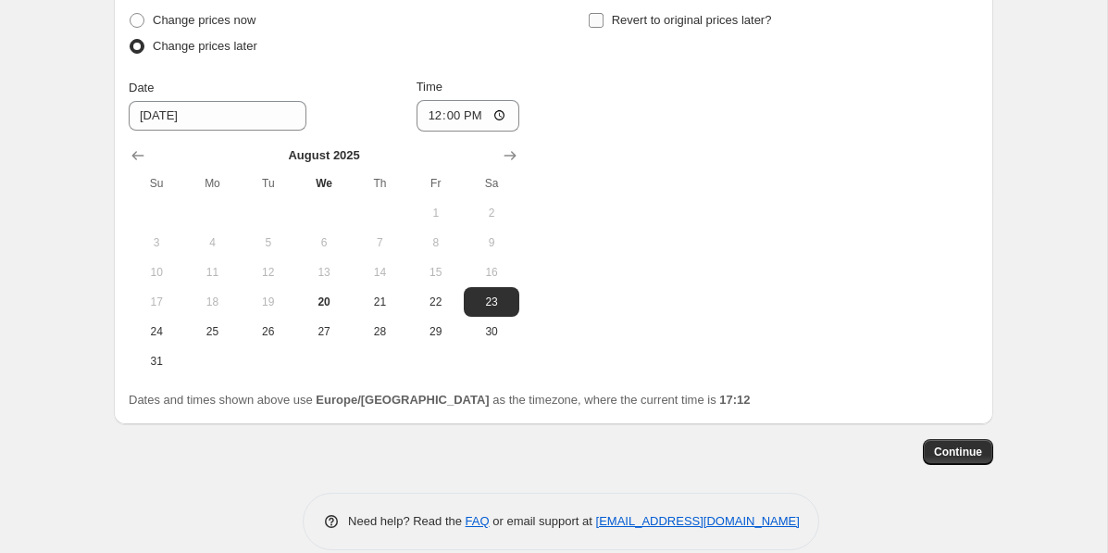
click at [592, 30] on label "Revert to original prices later?" at bounding box center [680, 20] width 184 height 26
click at [592, 28] on input "Revert to original prices later?" at bounding box center [596, 20] width 15 height 15
checkbox input "true"
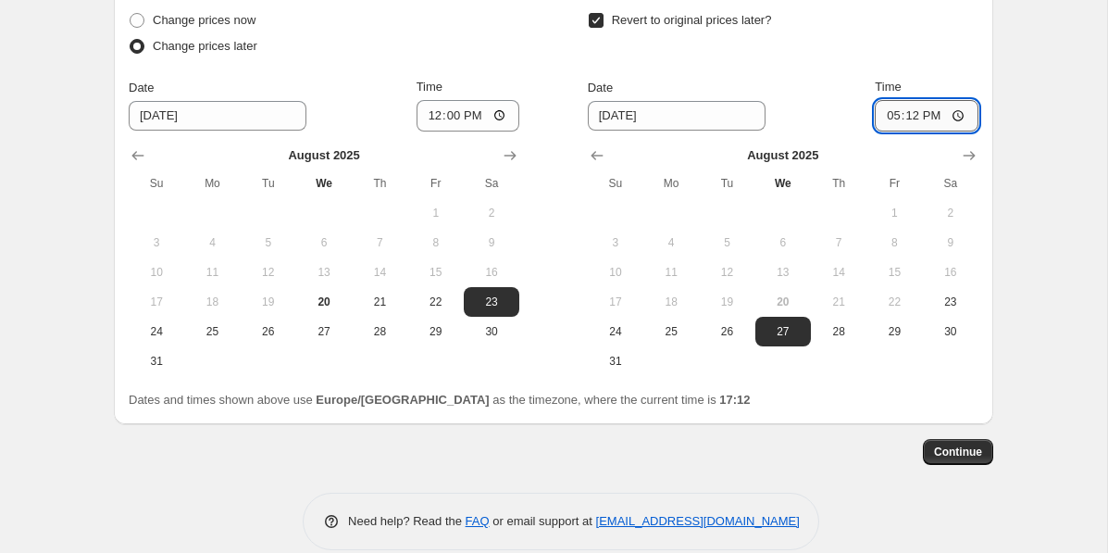
click at [900, 116] on input "17:12" at bounding box center [927, 115] width 104 height 31
type input "23:59"
click at [974, 151] on icon "Show next month, September 2025" at bounding box center [969, 155] width 19 height 19
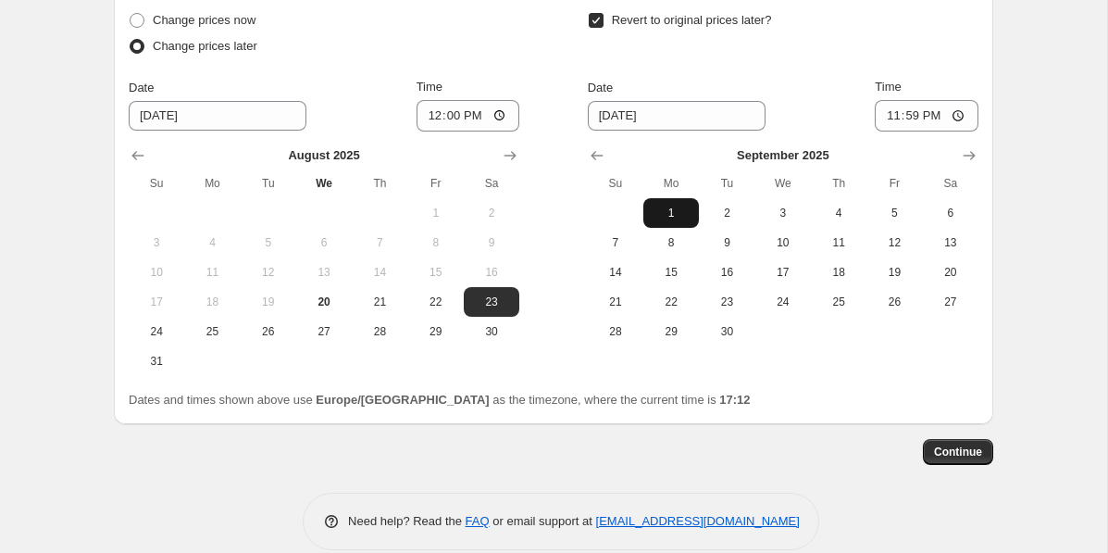
click at [673, 206] on span "1" at bounding box center [671, 213] width 41 height 15
type input "9/1/2025"
click at [968, 454] on span "Continue" at bounding box center [958, 451] width 48 height 15
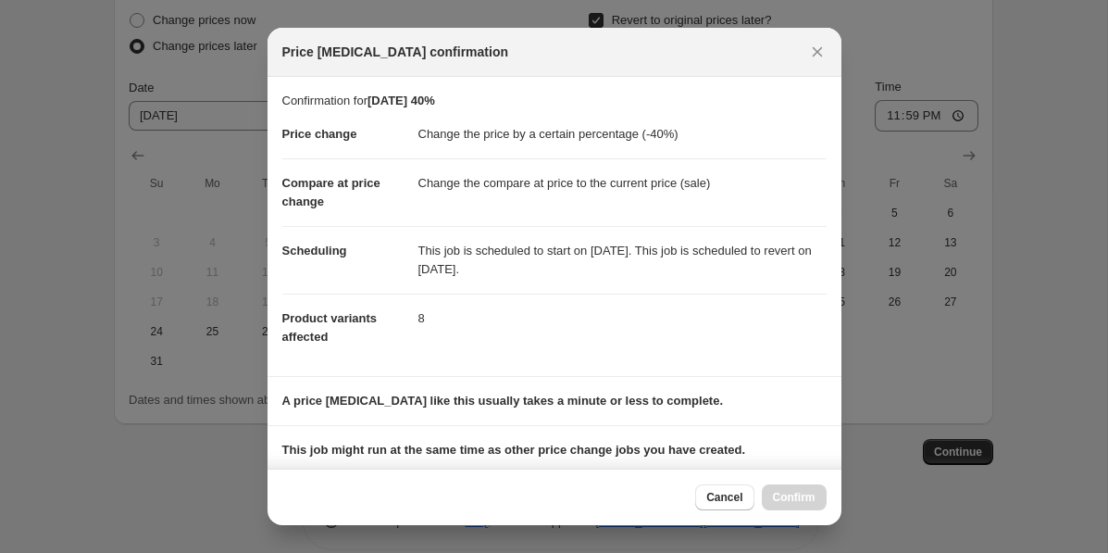
scroll to position [242, 0]
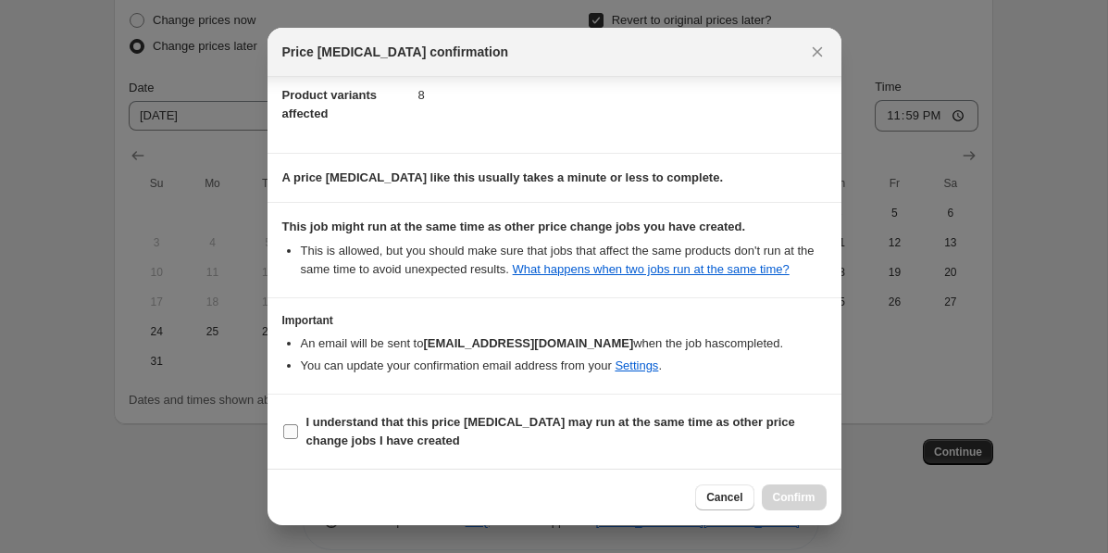
click at [606, 413] on span "I understand that this price change job may run at the same time as other price…" at bounding box center [566, 431] width 520 height 37
click at [298, 424] on input "I understand that this price change job may run at the same time as other price…" at bounding box center [290, 431] width 15 height 15
checkbox input "true"
click at [767, 491] on button "Confirm" at bounding box center [794, 497] width 65 height 26
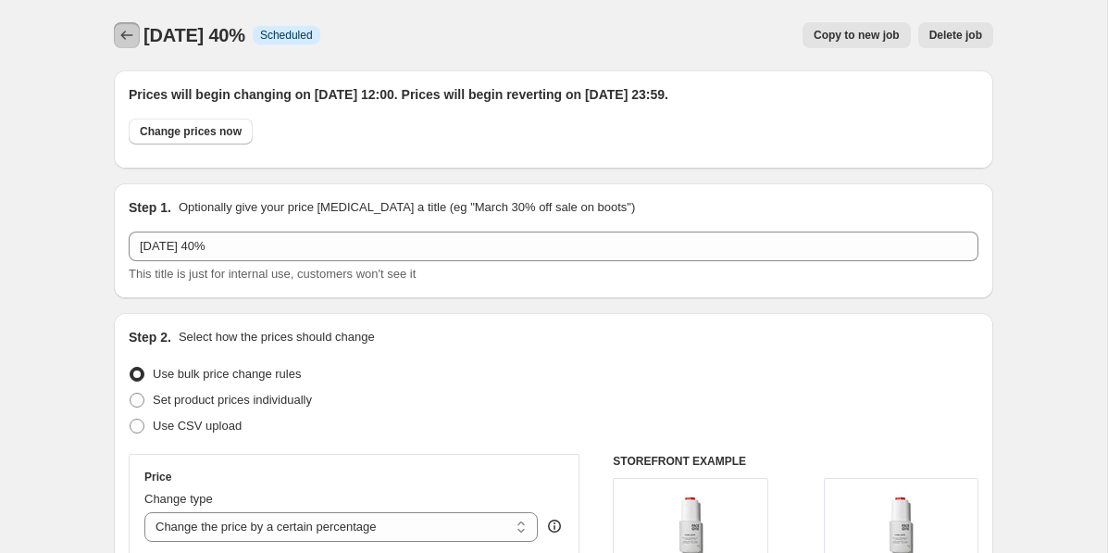
click at [118, 36] on icon "Price change jobs" at bounding box center [127, 35] width 19 height 19
